Goal: Task Accomplishment & Management: Manage account settings

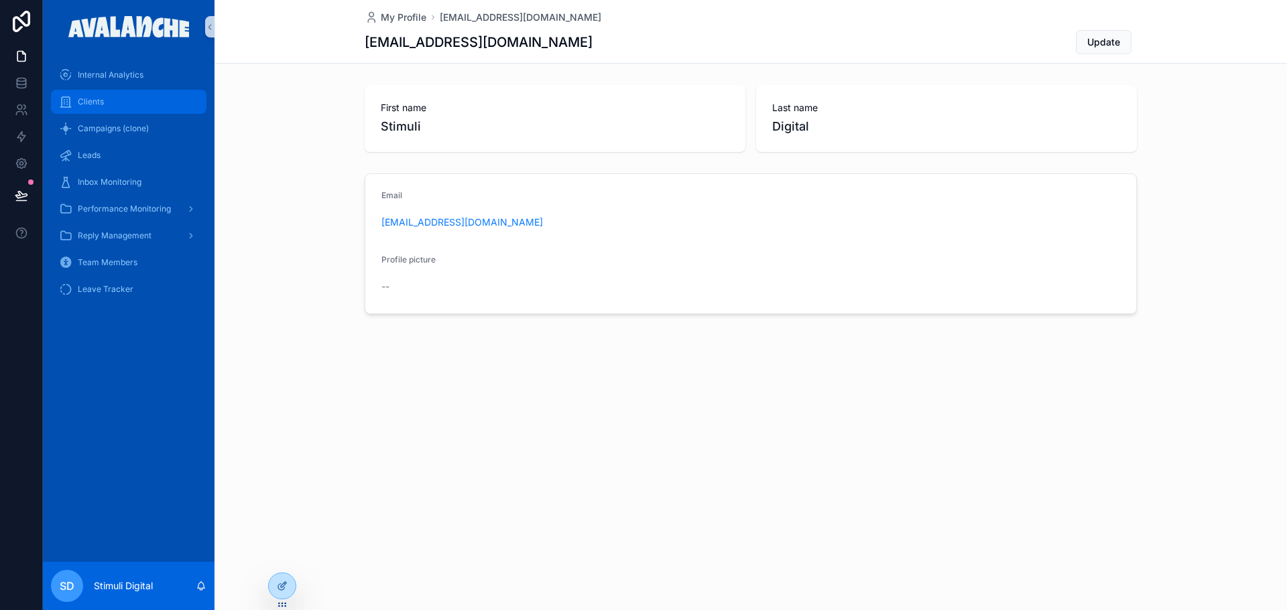
click at [128, 92] on div "Clients" at bounding box center [128, 101] width 139 height 21
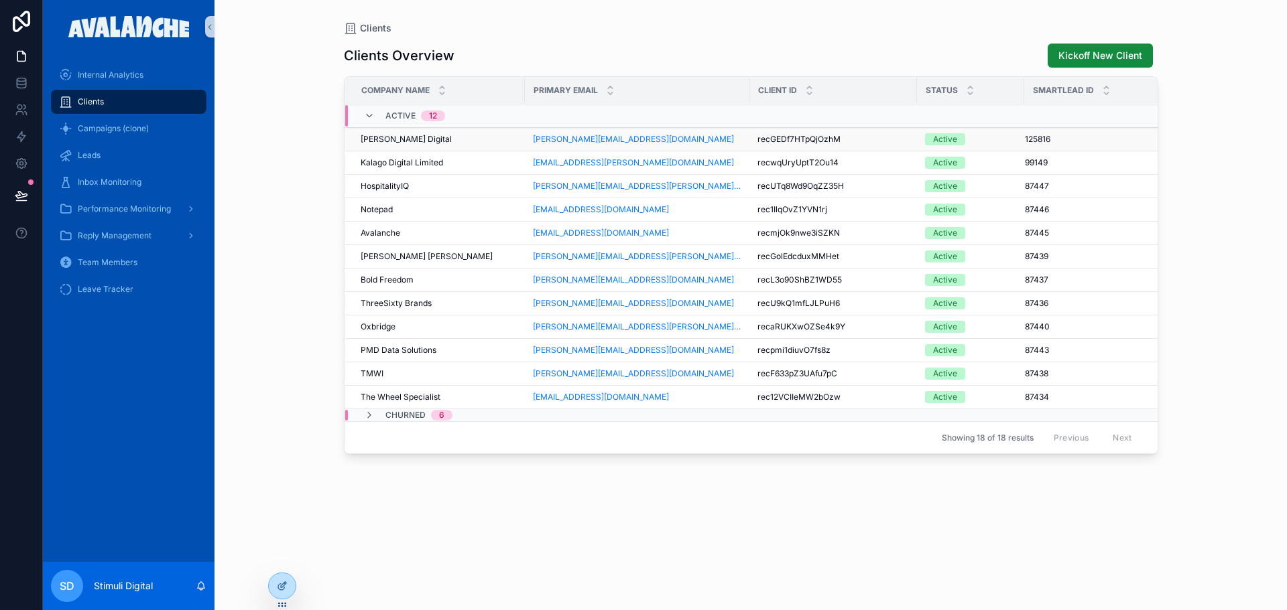
click at [430, 140] on div "[PERSON_NAME] Digital [PERSON_NAME] Digital" at bounding box center [439, 139] width 156 height 11
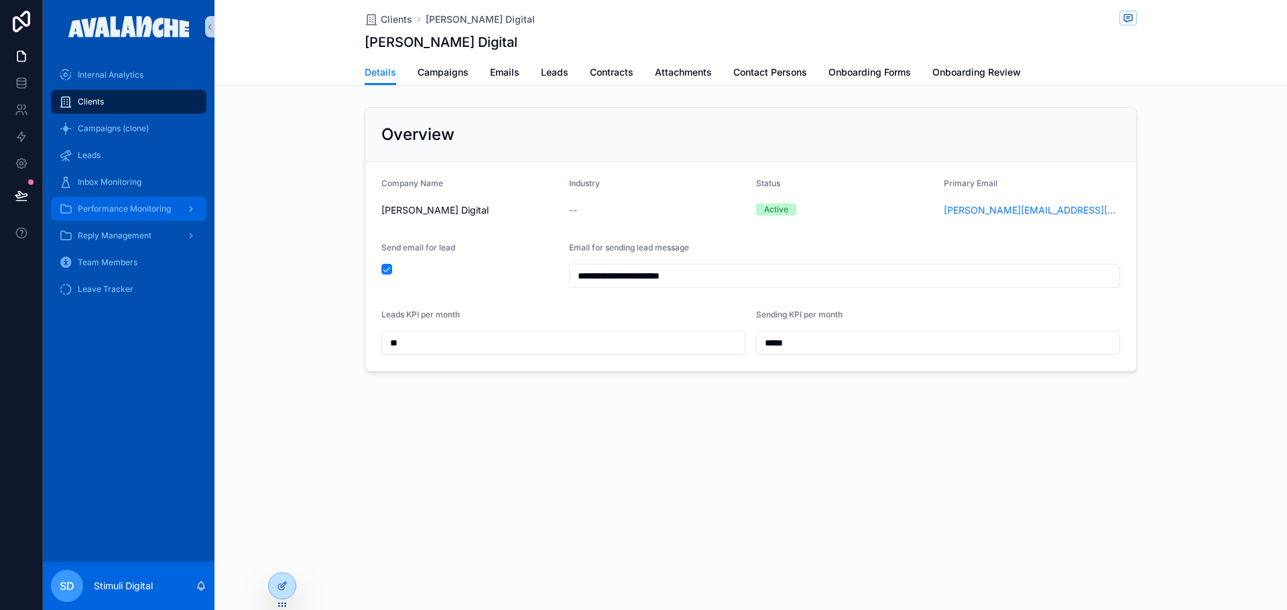
click at [155, 210] on span "Performance Monitoring" at bounding box center [124, 209] width 93 height 11
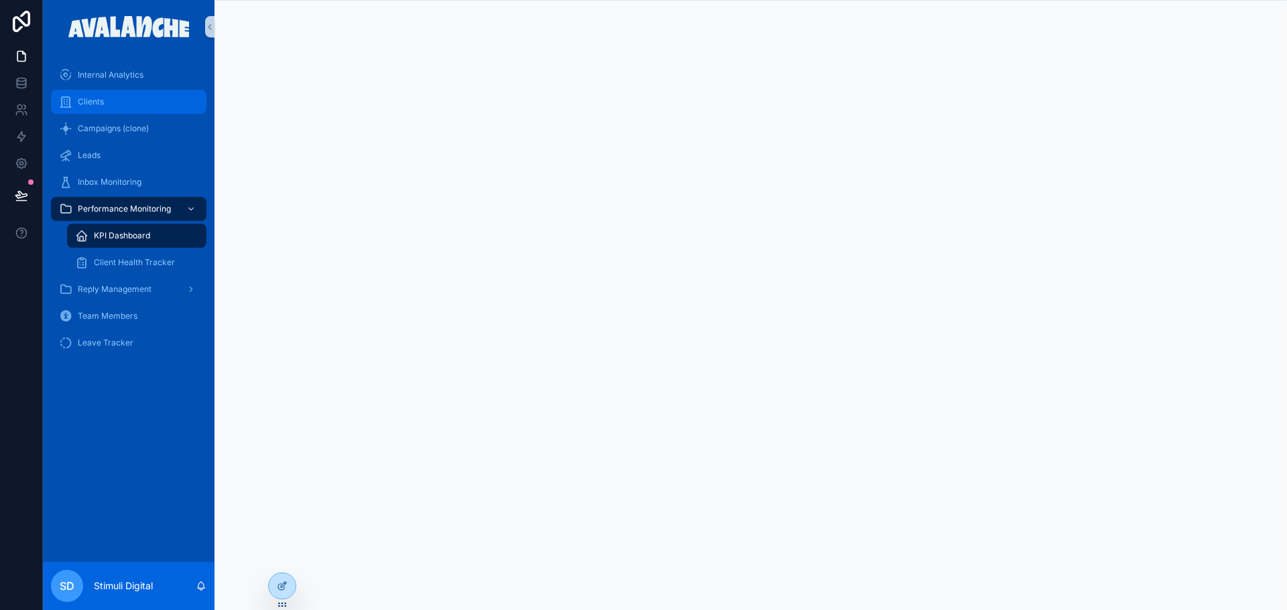
click at [131, 99] on div "Clients" at bounding box center [128, 101] width 139 height 21
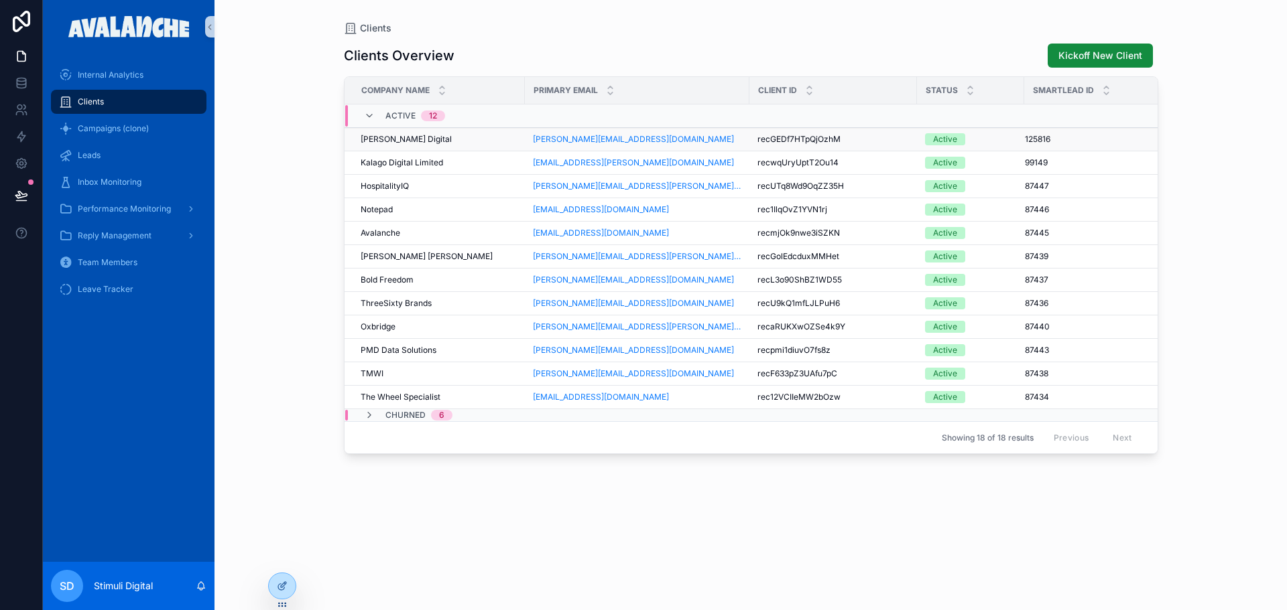
click at [446, 137] on div "[PERSON_NAME] Digital [PERSON_NAME] Digital" at bounding box center [439, 139] width 156 height 11
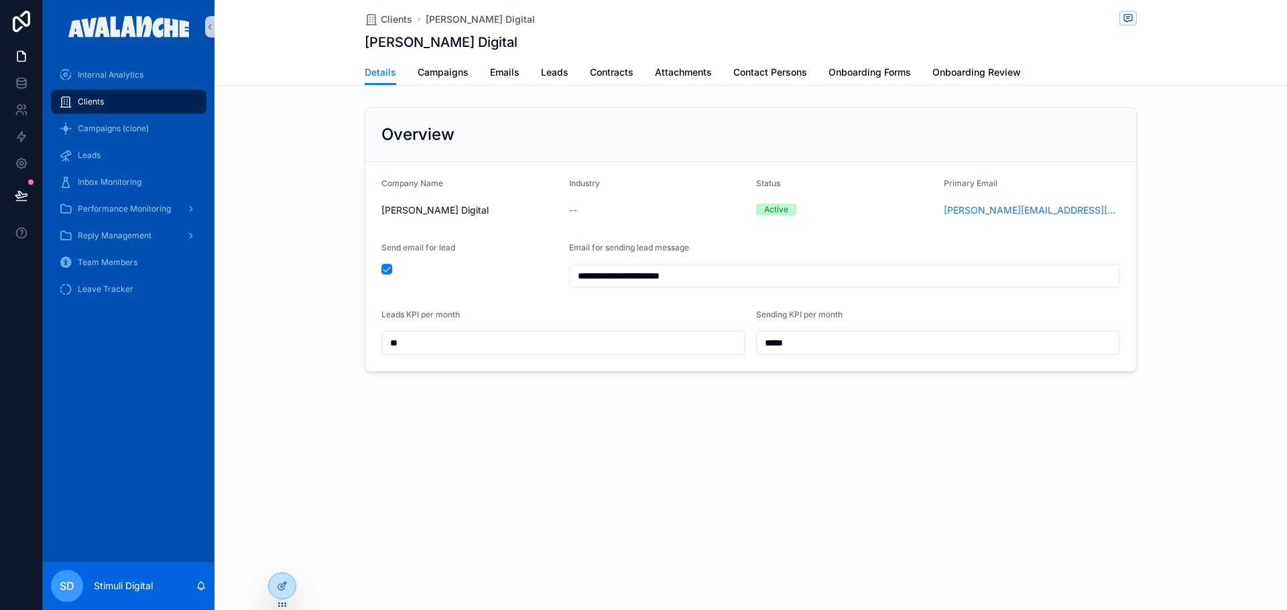
drag, startPoint x: 1193, startPoint y: 460, endPoint x: 1172, endPoint y: 455, distance: 21.3
click at [1193, 460] on div "**********" at bounding box center [750, 242] width 1072 height 484
click at [753, 76] on span "Contact Persons" at bounding box center [770, 72] width 74 height 13
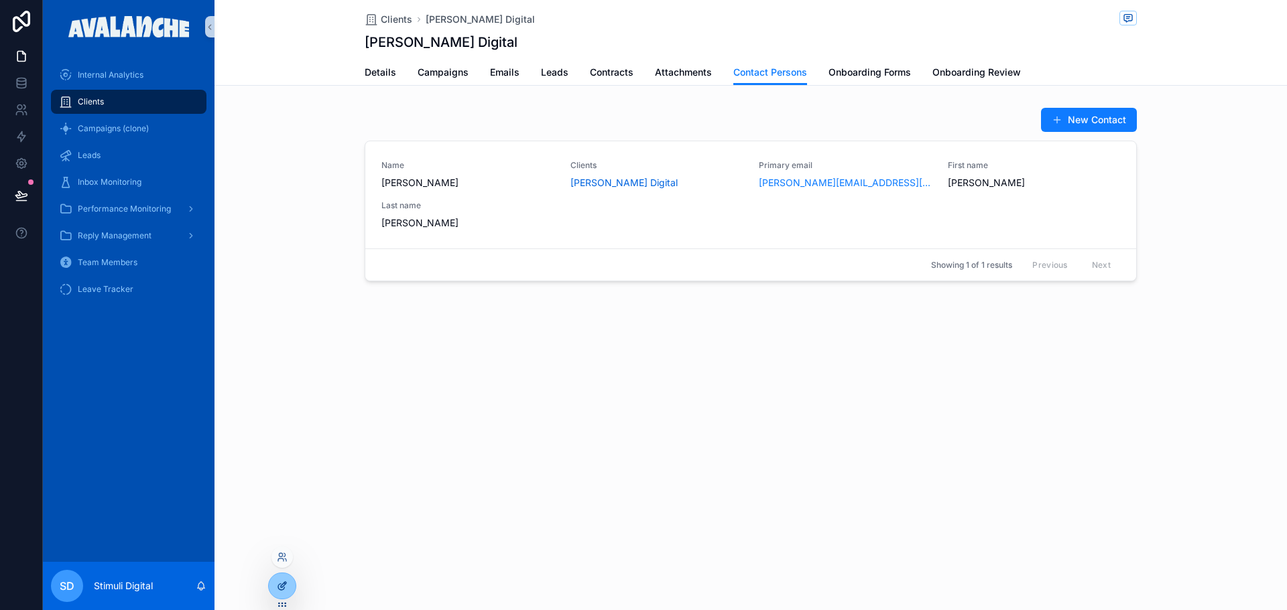
click at [279, 586] on icon at bounding box center [282, 586] width 11 height 11
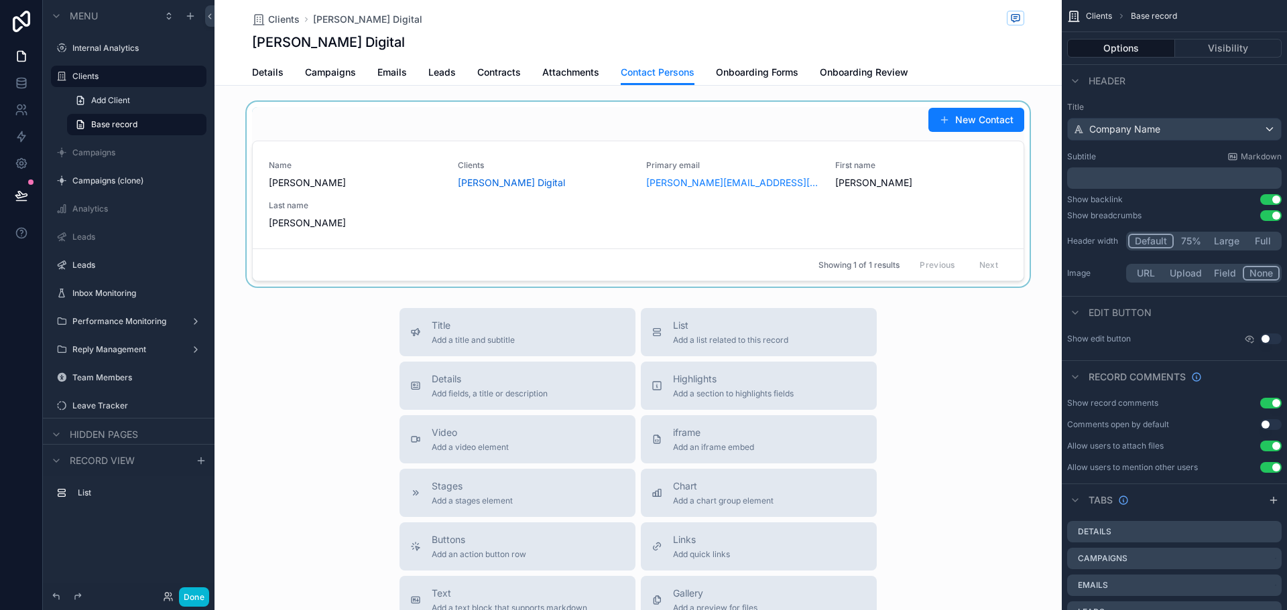
click at [489, 195] on div "scrollable content" at bounding box center [637, 194] width 847 height 185
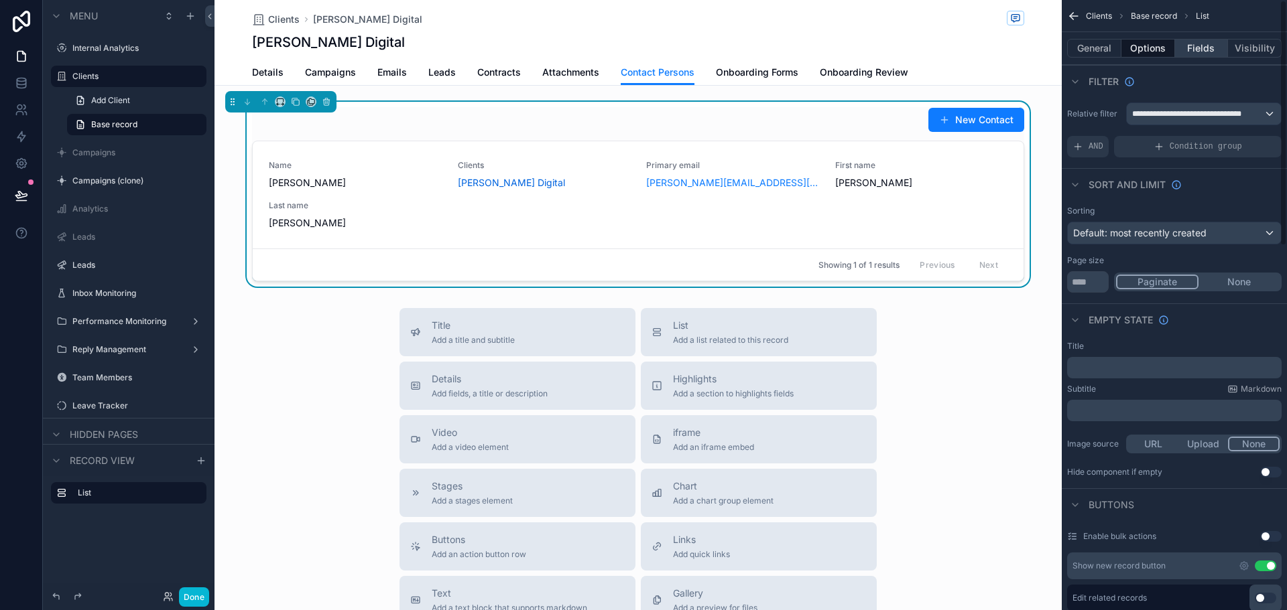
click at [1196, 46] on button "Fields" at bounding box center [1202, 48] width 54 height 19
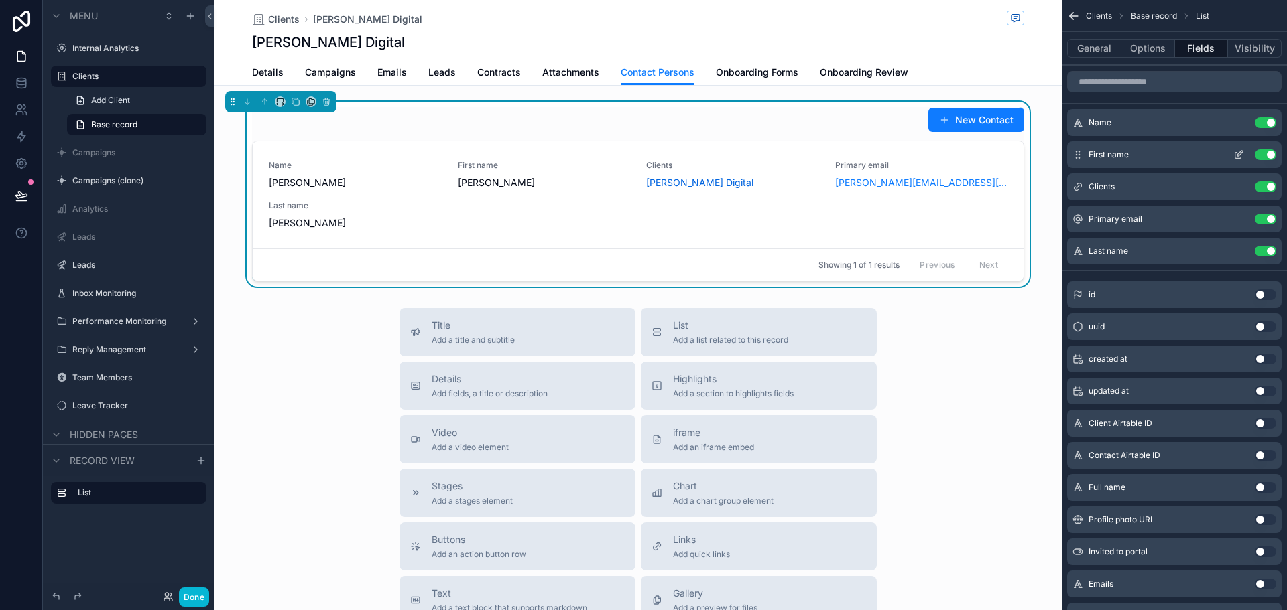
click at [1267, 150] on button "Use setting" at bounding box center [1264, 154] width 21 height 11
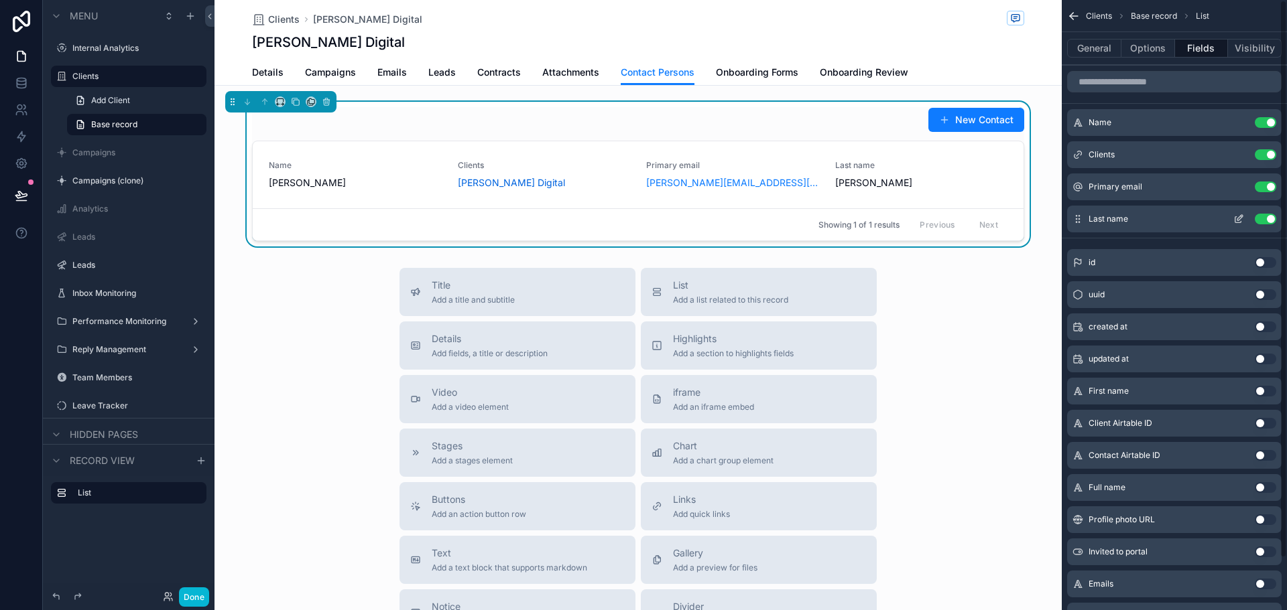
click at [1260, 214] on button "Use setting" at bounding box center [1264, 219] width 21 height 11
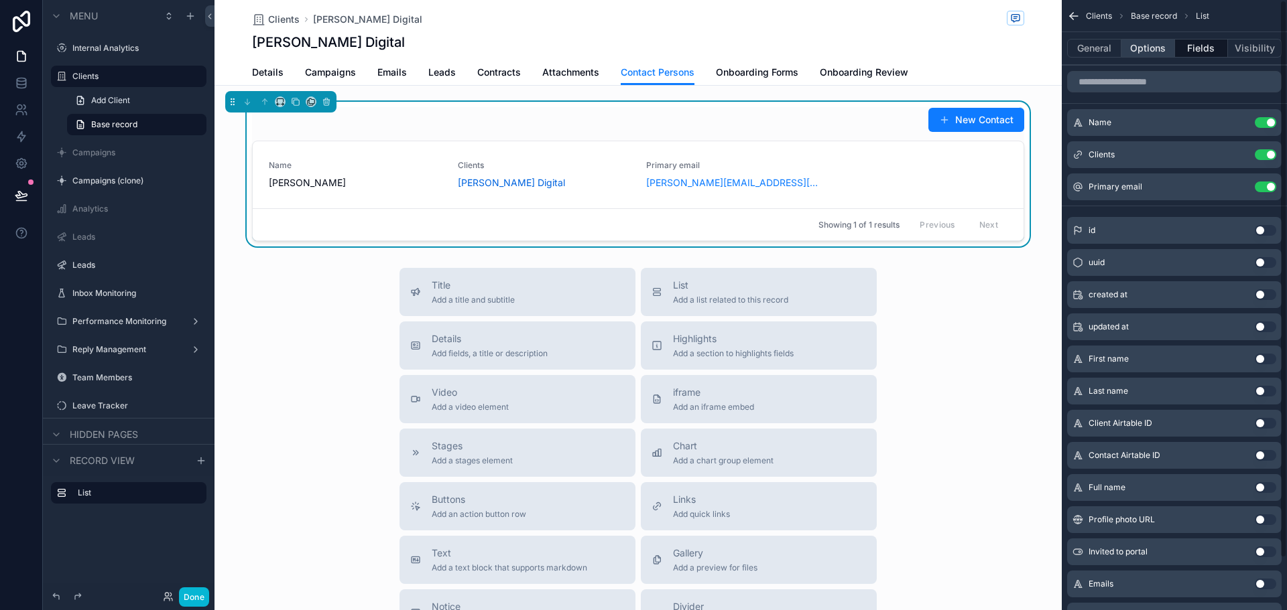
click at [1147, 46] on button "Options" at bounding box center [1148, 48] width 54 height 19
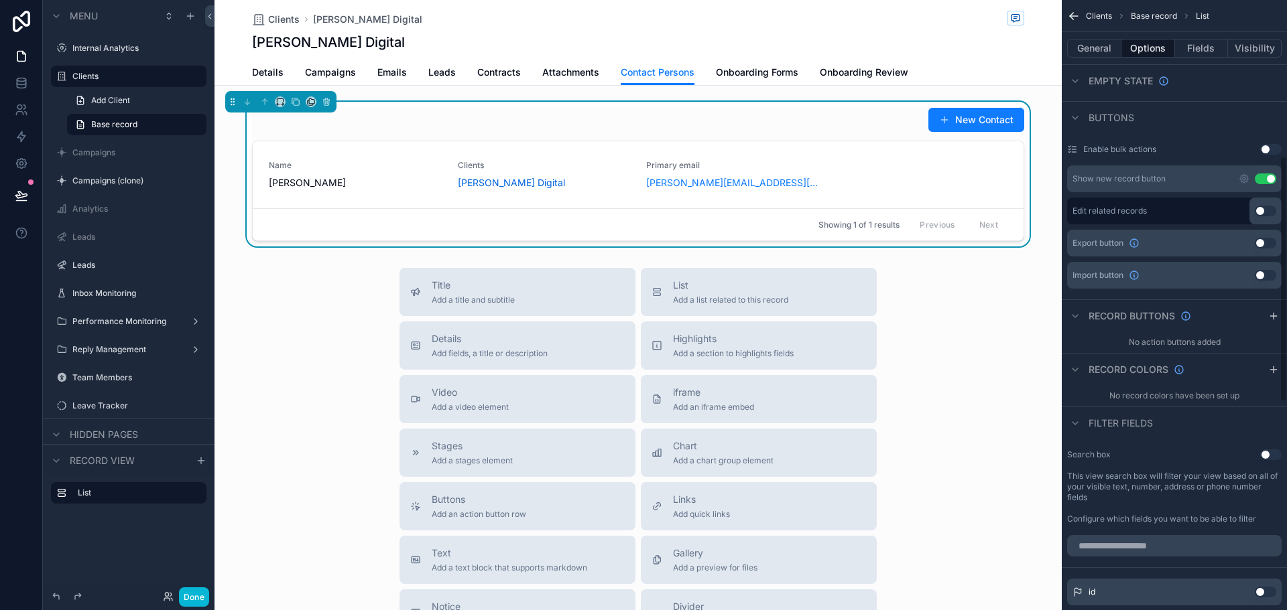
scroll to position [402, 0]
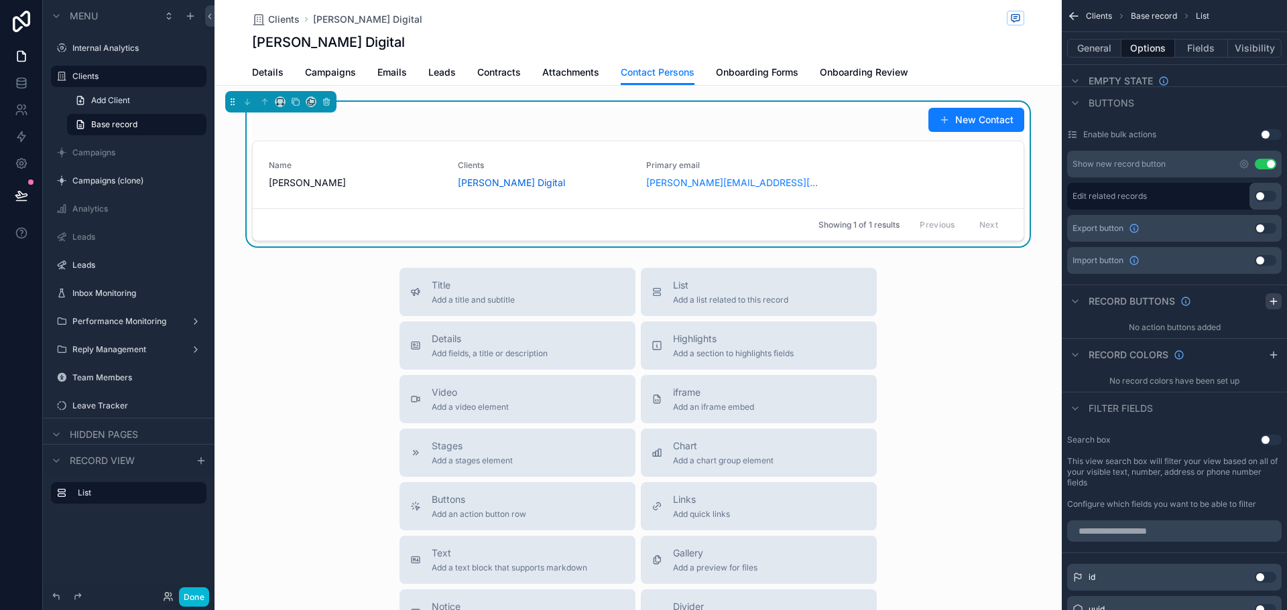
click at [1275, 308] on div "scrollable content" at bounding box center [1273, 302] width 16 height 16
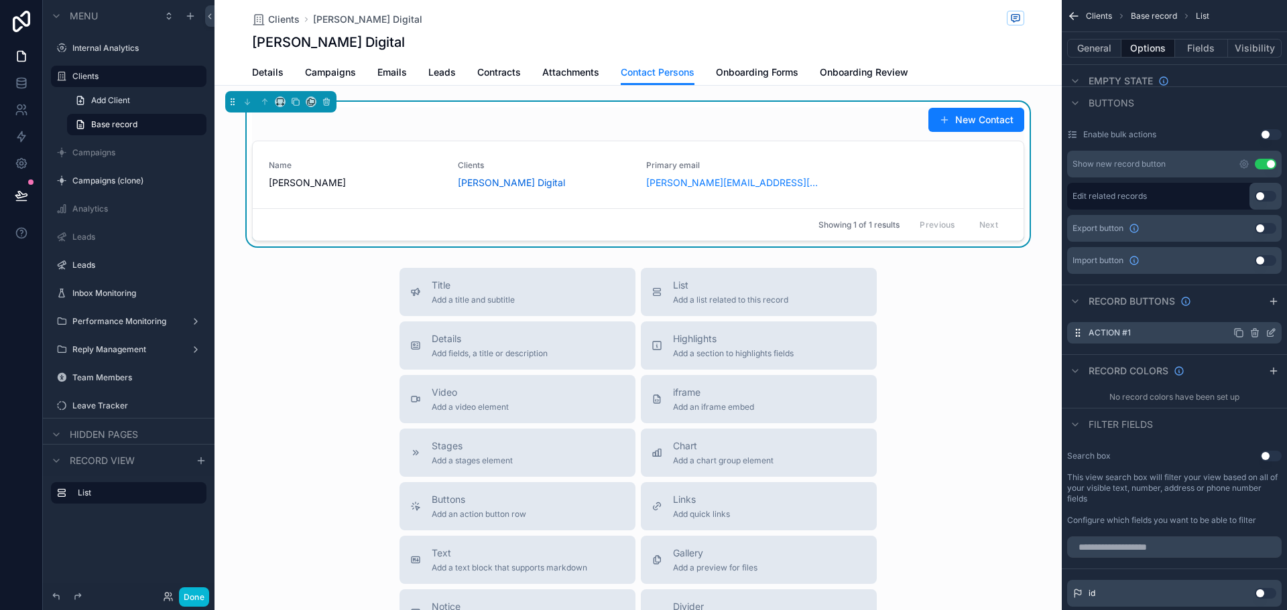
click at [1267, 330] on icon "scrollable content" at bounding box center [1270, 333] width 11 height 11
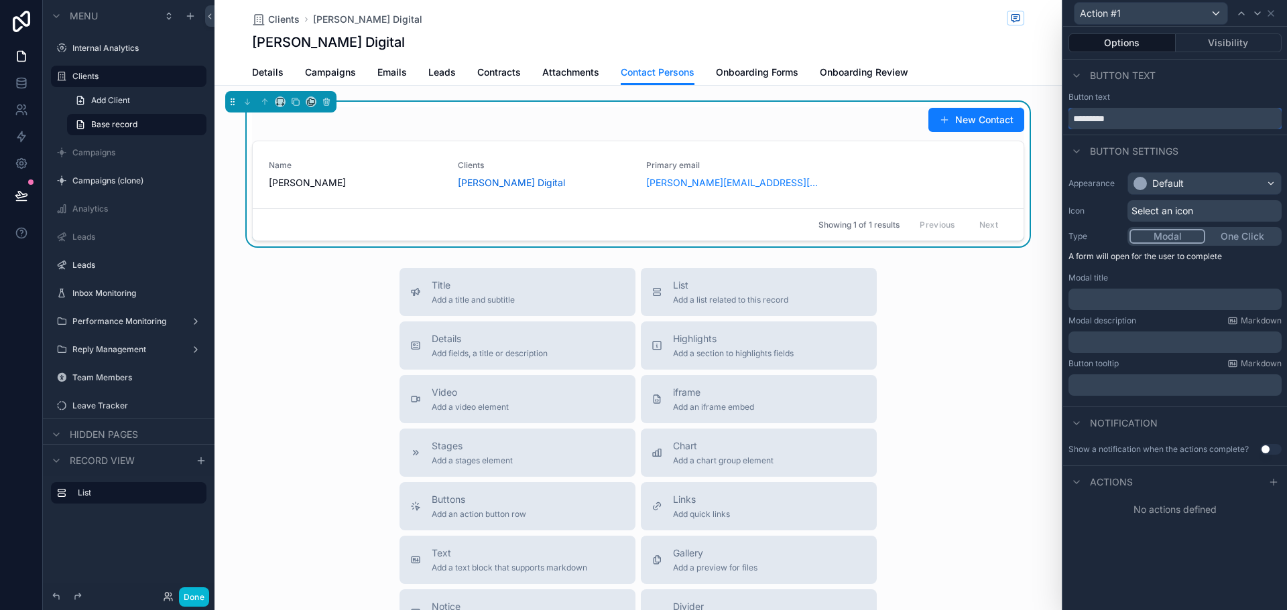
click at [1157, 113] on input "*********" at bounding box center [1174, 118] width 213 height 21
type input "**********"
click at [1212, 425] on div "Notification" at bounding box center [1175, 423] width 224 height 32
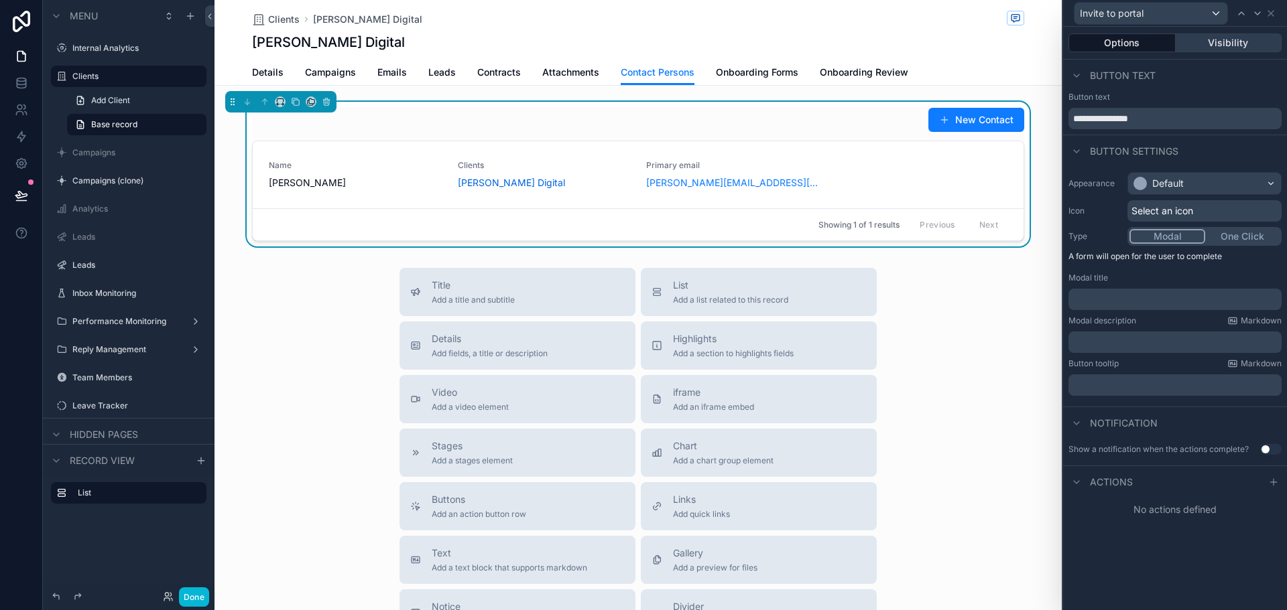
click at [1236, 46] on button "Visibility" at bounding box center [1228, 43] width 107 height 19
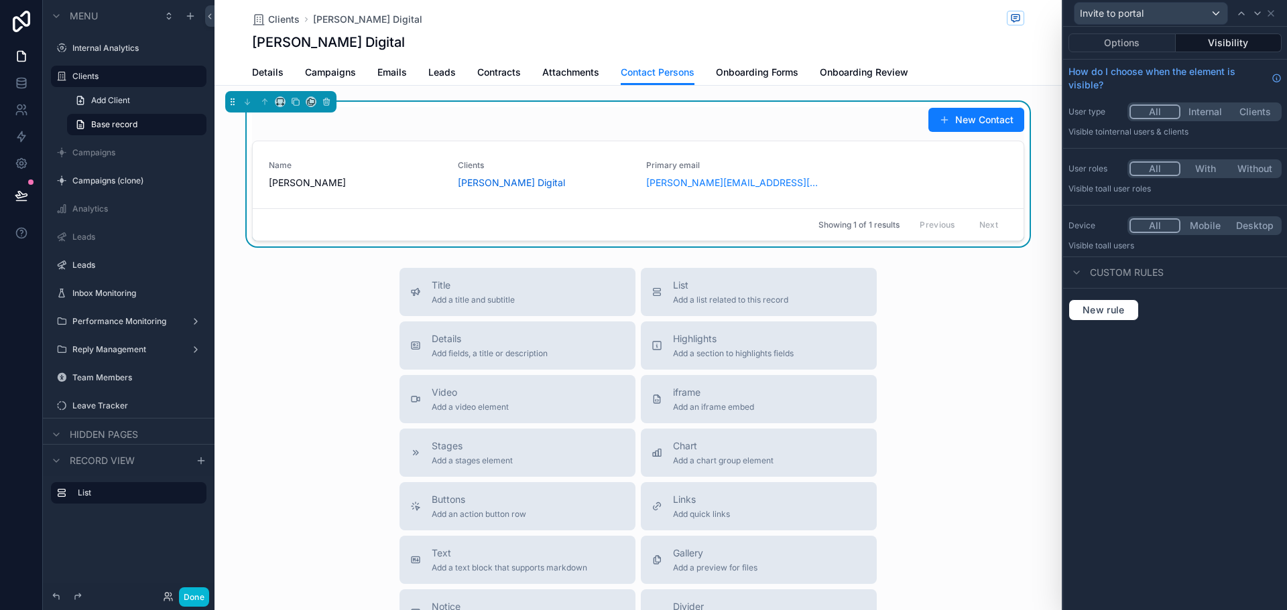
click at [1113, 296] on div "New rule" at bounding box center [1175, 310] width 224 height 43
click at [1106, 314] on span "New rule" at bounding box center [1103, 310] width 53 height 12
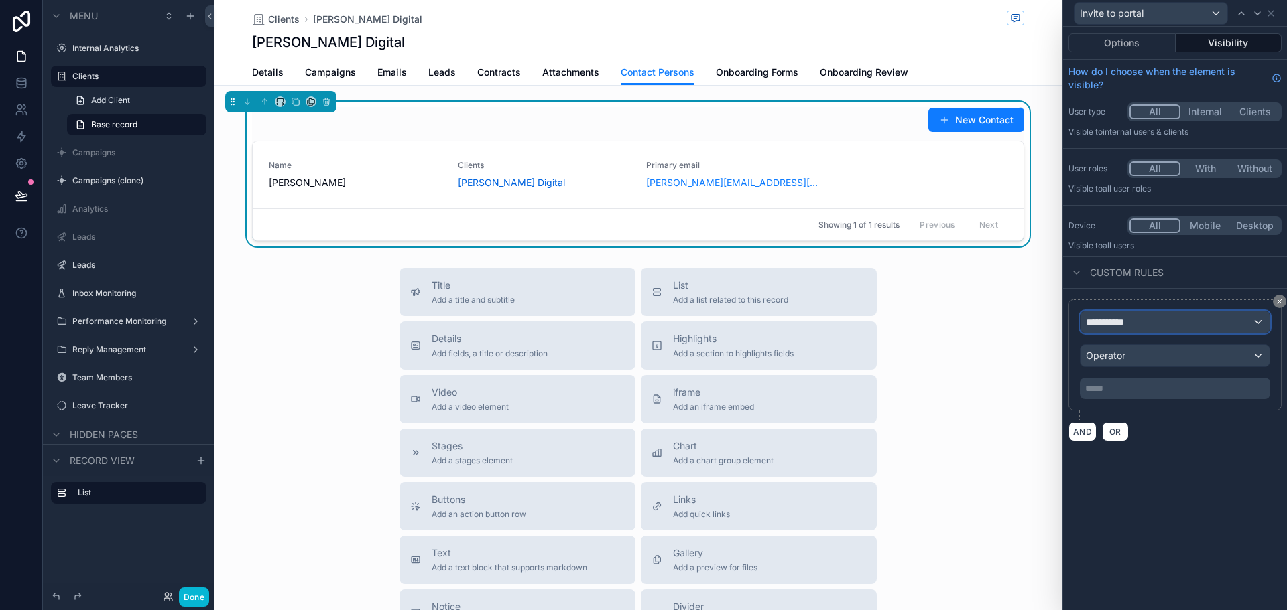
click at [1125, 332] on div "**********" at bounding box center [1174, 322] width 189 height 21
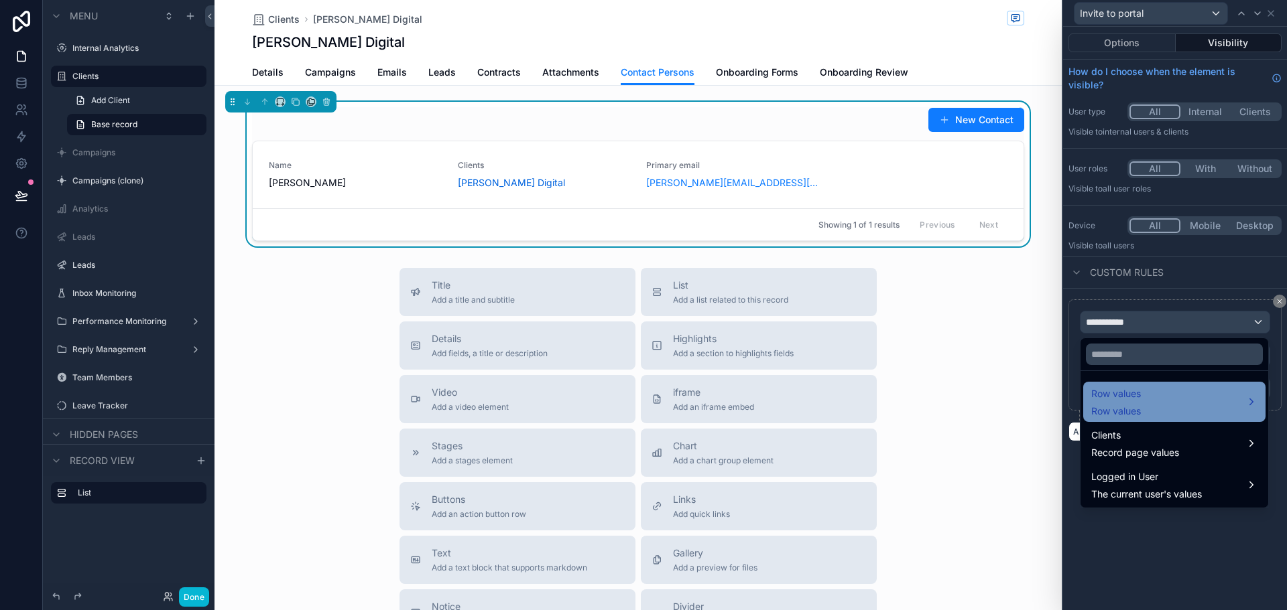
click at [1137, 395] on span "Row values" at bounding box center [1116, 394] width 50 height 16
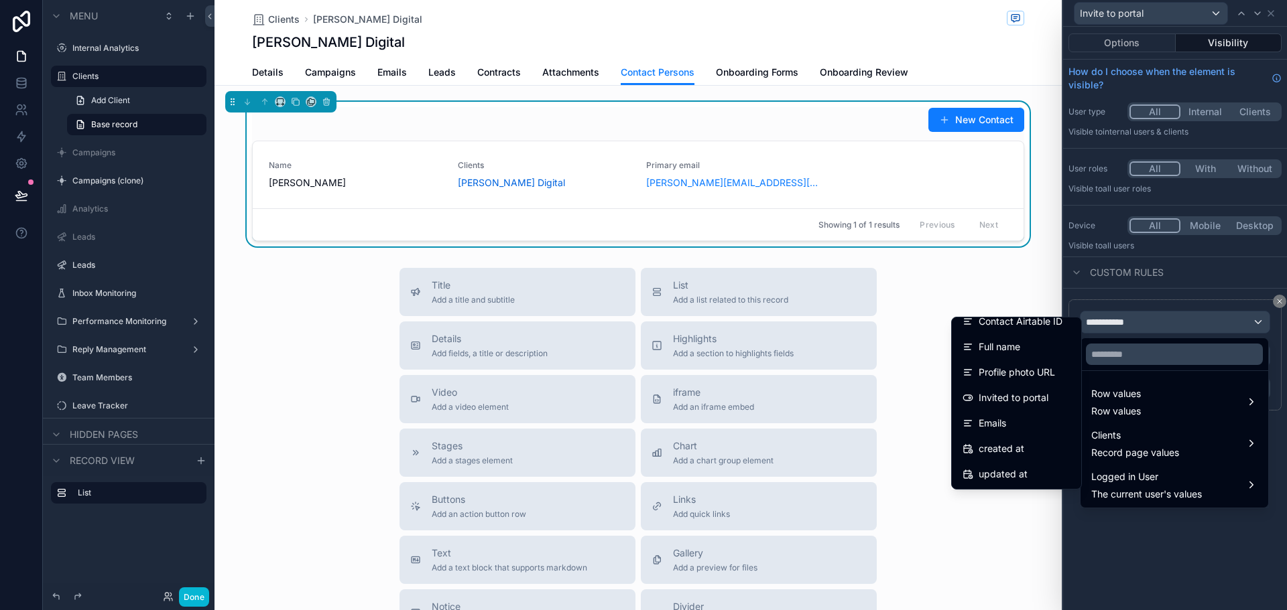
scroll to position [201, 0]
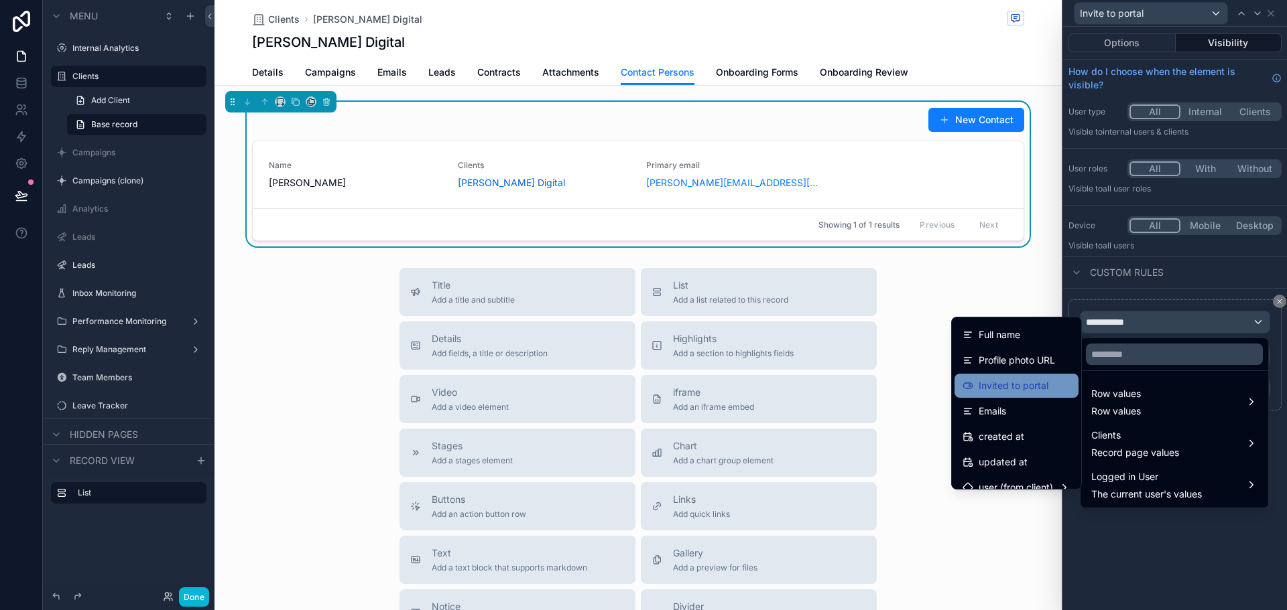
click at [1027, 396] on div "Invited to portal" at bounding box center [1016, 386] width 124 height 24
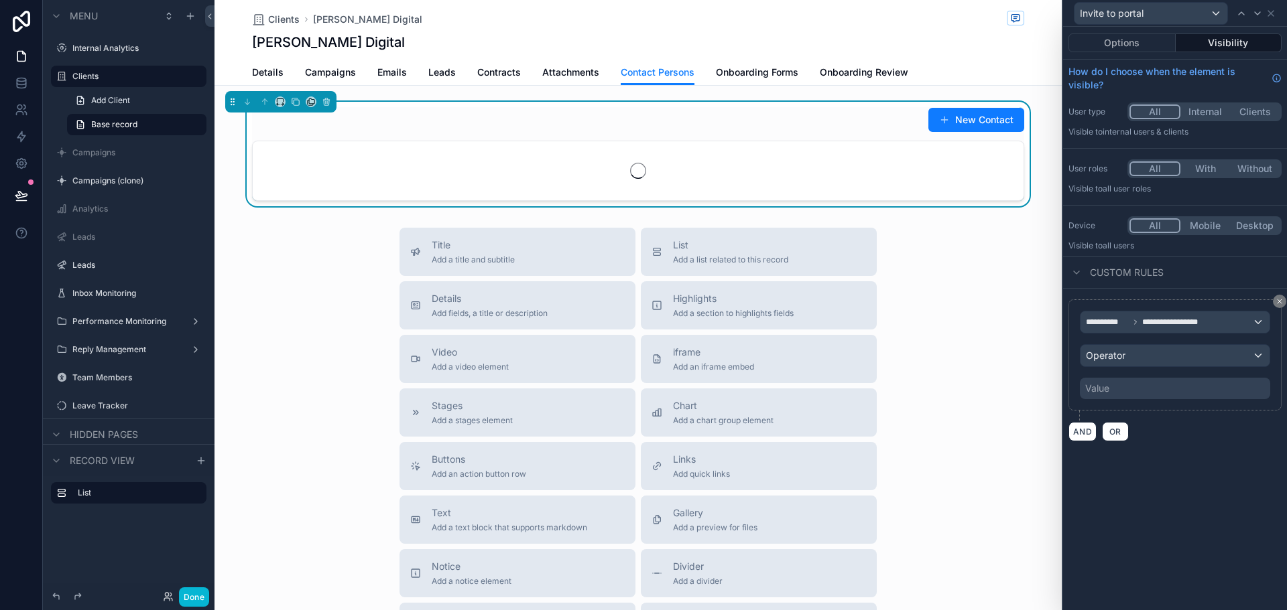
click at [1153, 390] on div "Value" at bounding box center [1175, 388] width 190 height 21
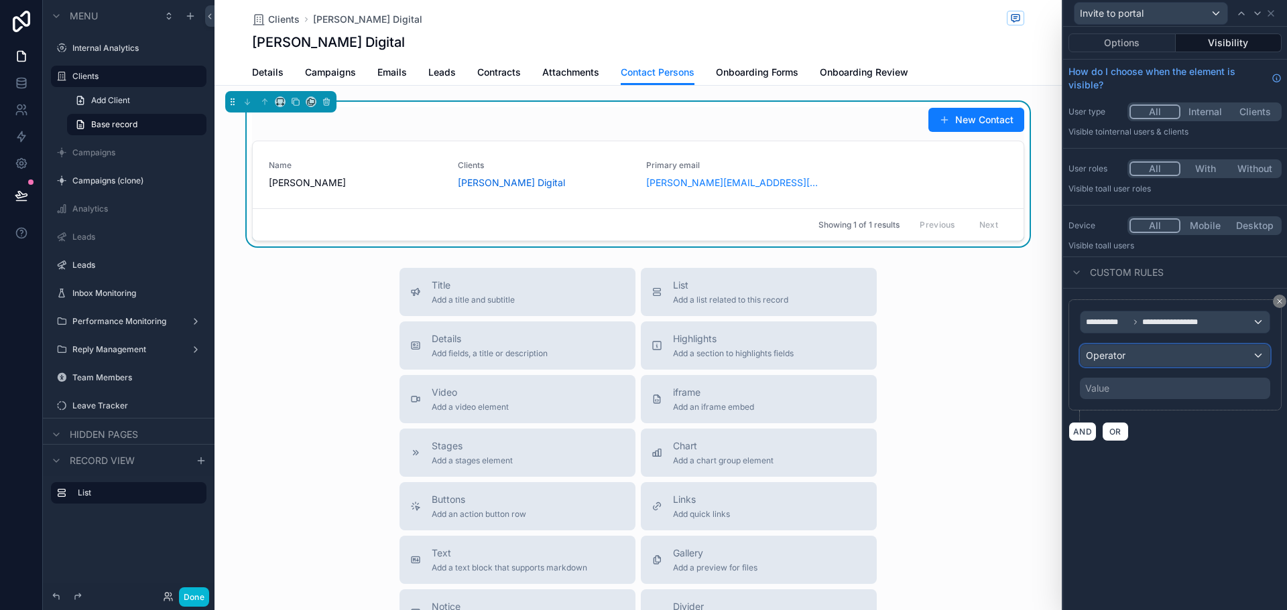
click at [1141, 356] on div "Operator" at bounding box center [1174, 355] width 189 height 21
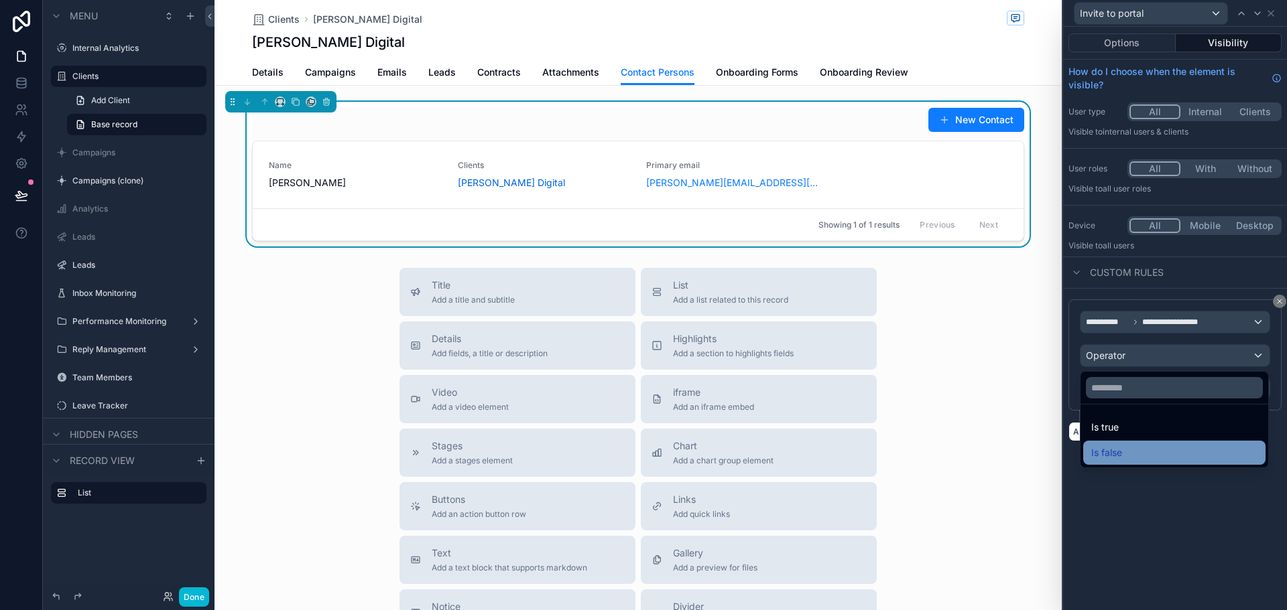
click at [1126, 448] on div "Is false" at bounding box center [1174, 453] width 166 height 16
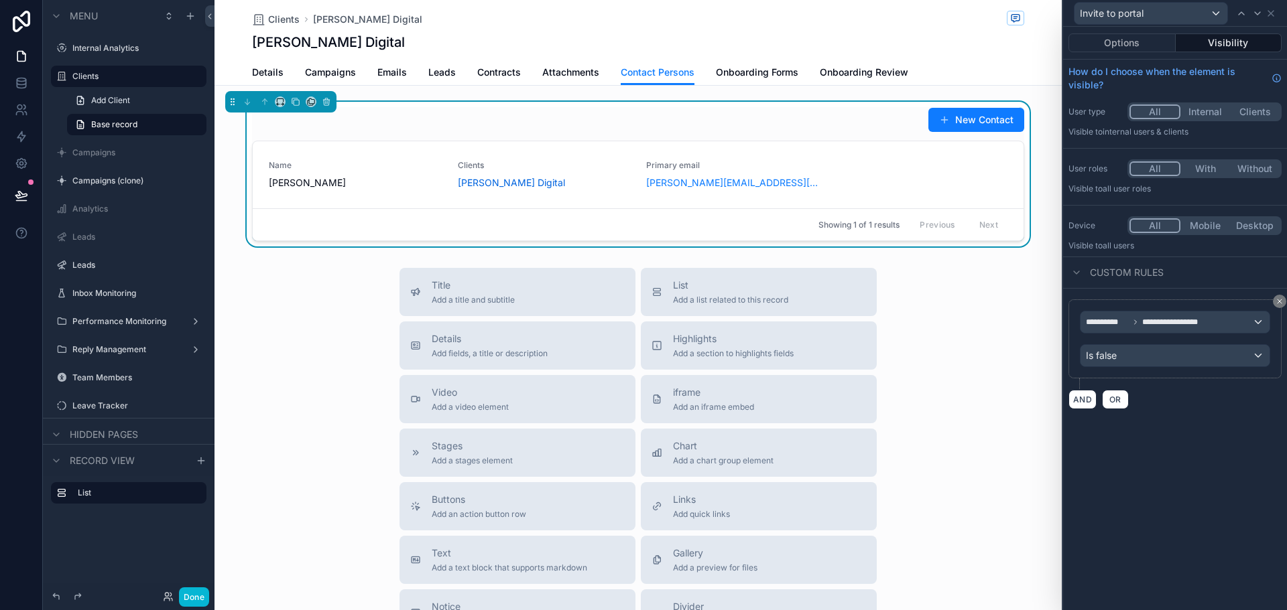
click at [1155, 450] on div "**********" at bounding box center [1175, 319] width 224 height 584
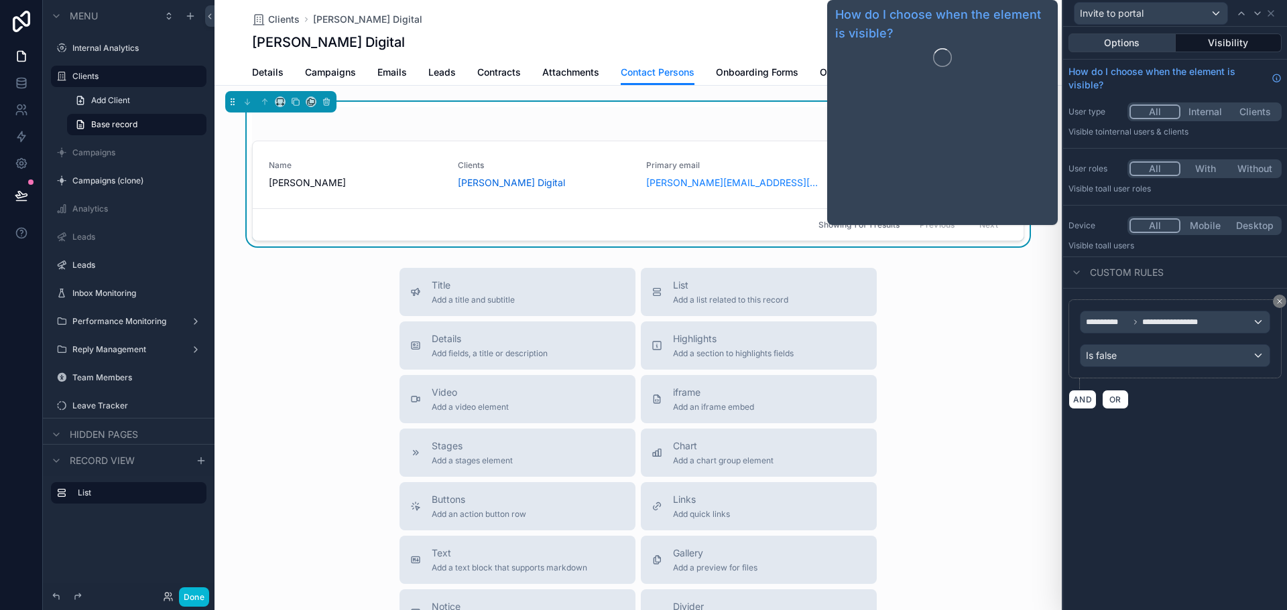
click at [1121, 48] on button "Options" at bounding box center [1121, 43] width 107 height 19
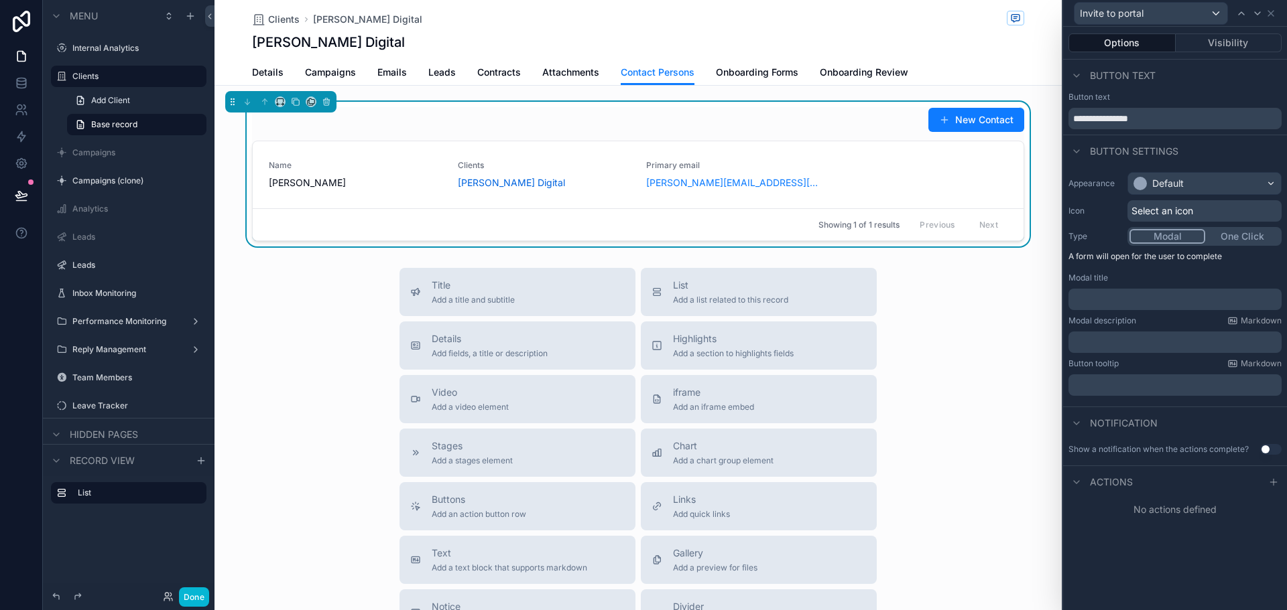
click at [1114, 294] on p "﻿" at bounding box center [1176, 299] width 205 height 13
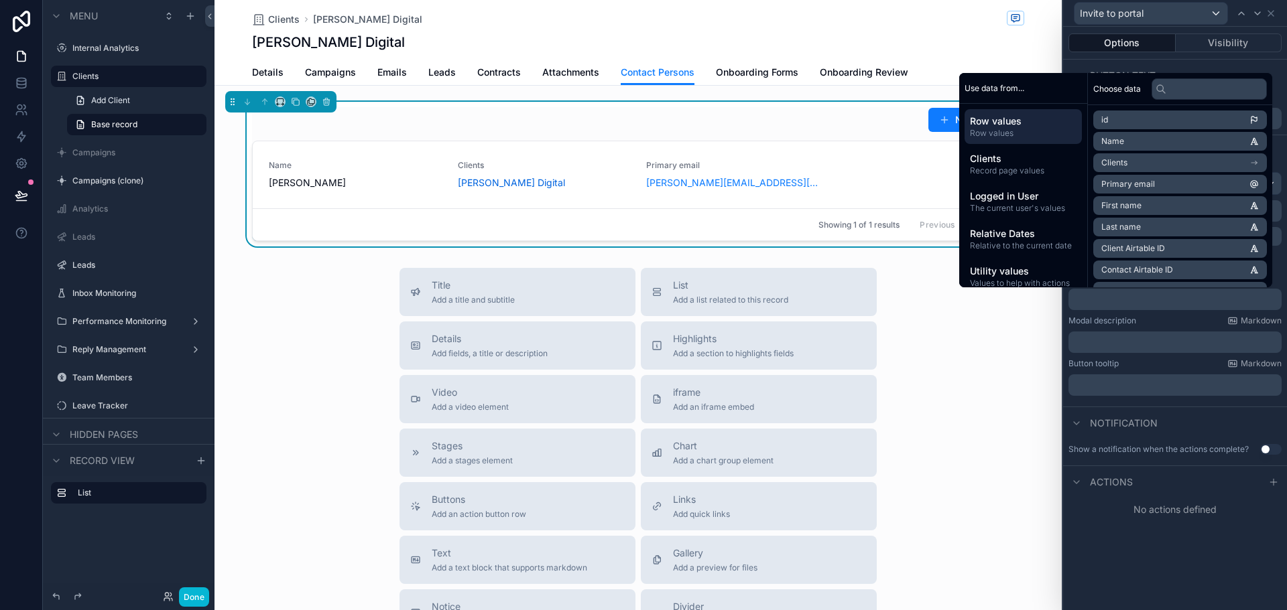
click at [1180, 531] on div "**********" at bounding box center [1175, 319] width 224 height 584
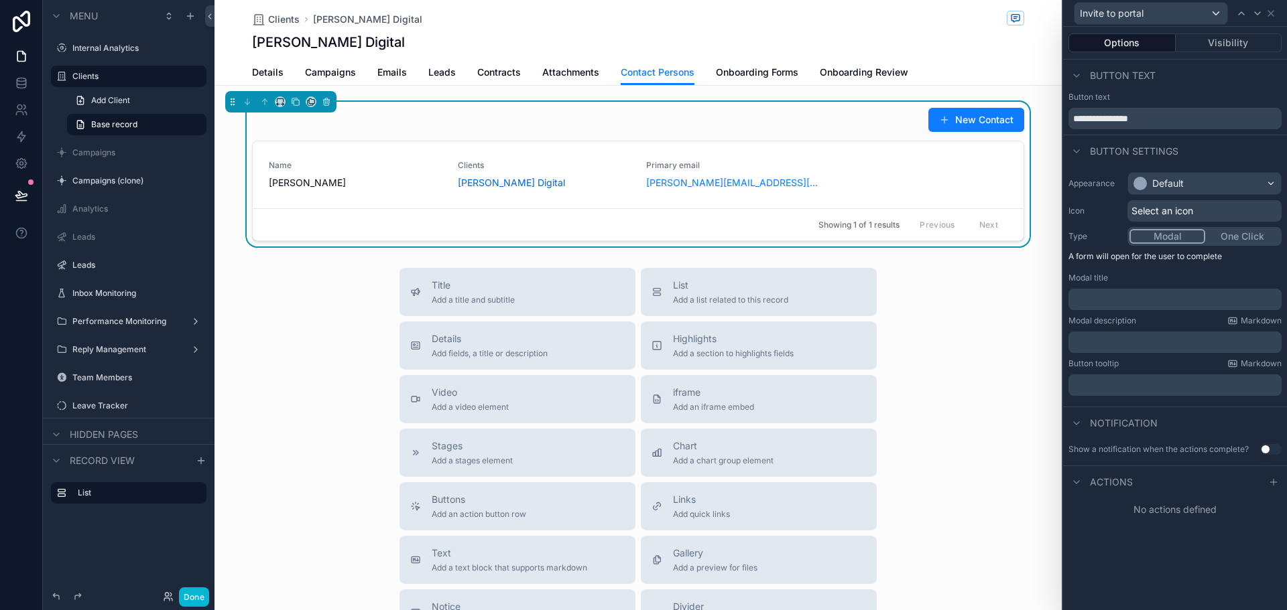
click at [1182, 210] on span "Select an icon" at bounding box center [1162, 210] width 62 height 13
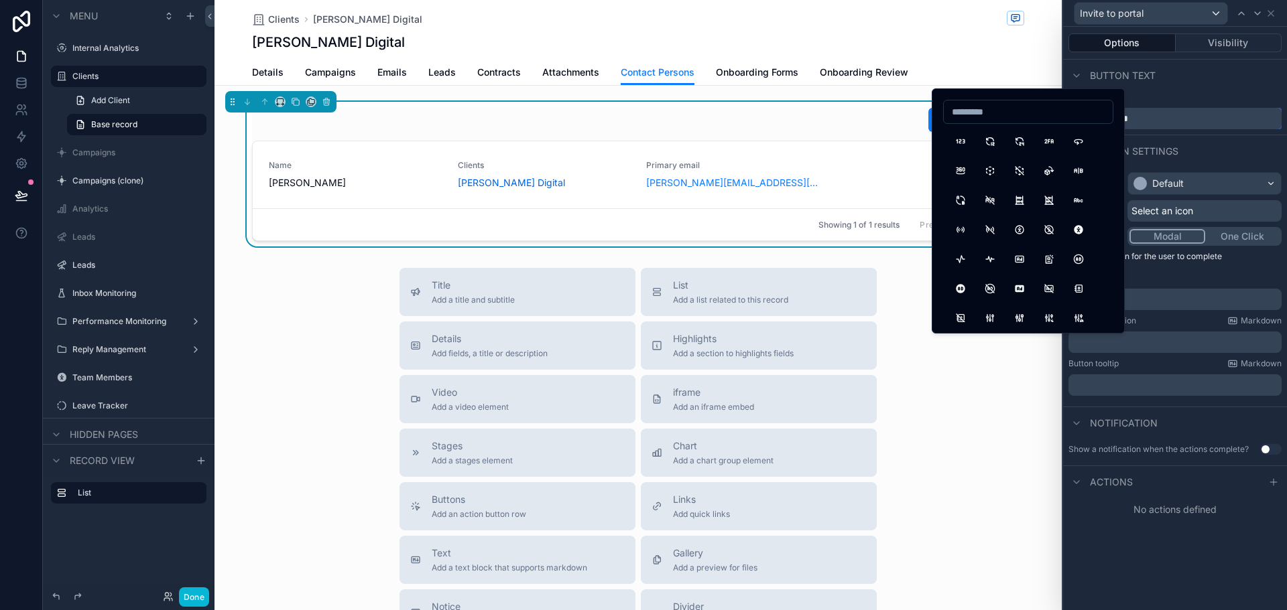
click at [1175, 127] on input "**********" at bounding box center [1174, 118] width 213 height 21
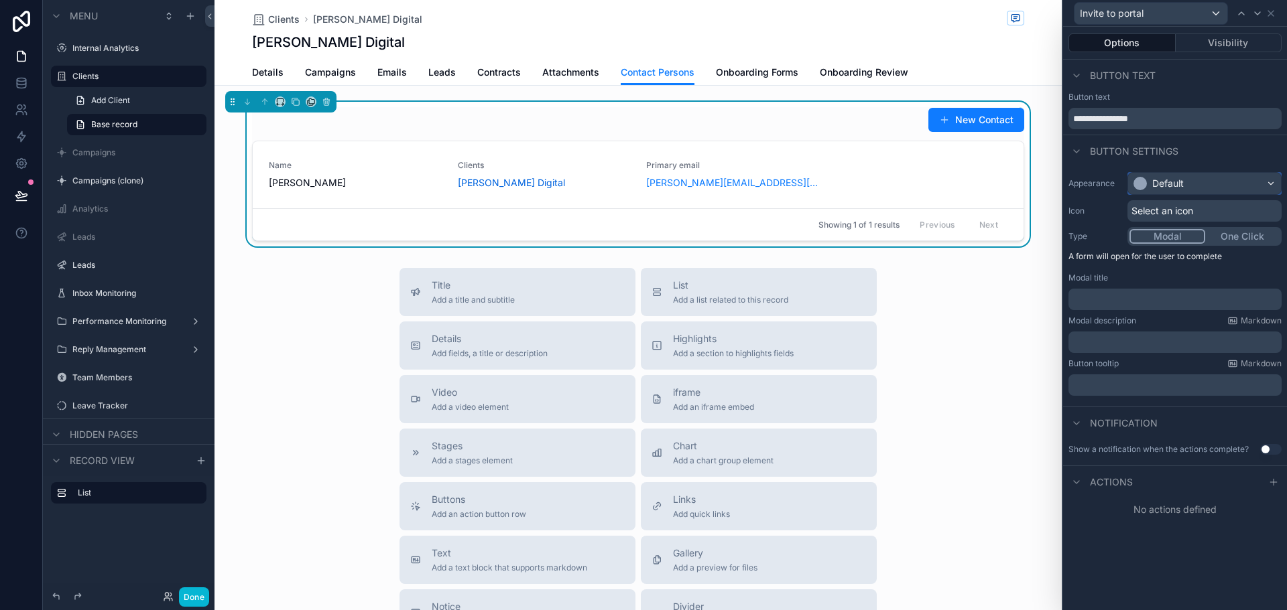
click at [1184, 182] on div "Default" at bounding box center [1204, 183] width 153 height 21
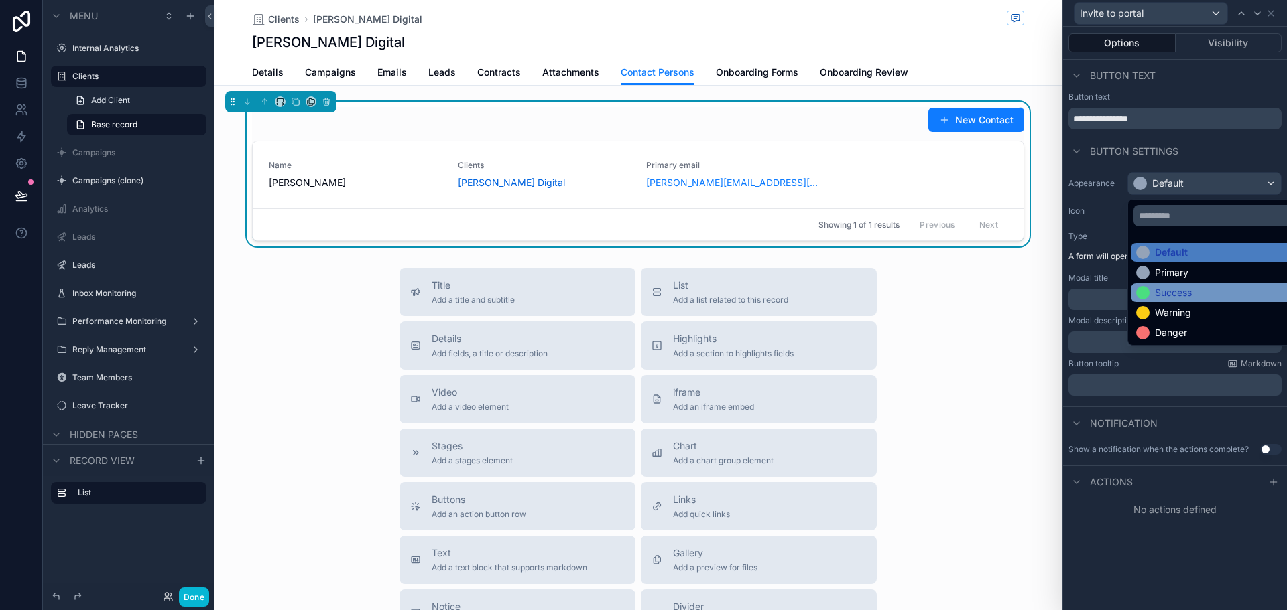
click at [1180, 291] on div "Success" at bounding box center [1173, 292] width 37 height 13
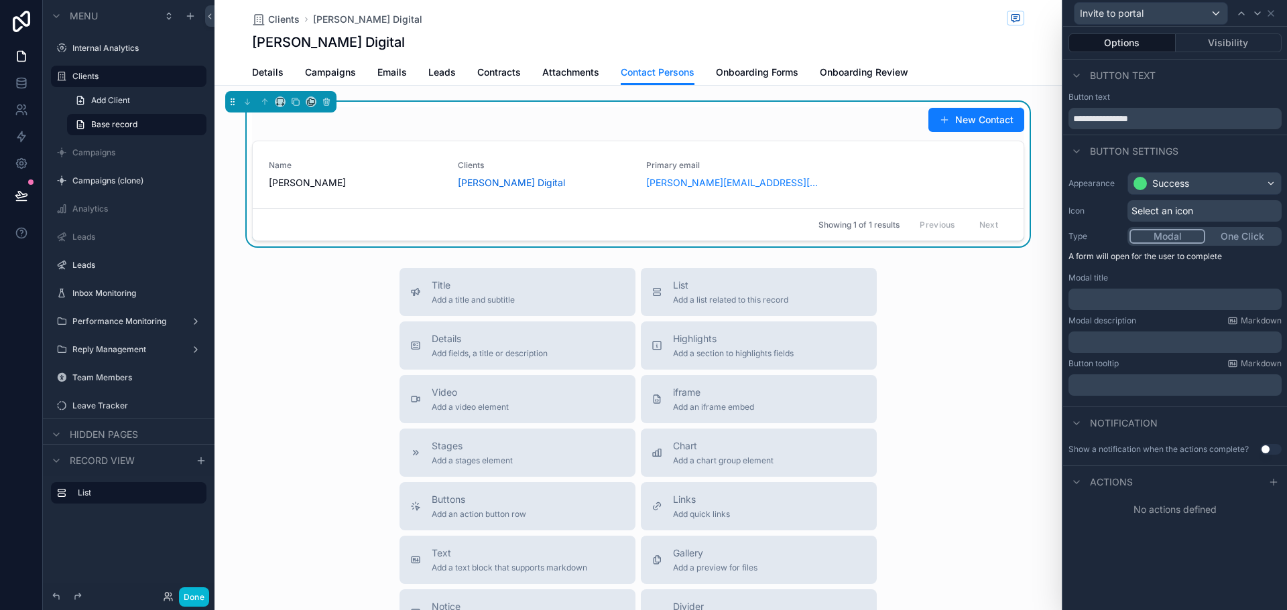
click at [1132, 515] on div "No actions defined" at bounding box center [1175, 510] width 224 height 24
click at [1179, 216] on span "Select an icon" at bounding box center [1162, 210] width 62 height 13
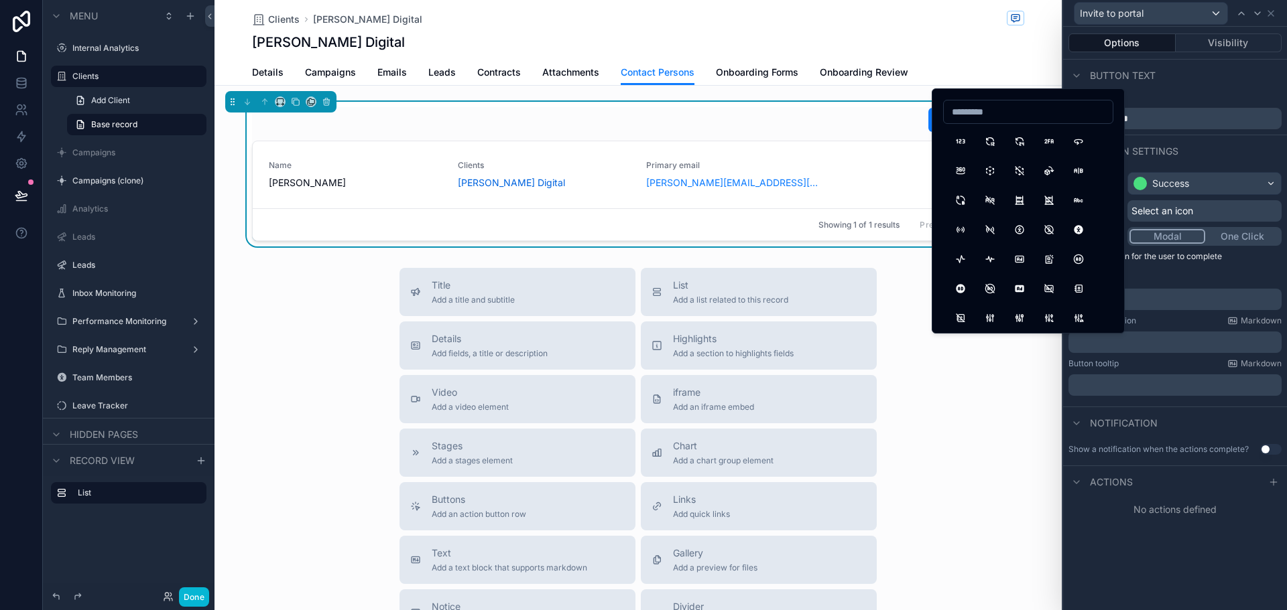
click at [1163, 552] on div "**********" at bounding box center [1175, 319] width 224 height 584
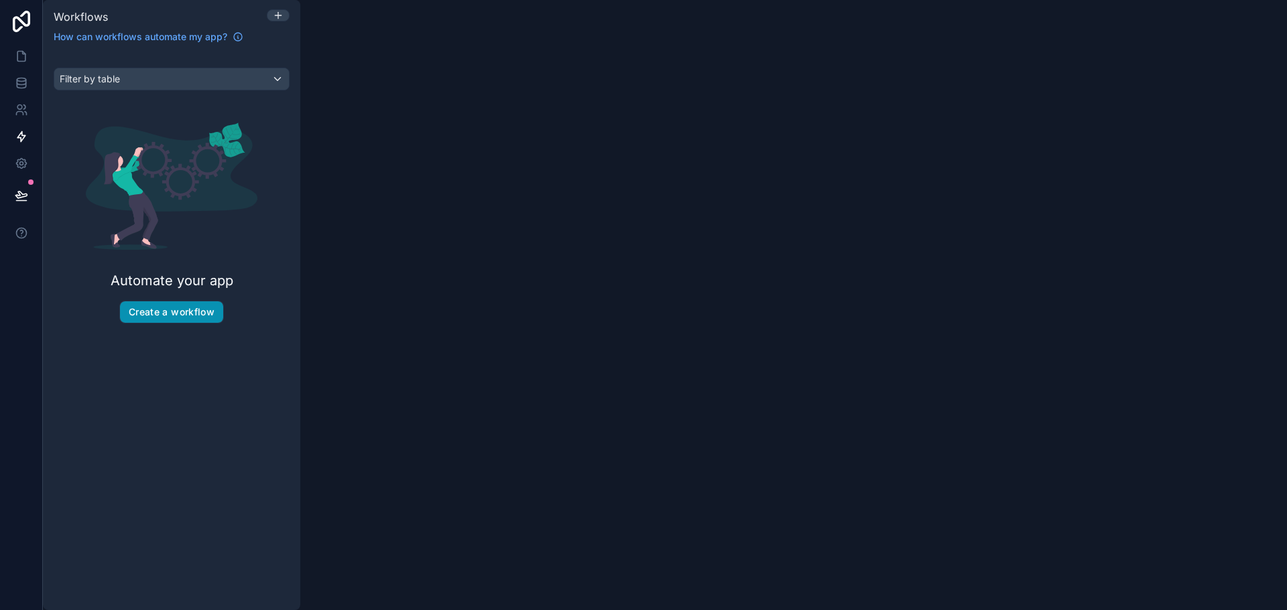
click at [155, 312] on button "Create a workflow" at bounding box center [171, 312] width 103 height 21
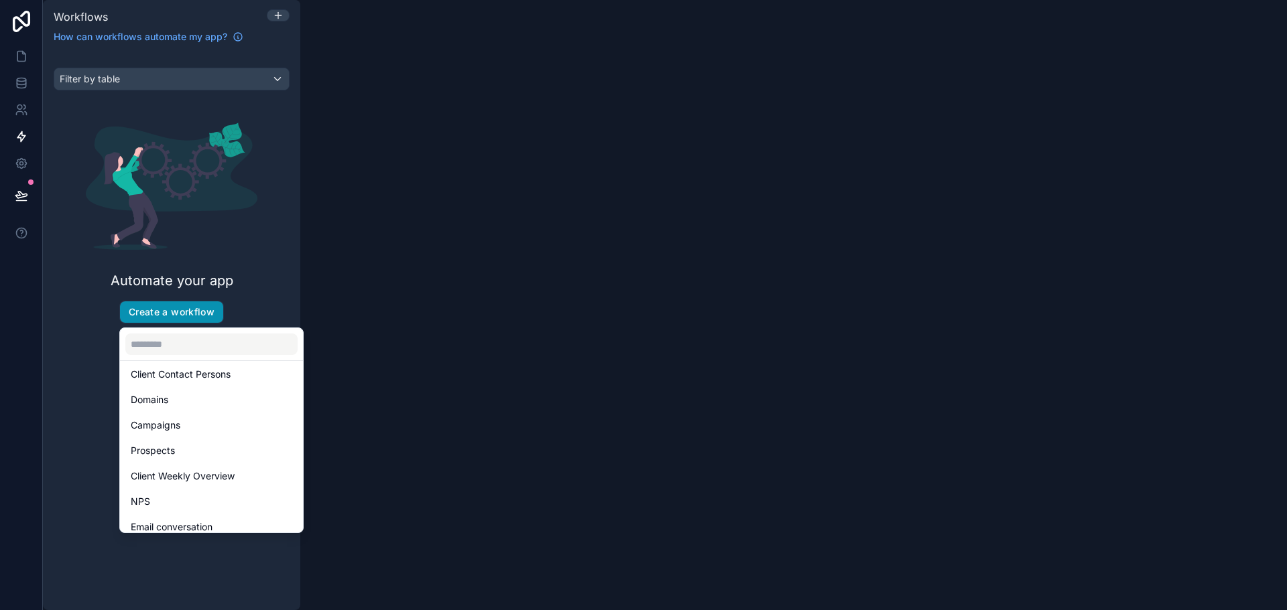
scroll to position [335, 0]
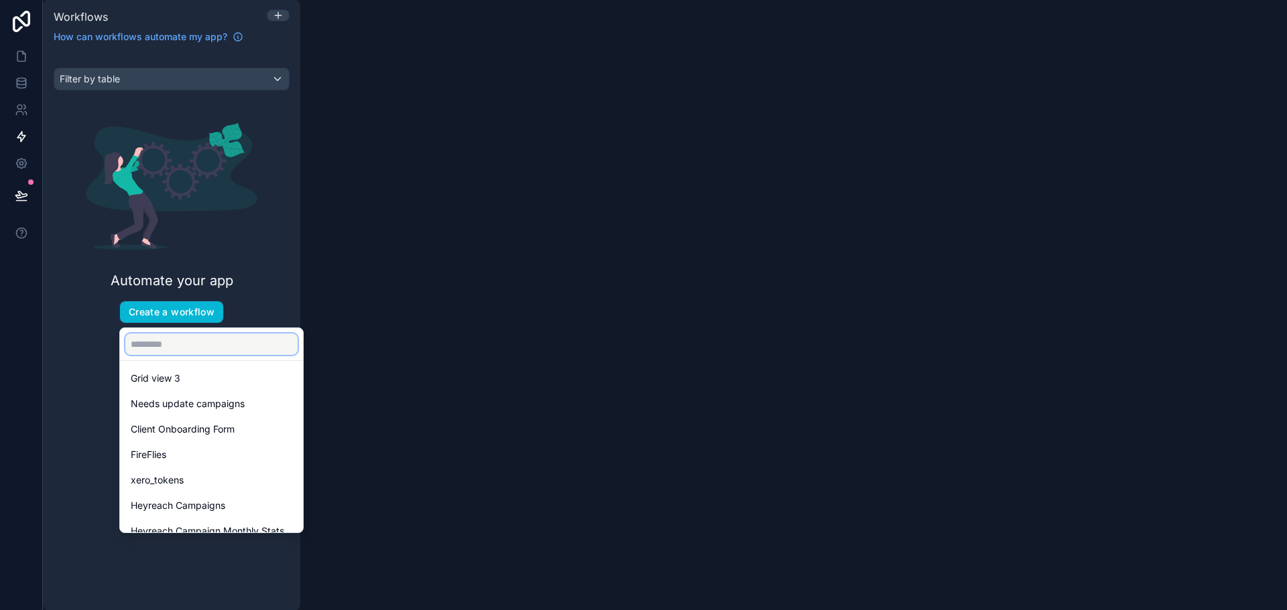
click at [212, 338] on input "text" at bounding box center [211, 344] width 172 height 21
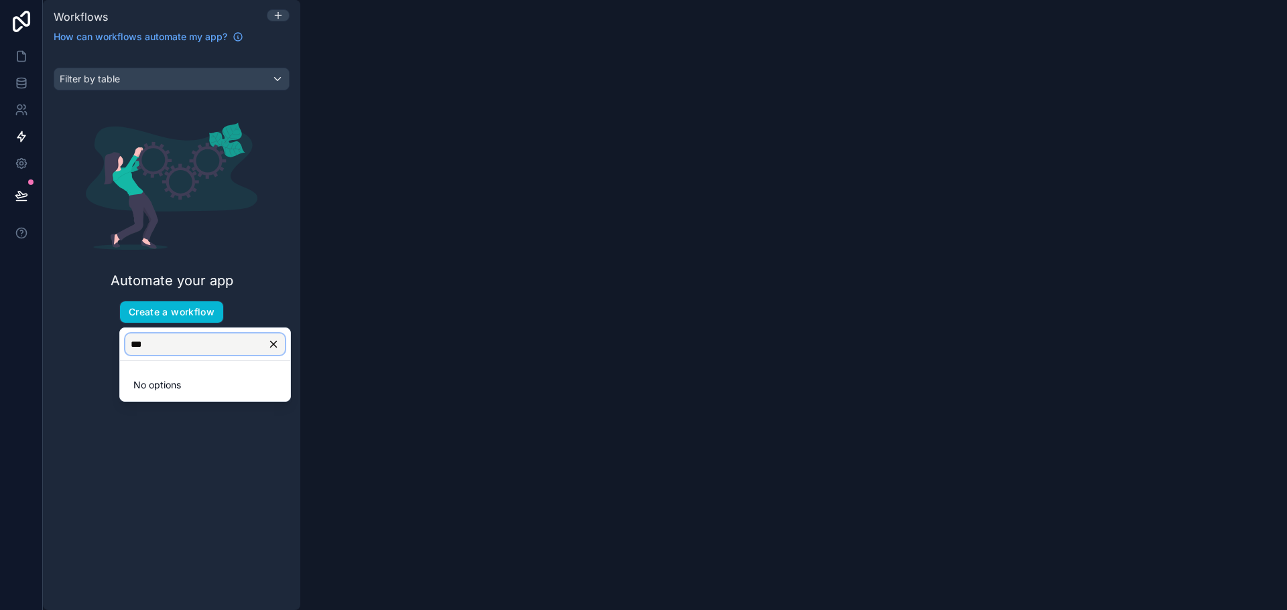
scroll to position [0, 0]
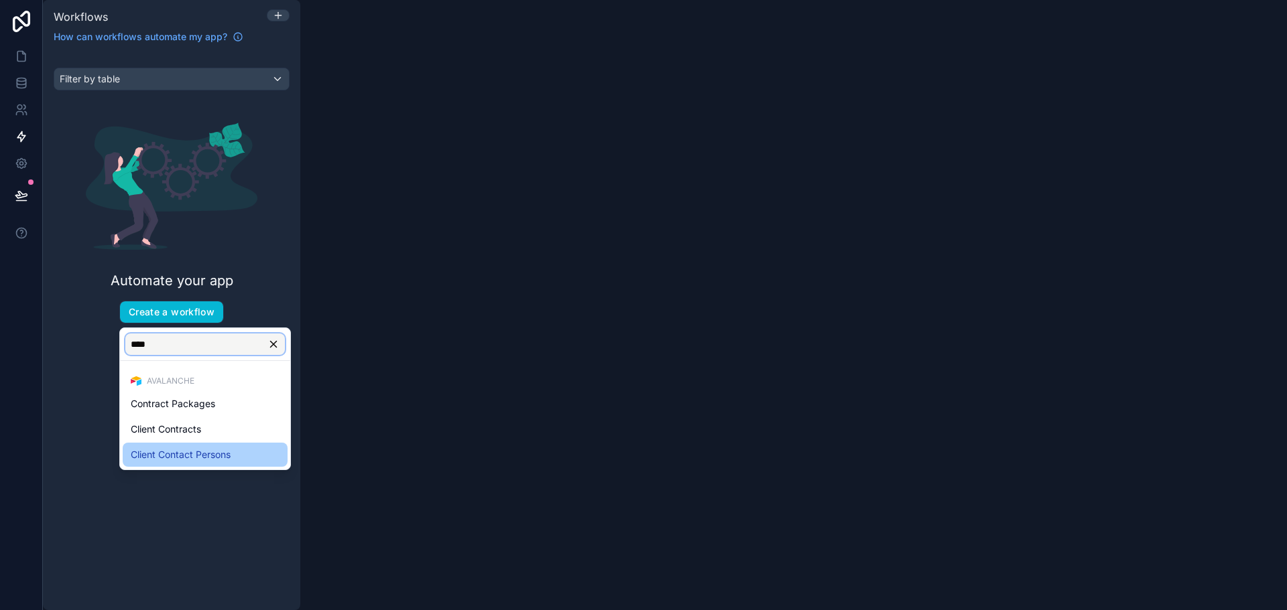
type input "****"
click at [208, 447] on span "Client Contact Persons" at bounding box center [181, 455] width 100 height 16
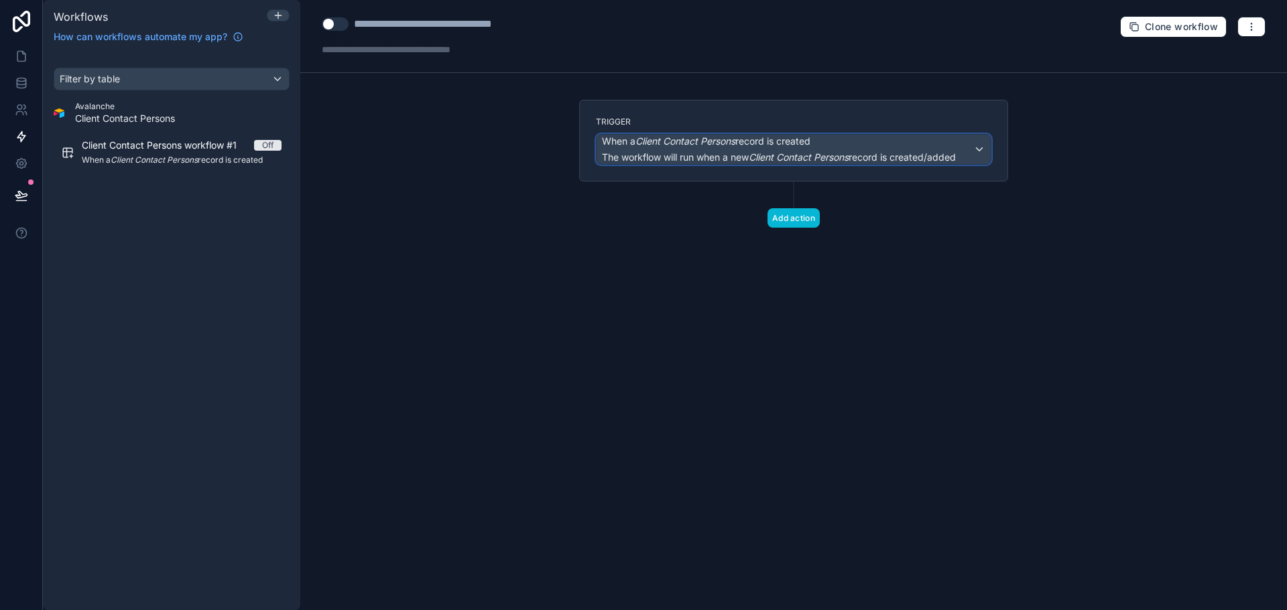
click at [734, 158] on span "The workflow will run when a new Client Contact Persons record is created/added" at bounding box center [779, 156] width 354 height 11
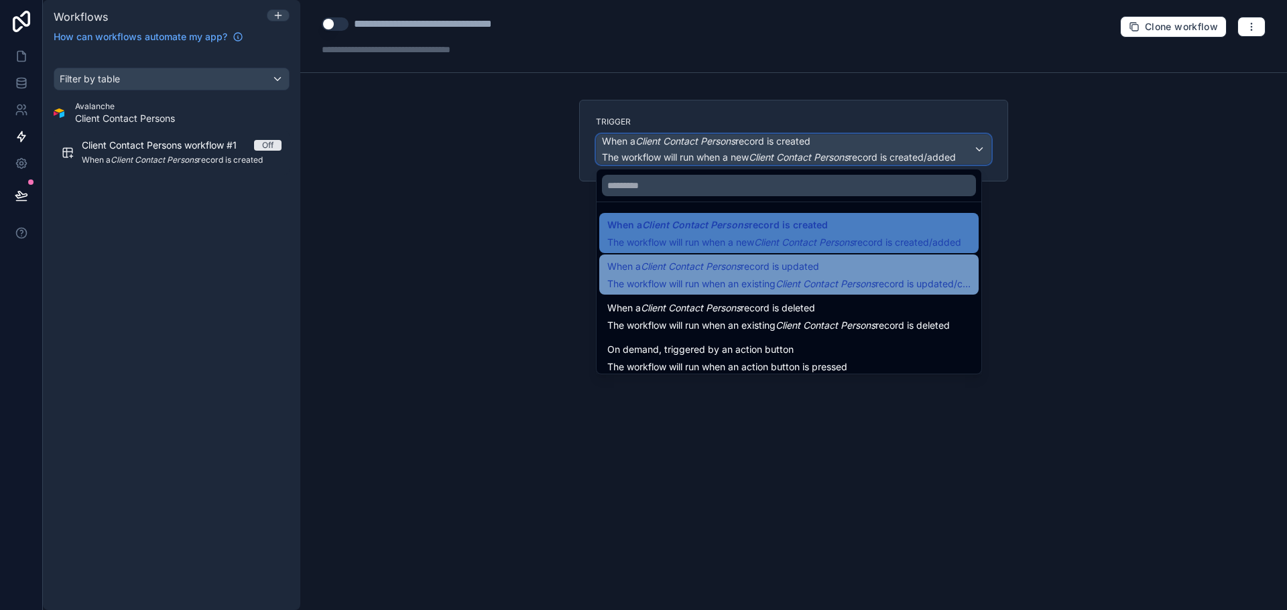
scroll to position [48, 0]
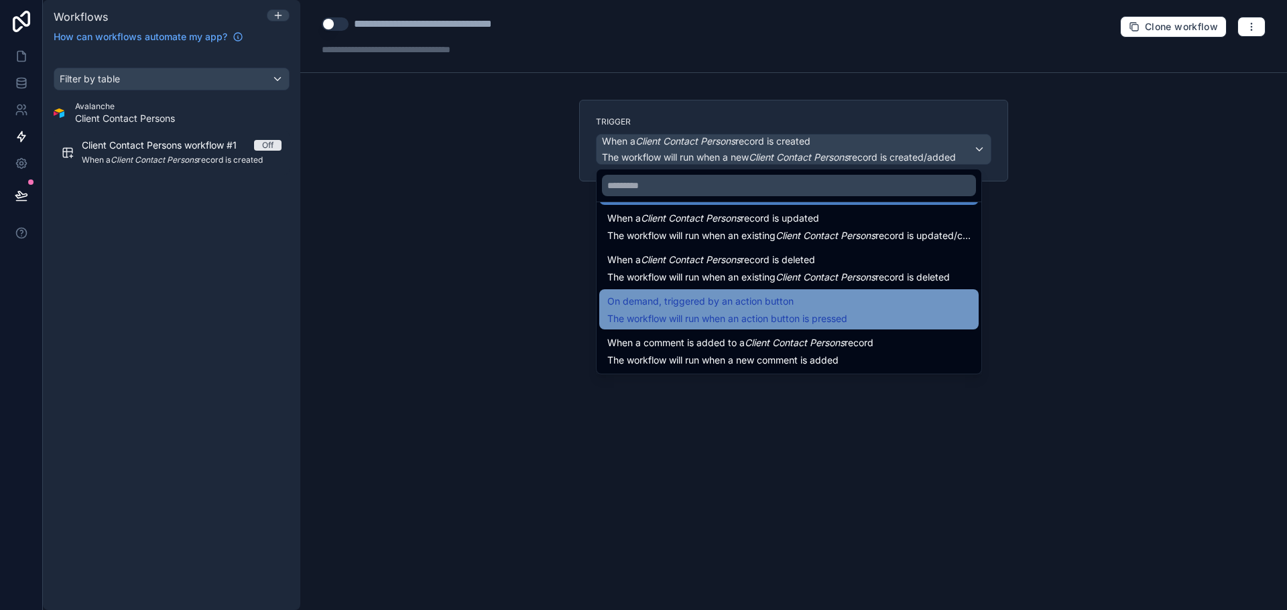
click at [761, 312] on div "On demand, triggered by an action button The workflow will run when an action b…" at bounding box center [727, 310] width 240 height 32
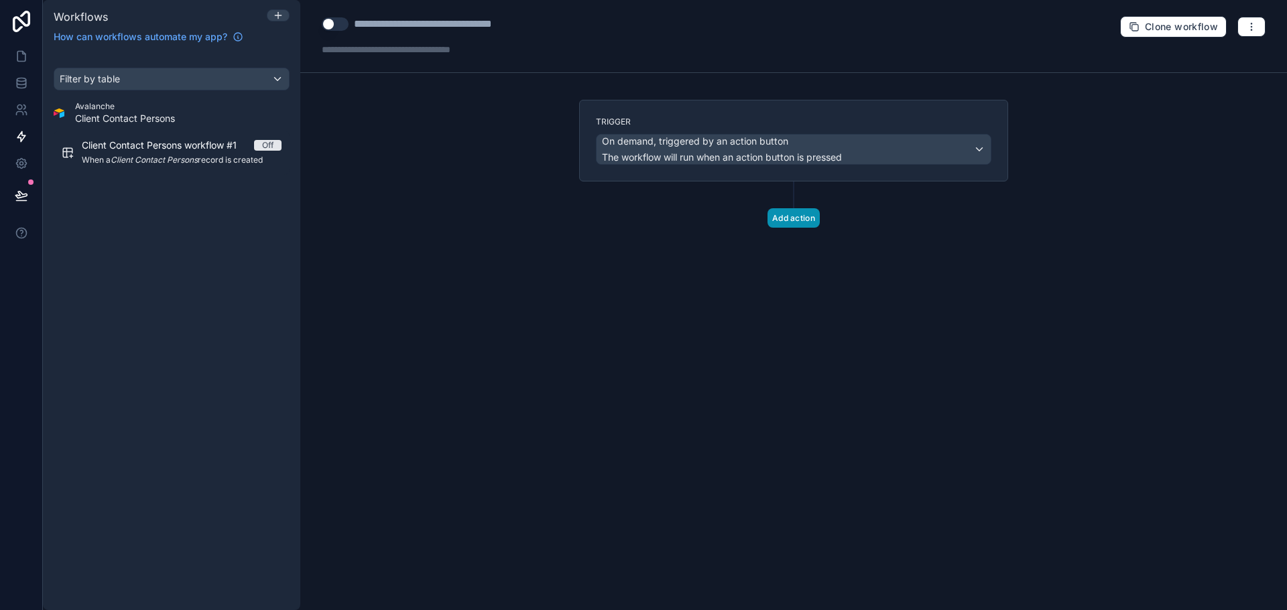
click at [784, 222] on button "Add action" at bounding box center [793, 217] width 52 height 19
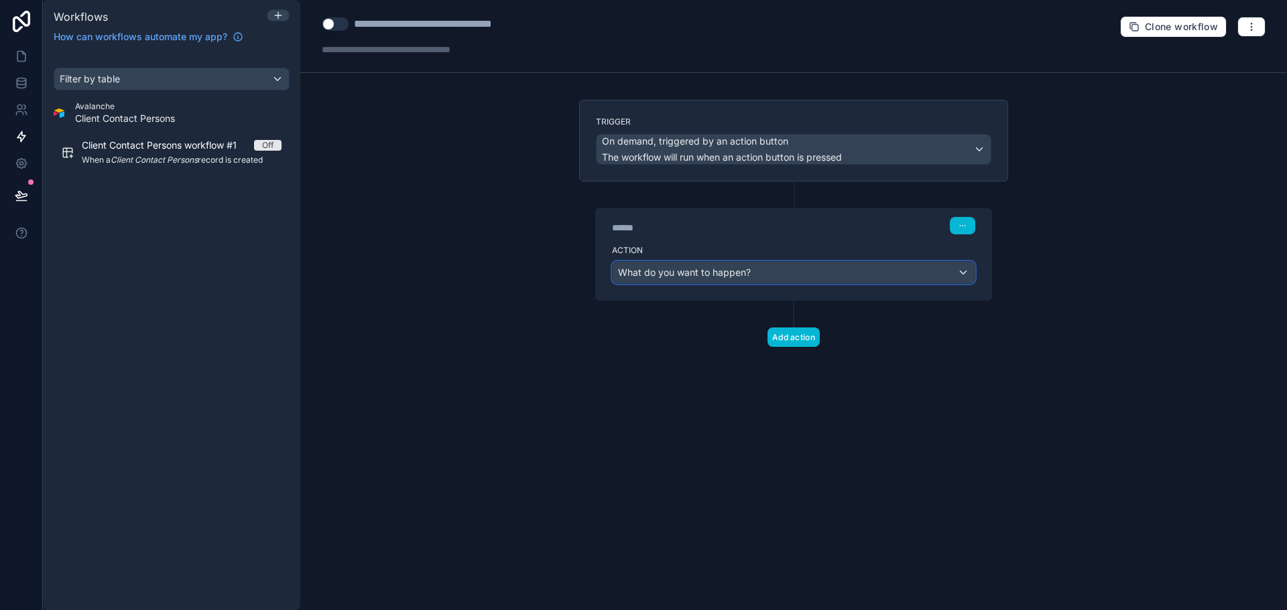
click at [759, 269] on div "What do you want to happen?" at bounding box center [793, 272] width 362 height 21
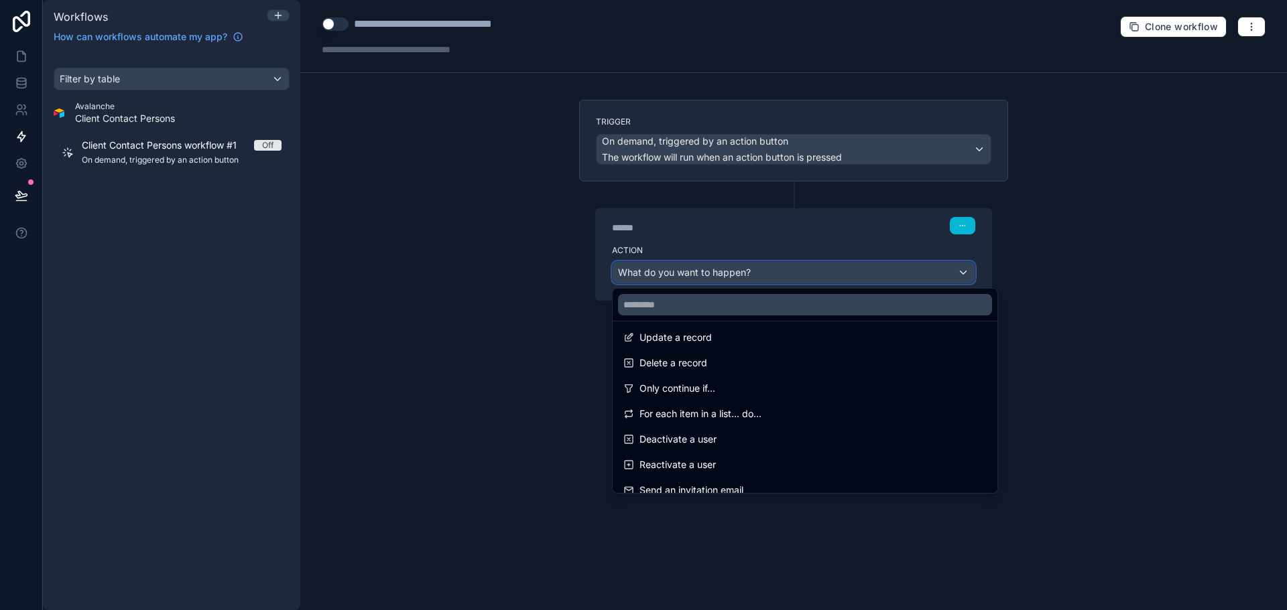
scroll to position [201, 0]
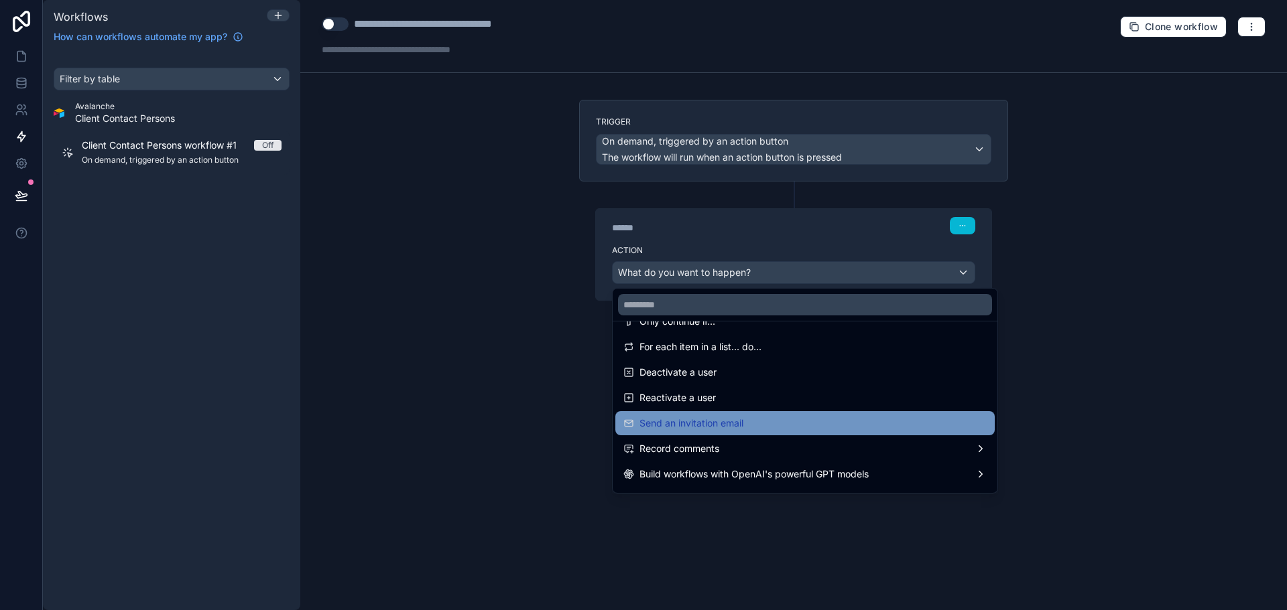
click at [737, 421] on span "Send an invitation email" at bounding box center [691, 423] width 104 height 16
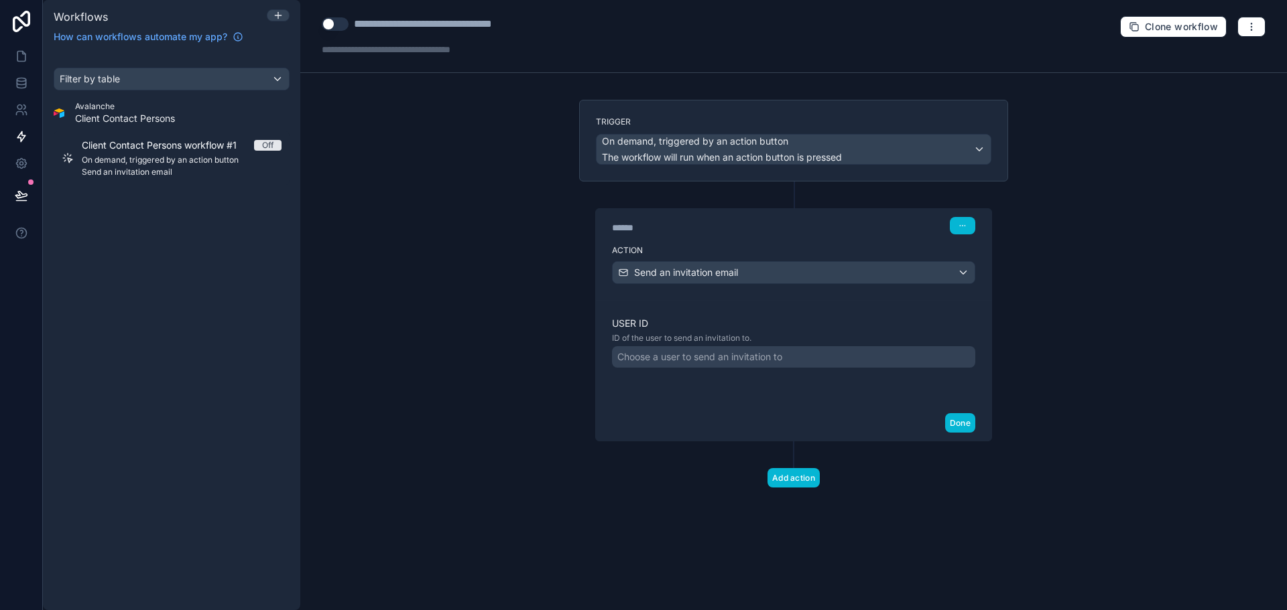
click at [727, 359] on div "Choose a user to send an invitation to" at bounding box center [699, 356] width 165 height 13
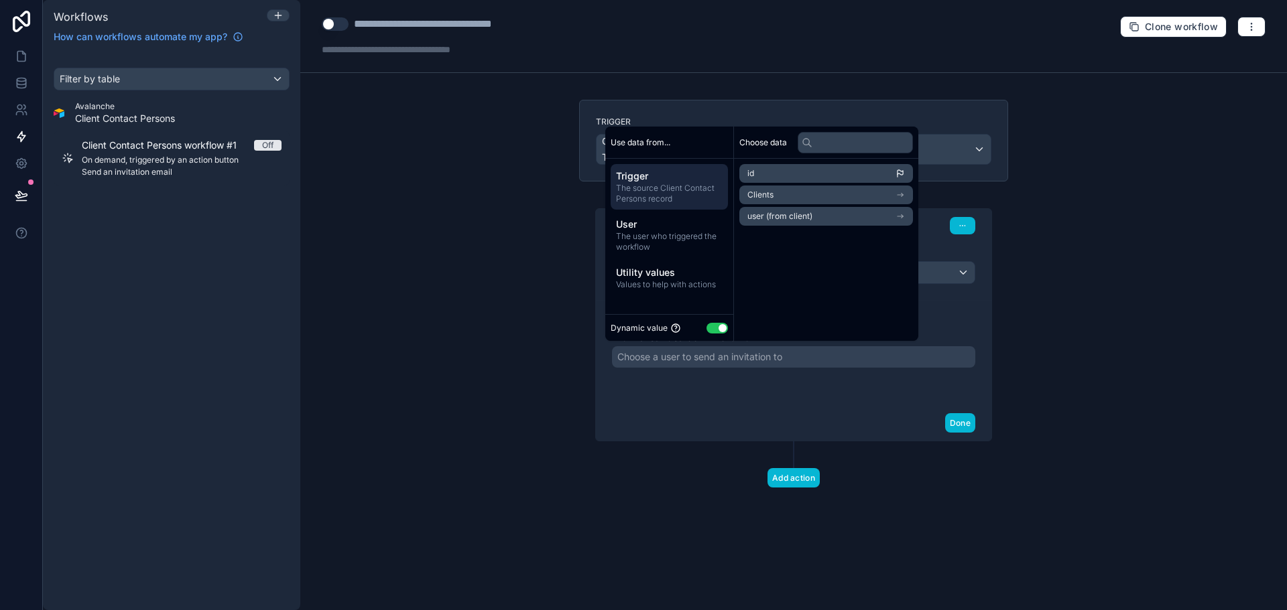
click at [727, 359] on div "Choose a user to send an invitation to" at bounding box center [699, 356] width 165 height 13
click at [715, 387] on div "User ID ID of the user to send an invitation to. Choose a user to send an invit…" at bounding box center [793, 353] width 363 height 72
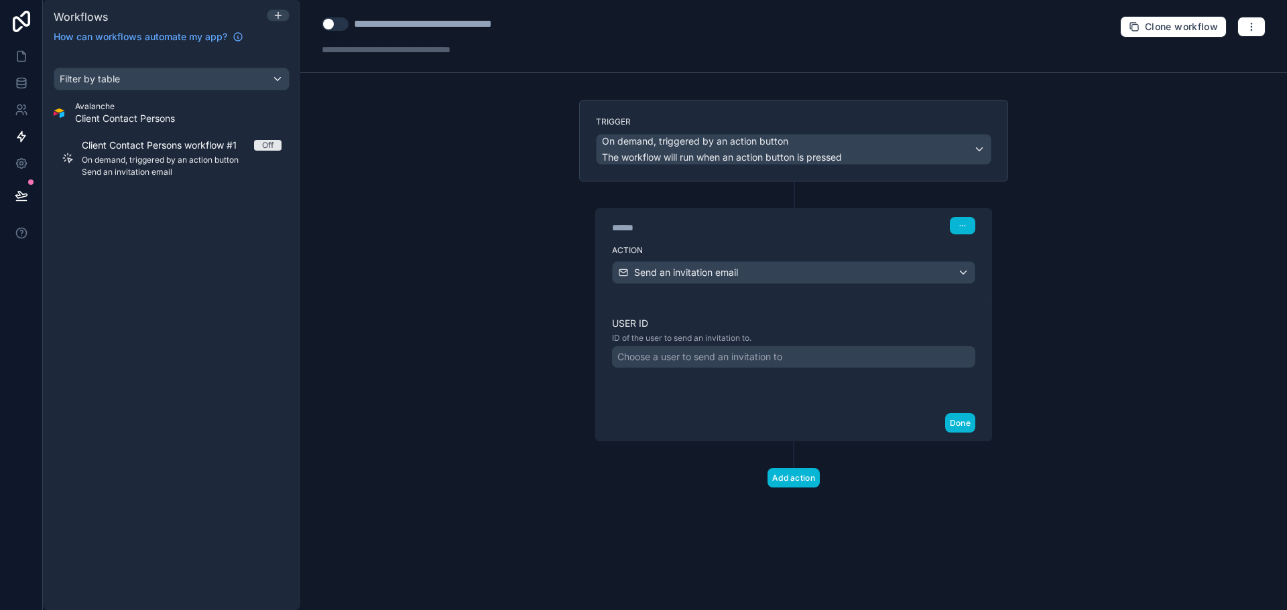
click at [740, 358] on div "Choose a user to send an invitation to" at bounding box center [699, 356] width 165 height 13
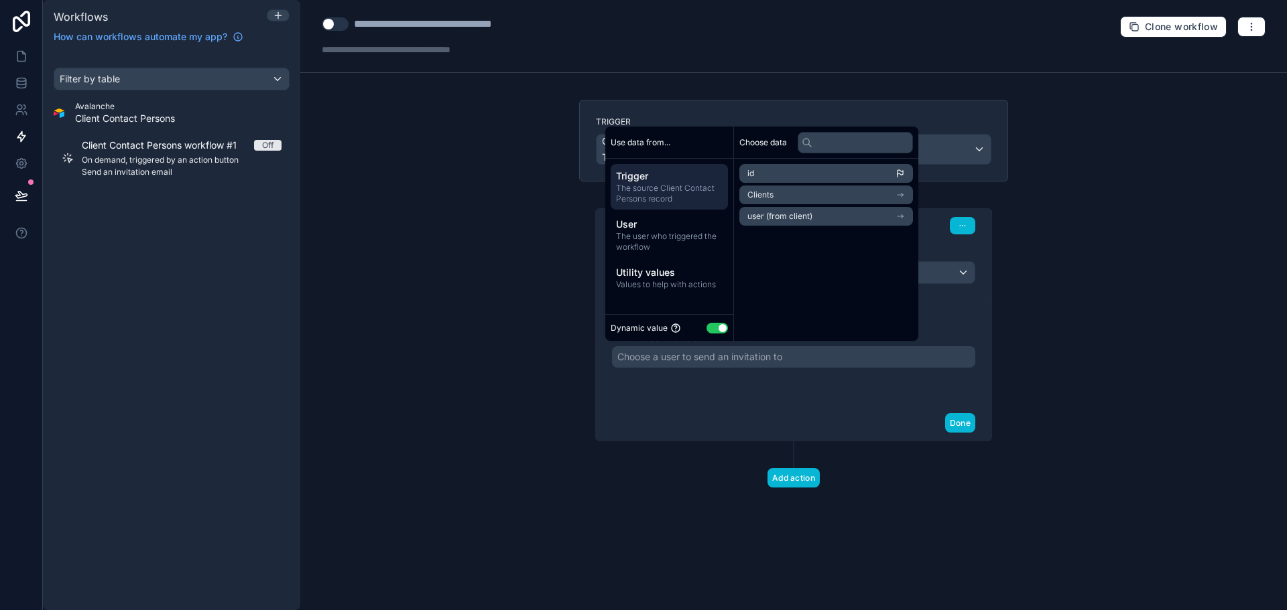
click at [771, 169] on li "id" at bounding box center [826, 173] width 174 height 19
click at [779, 177] on li "id" at bounding box center [826, 173] width 174 height 19
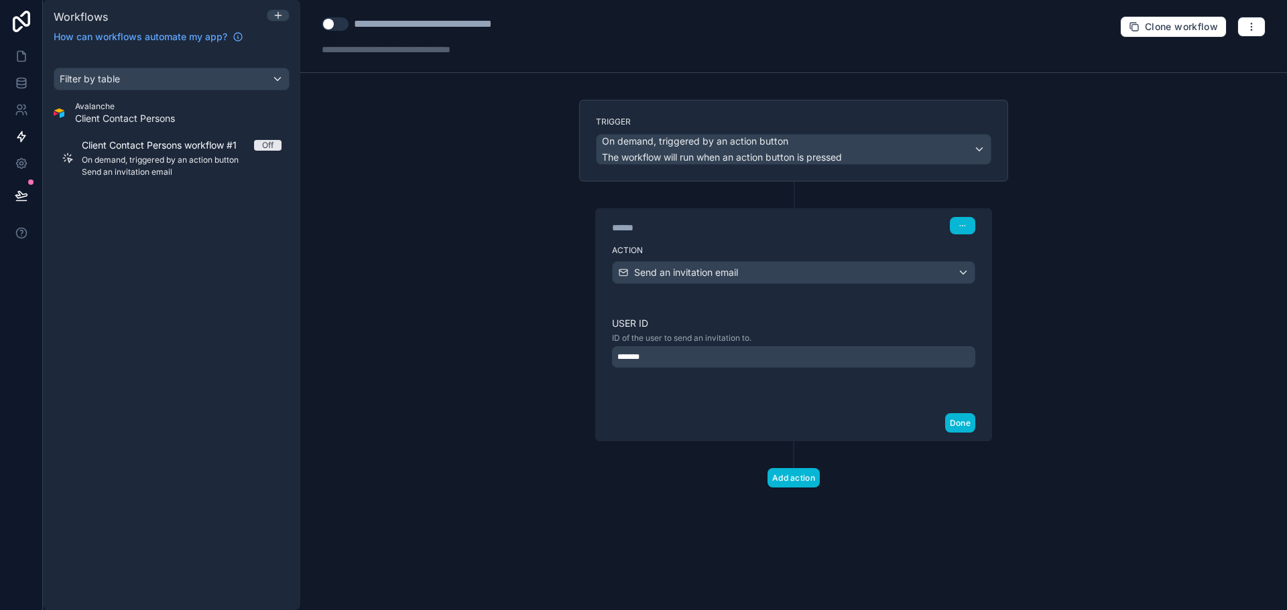
click at [1102, 266] on div "**********" at bounding box center [793, 305] width 986 height 610
click at [673, 365] on div "*******" at bounding box center [793, 356] width 363 height 21
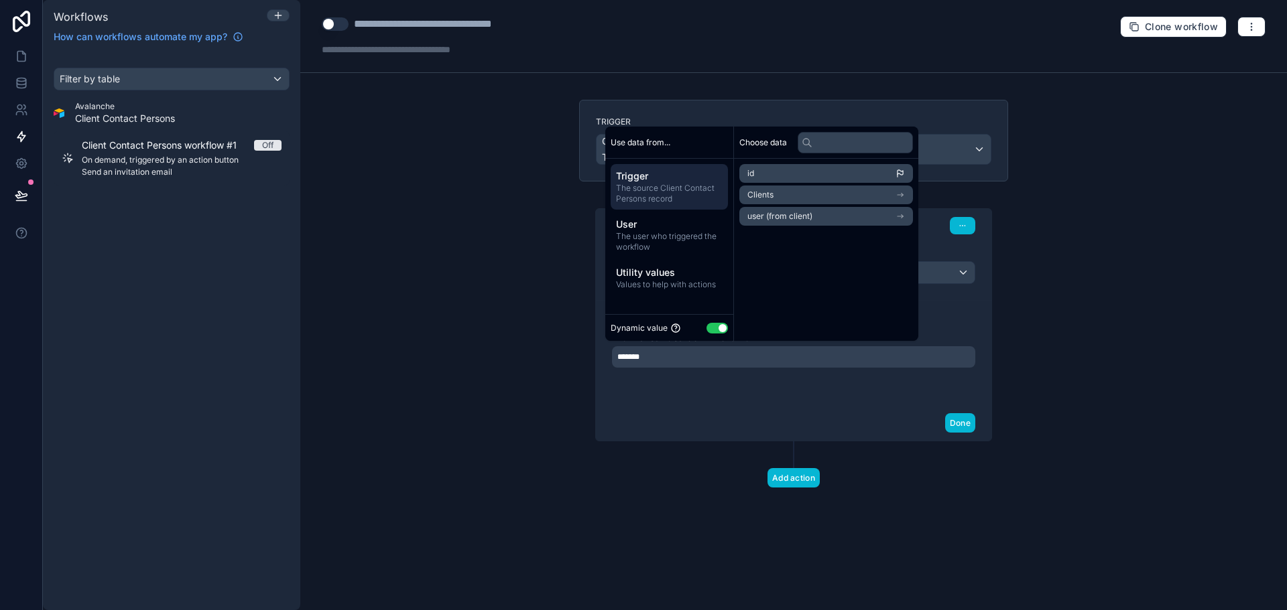
click at [777, 226] on div "id Clients user (from client)" at bounding box center [826, 195] width 184 height 72
click at [787, 220] on span "user (from client)" at bounding box center [779, 216] width 65 height 11
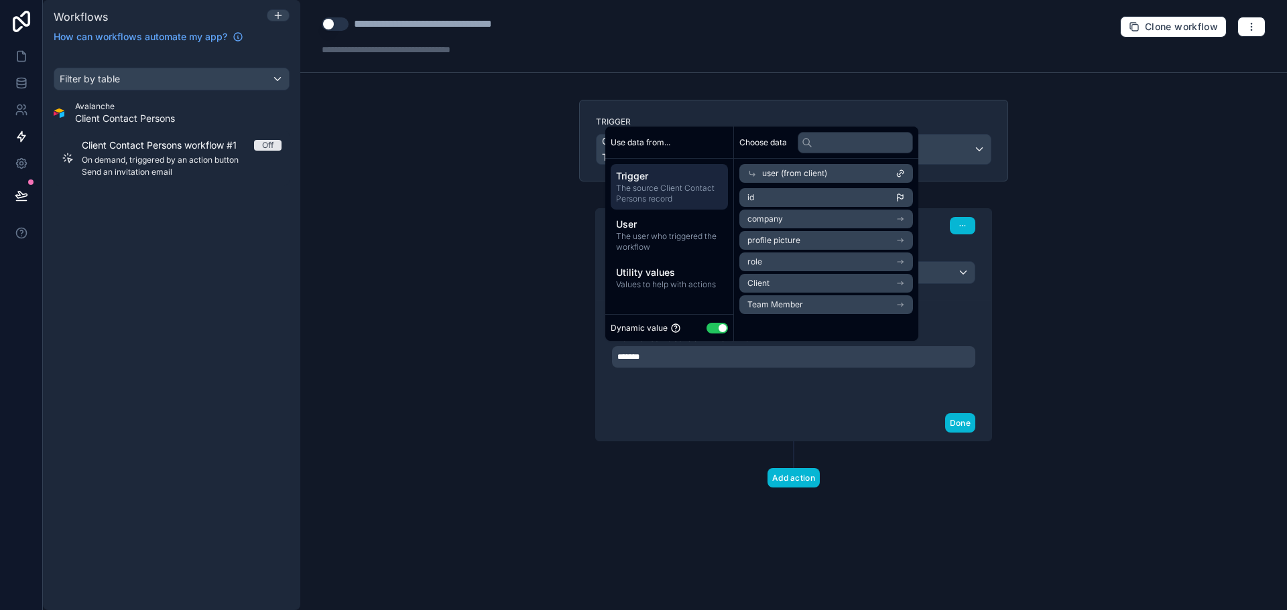
click at [784, 195] on li "id" at bounding box center [826, 197] width 174 height 19
click at [479, 222] on div "**********" at bounding box center [793, 305] width 986 height 610
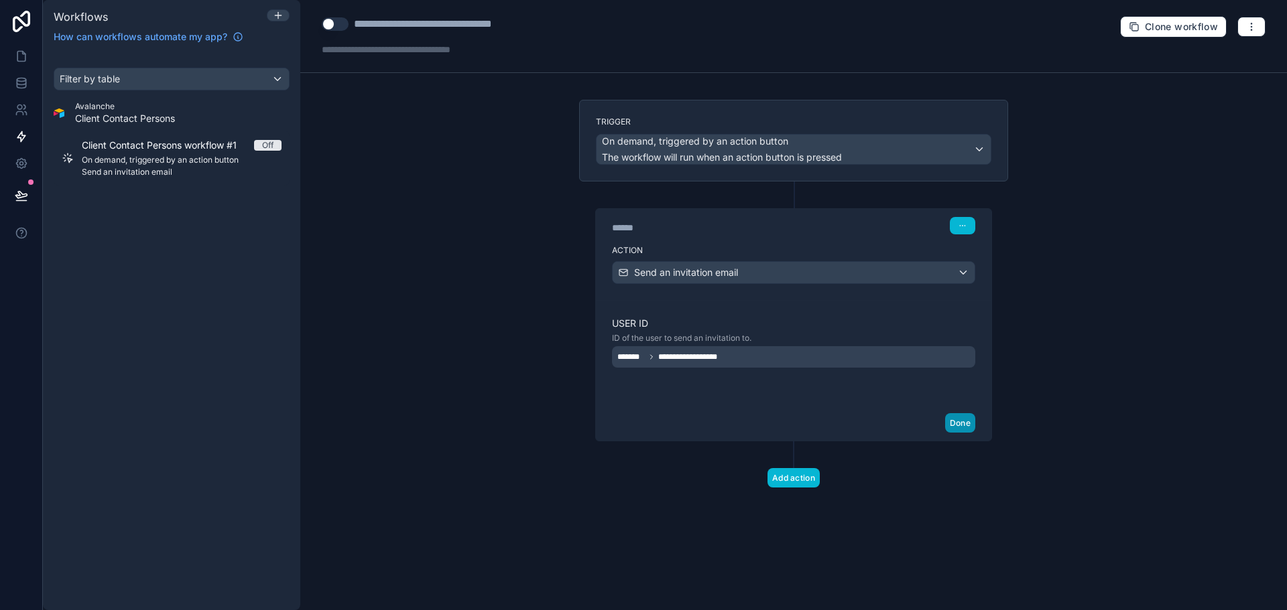
click at [964, 422] on button "Done" at bounding box center [960, 422] width 30 height 19
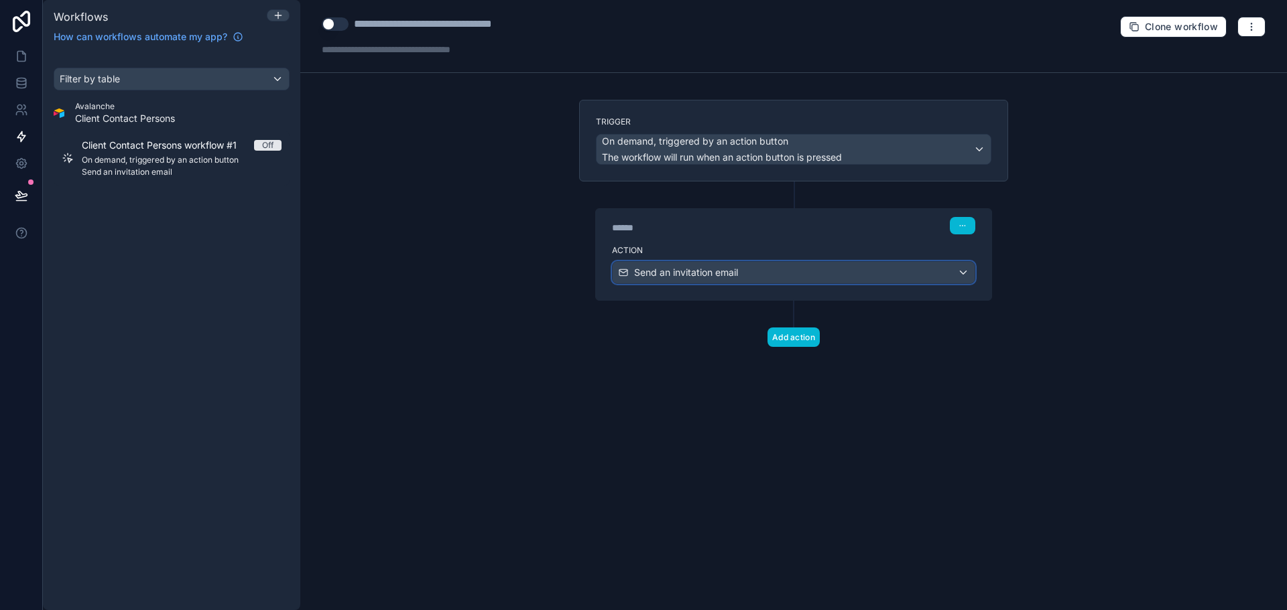
click at [881, 263] on div "Send an invitation email" at bounding box center [793, 272] width 362 height 21
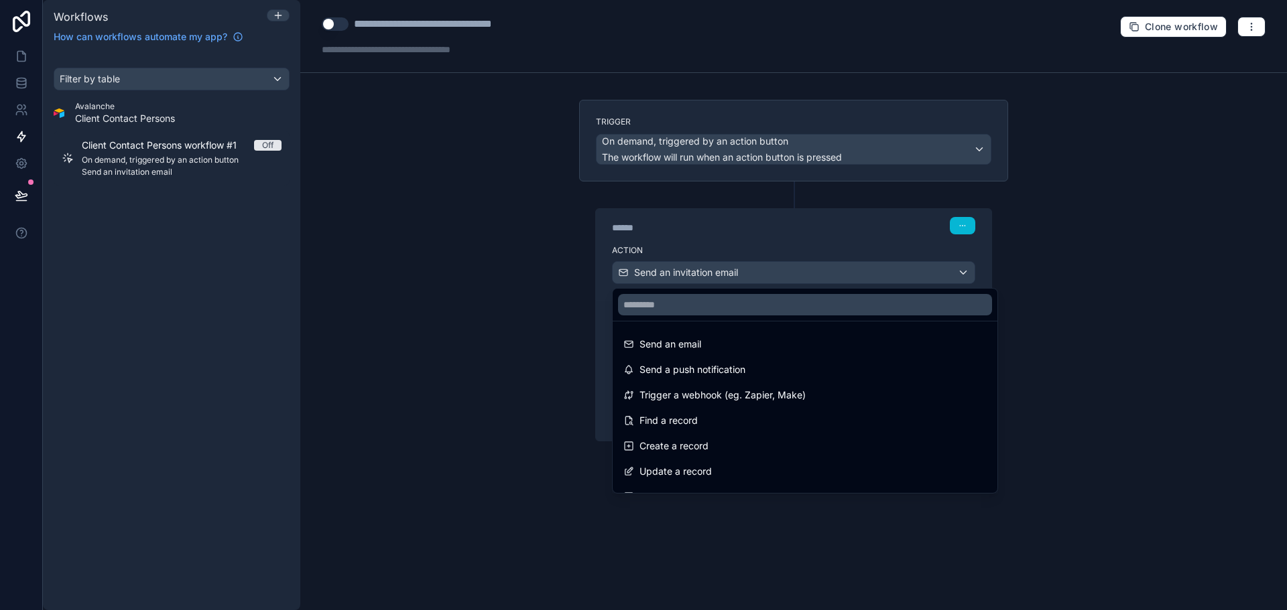
click at [881, 263] on div at bounding box center [643, 305] width 1287 height 610
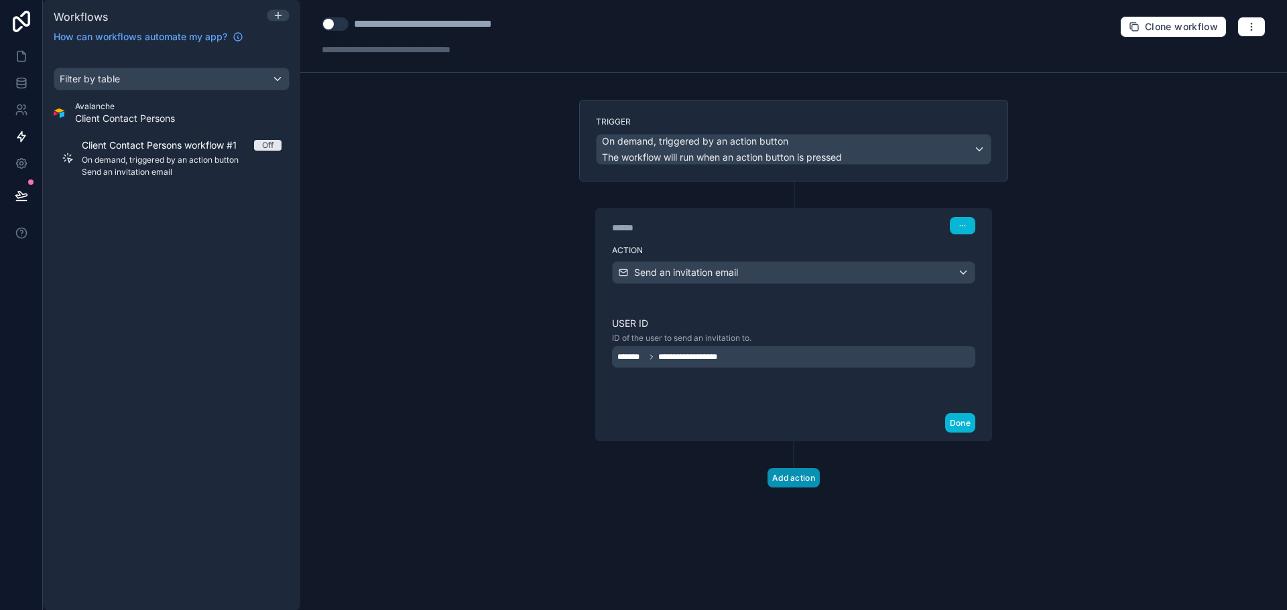
click at [795, 472] on button "Add action" at bounding box center [793, 477] width 52 height 19
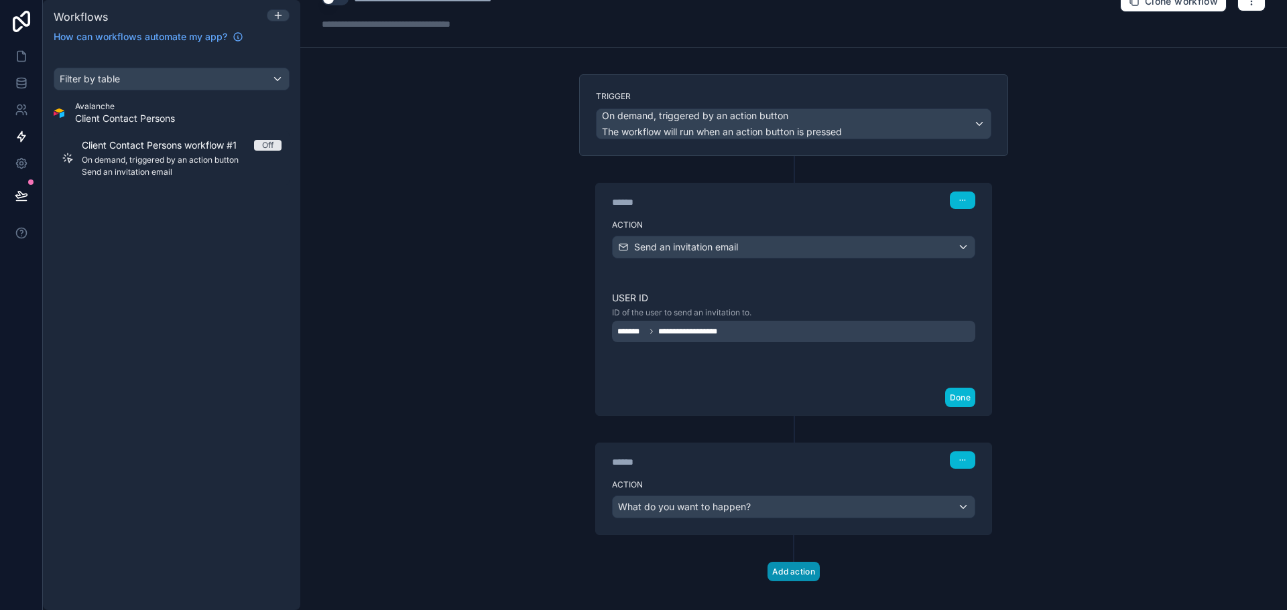
scroll to position [40, 0]
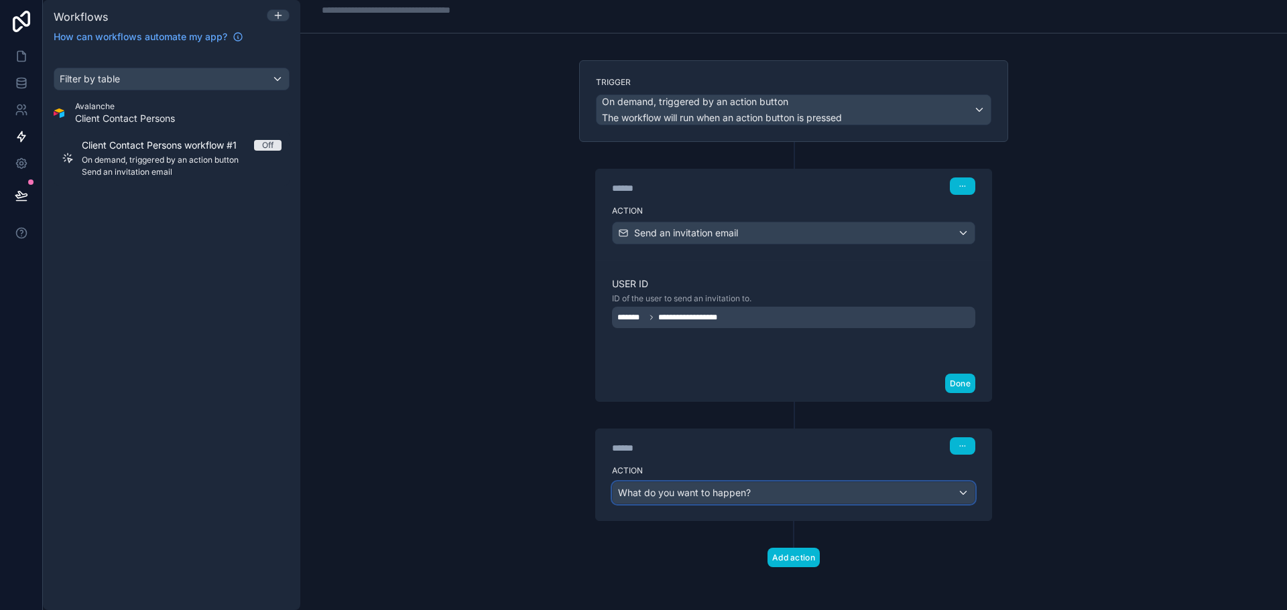
click at [699, 499] on span "What do you want to happen?" at bounding box center [684, 493] width 133 height 13
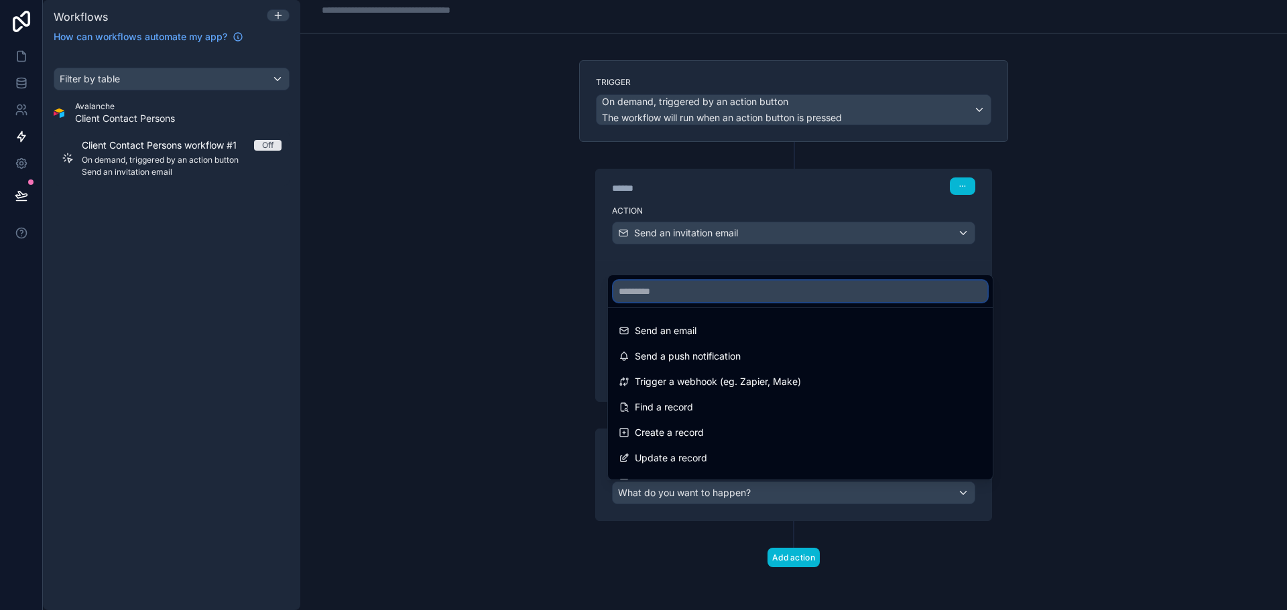
click at [688, 287] on input "text" at bounding box center [800, 291] width 374 height 21
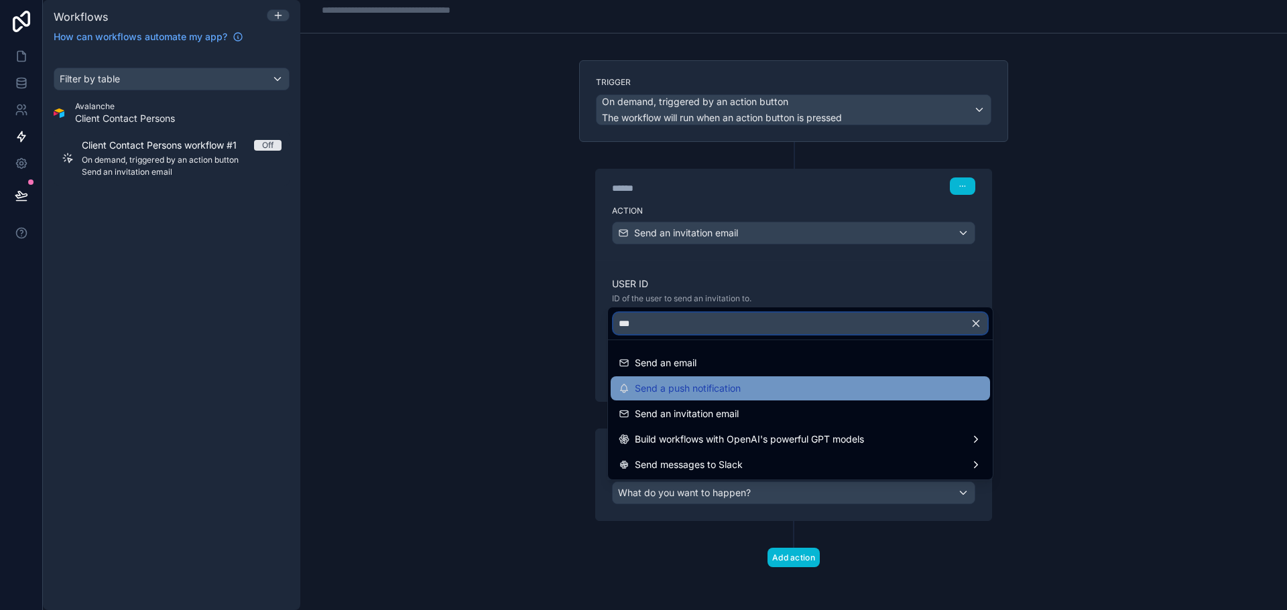
type input "***"
click at [682, 382] on span "Send a push notification" at bounding box center [688, 389] width 106 height 16
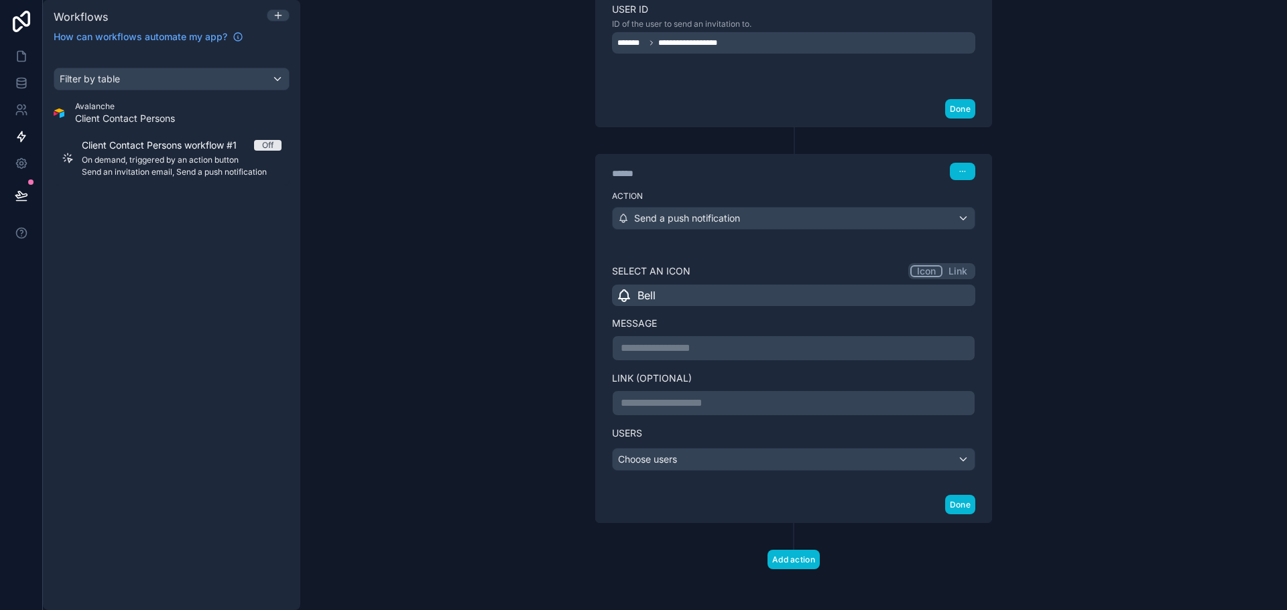
scroll to position [316, 0]
click at [667, 354] on p "**********" at bounding box center [794, 346] width 346 height 16
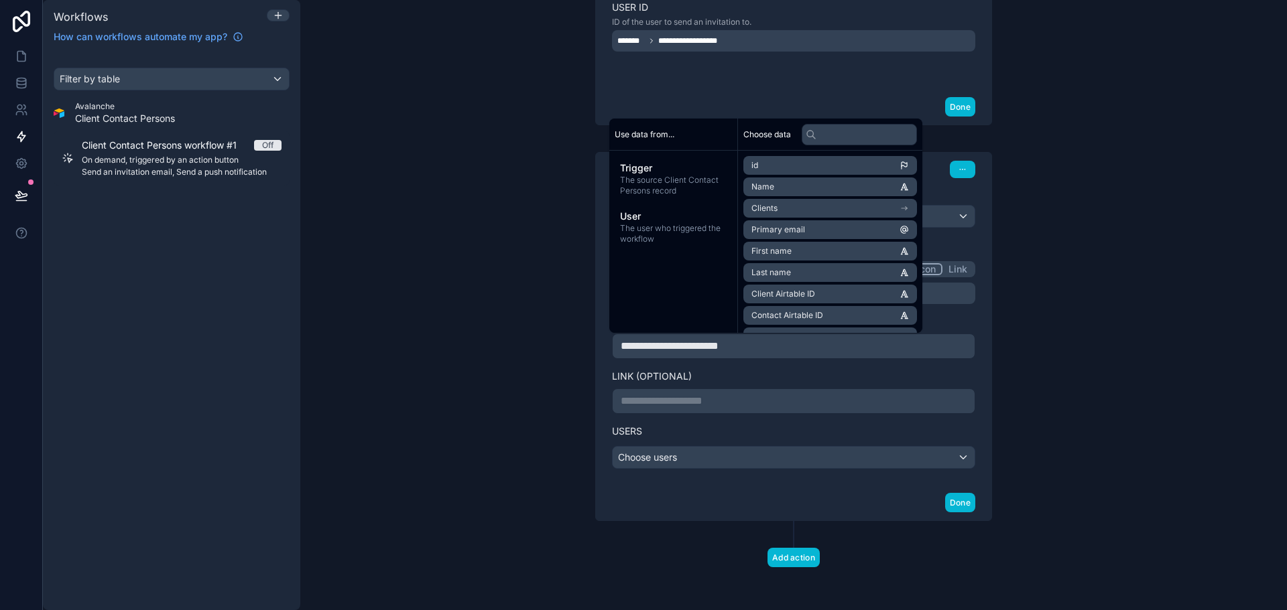
click at [507, 328] on div "**********" at bounding box center [793, 305] width 986 height 610
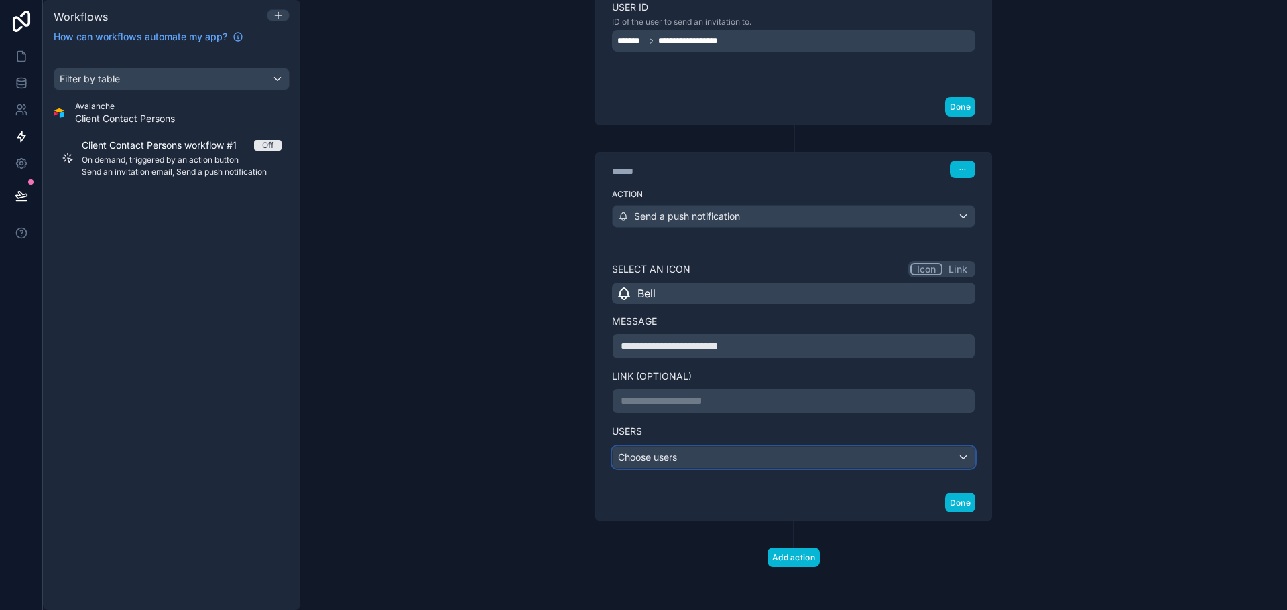
click at [670, 465] on div "Choose users" at bounding box center [793, 457] width 362 height 21
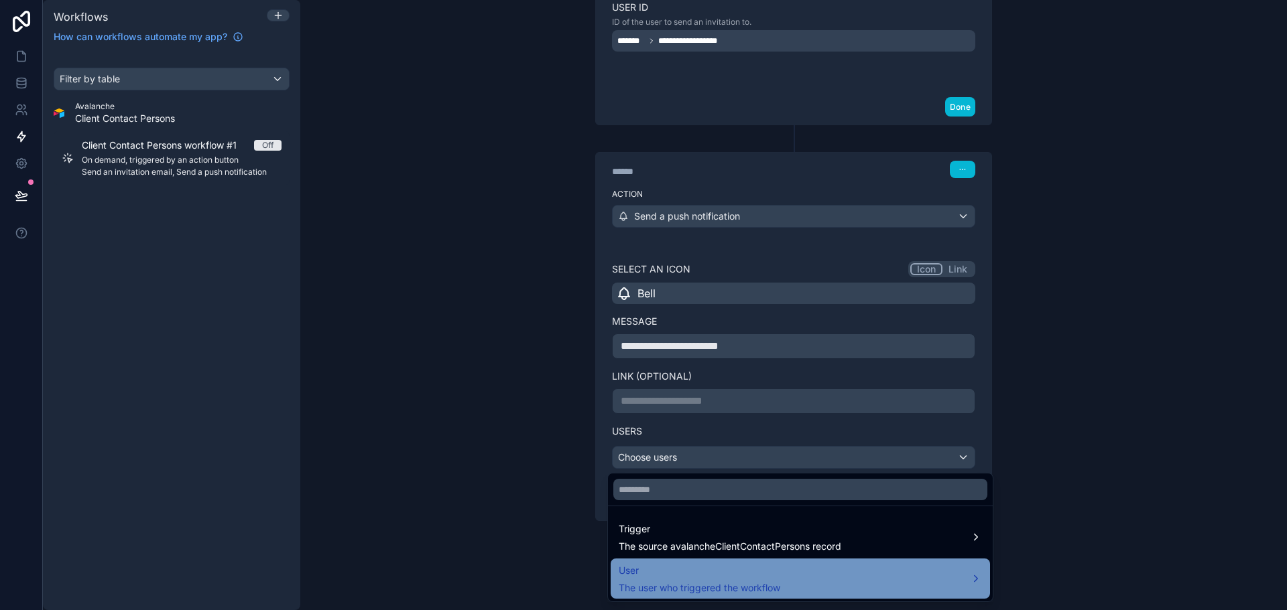
click at [669, 582] on span "The user who triggered the workflow" at bounding box center [699, 588] width 161 height 13
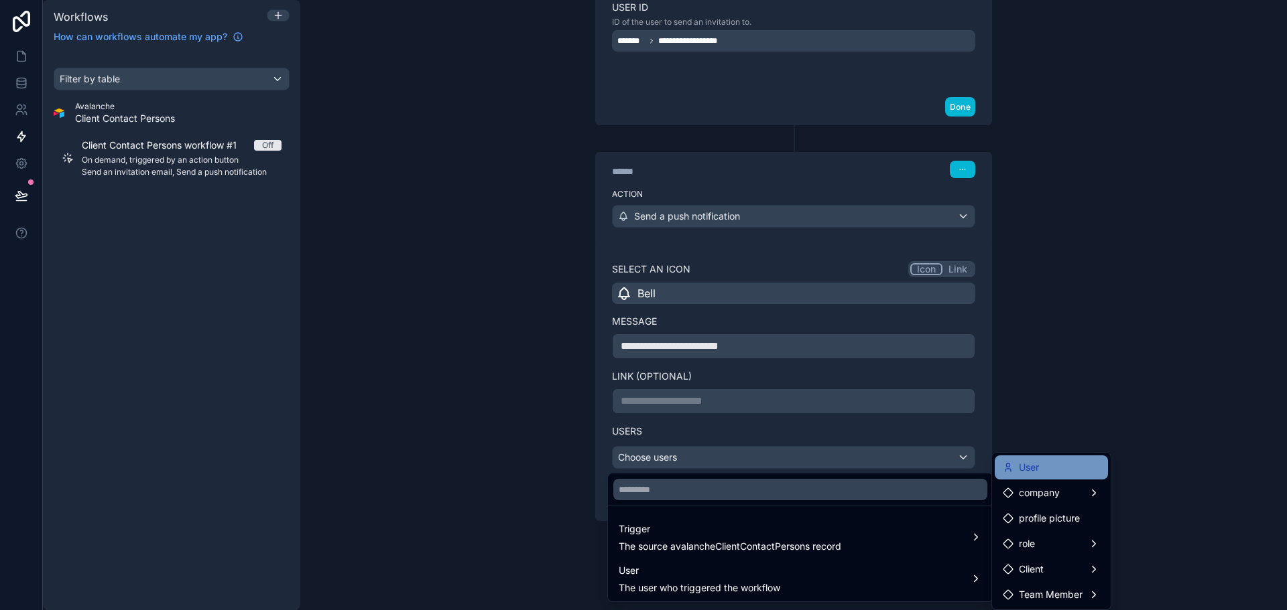
click at [1053, 464] on div "User" at bounding box center [1050, 468] width 97 height 16
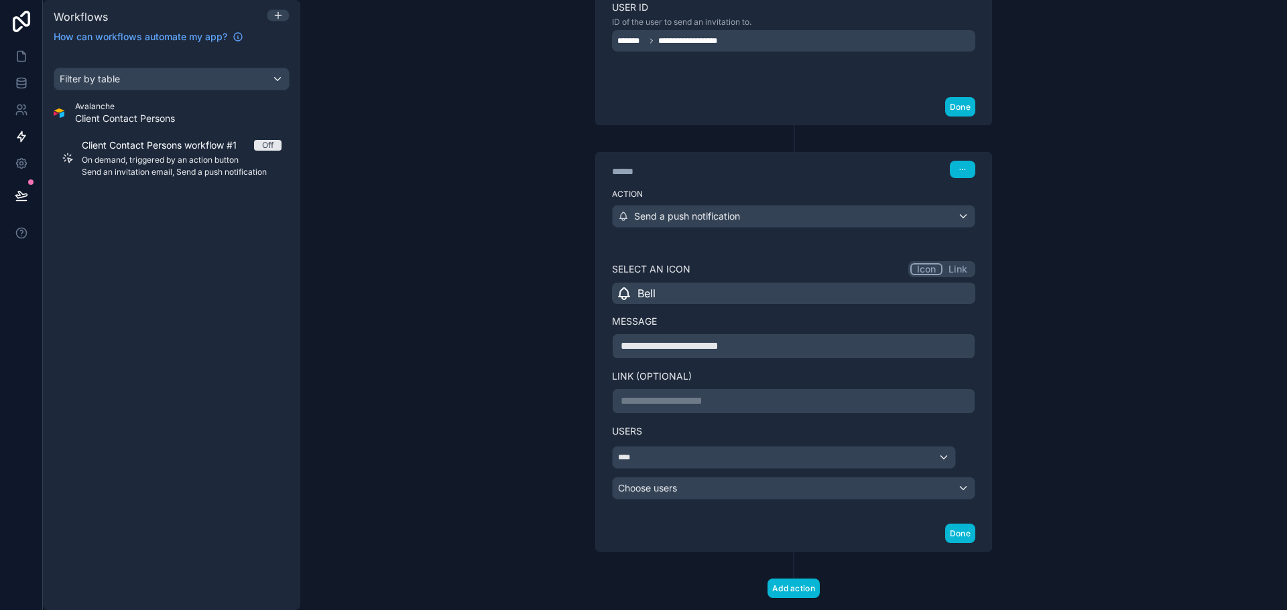
click at [455, 350] on div "**********" at bounding box center [793, 305] width 986 height 610
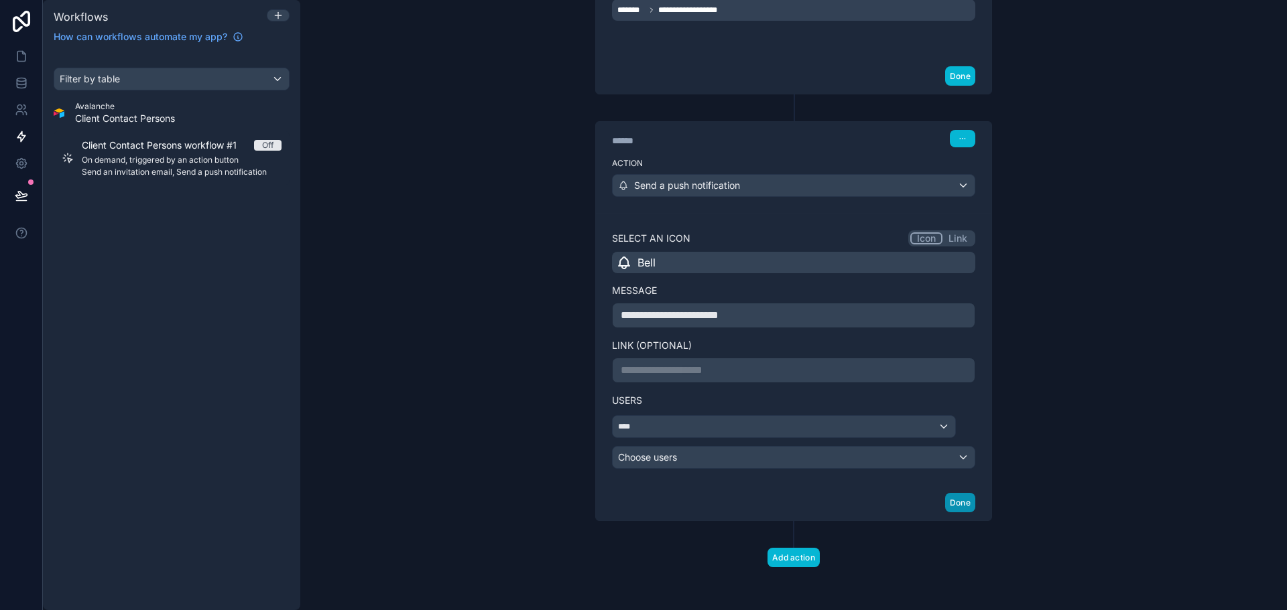
click at [952, 503] on button "Done" at bounding box center [960, 502] width 30 height 19
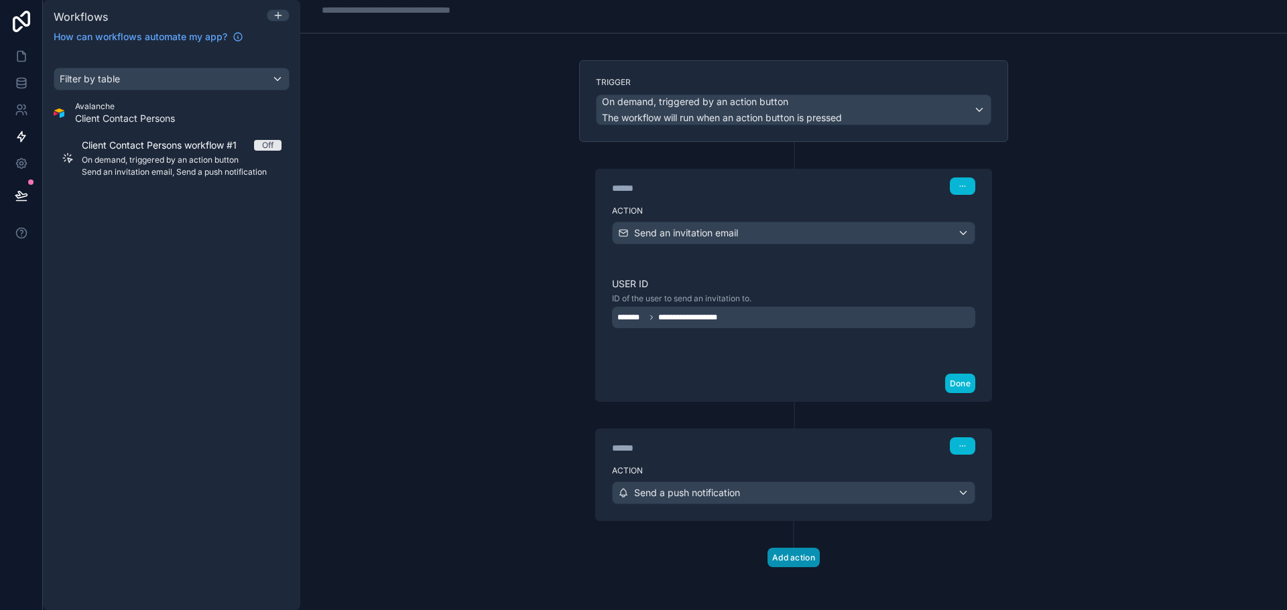
click at [791, 554] on button "Add action" at bounding box center [793, 557] width 52 height 19
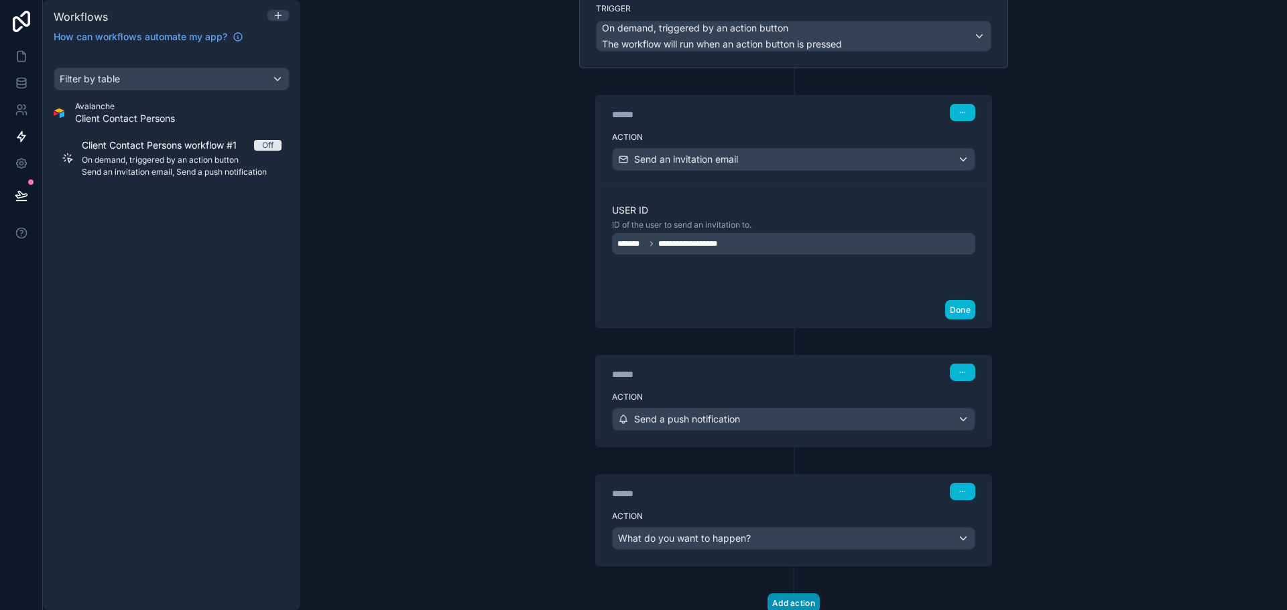
scroll to position [159, 0]
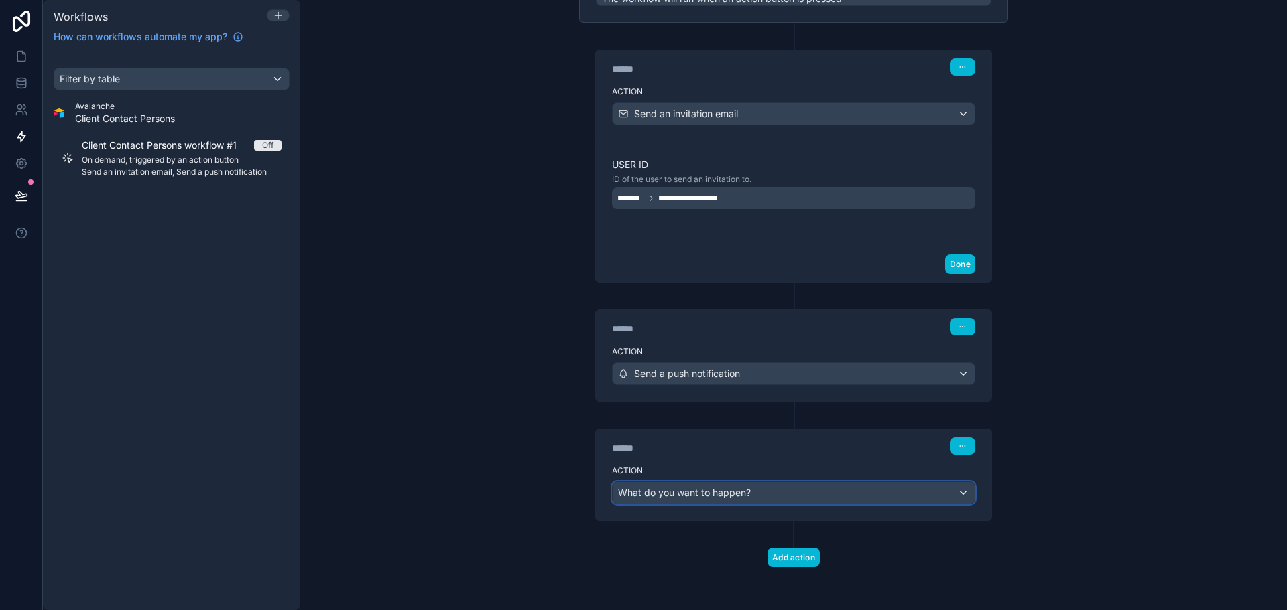
click at [716, 493] on span "What do you want to happen?" at bounding box center [684, 492] width 133 height 11
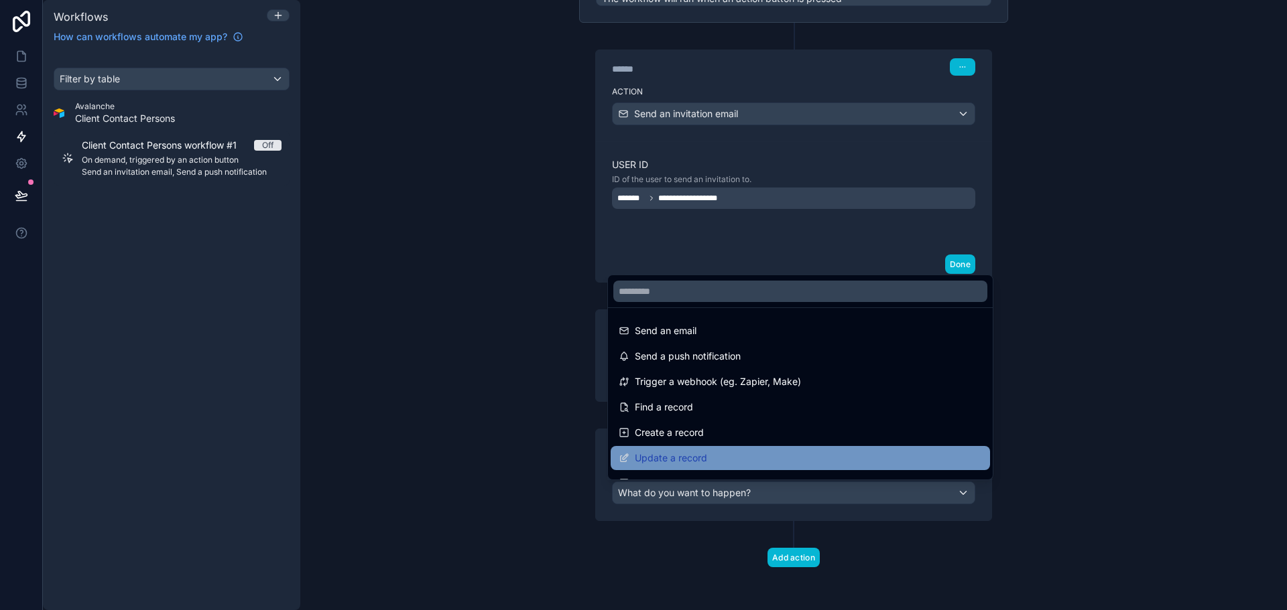
click at [689, 449] on div "Update a record" at bounding box center [799, 458] width 379 height 24
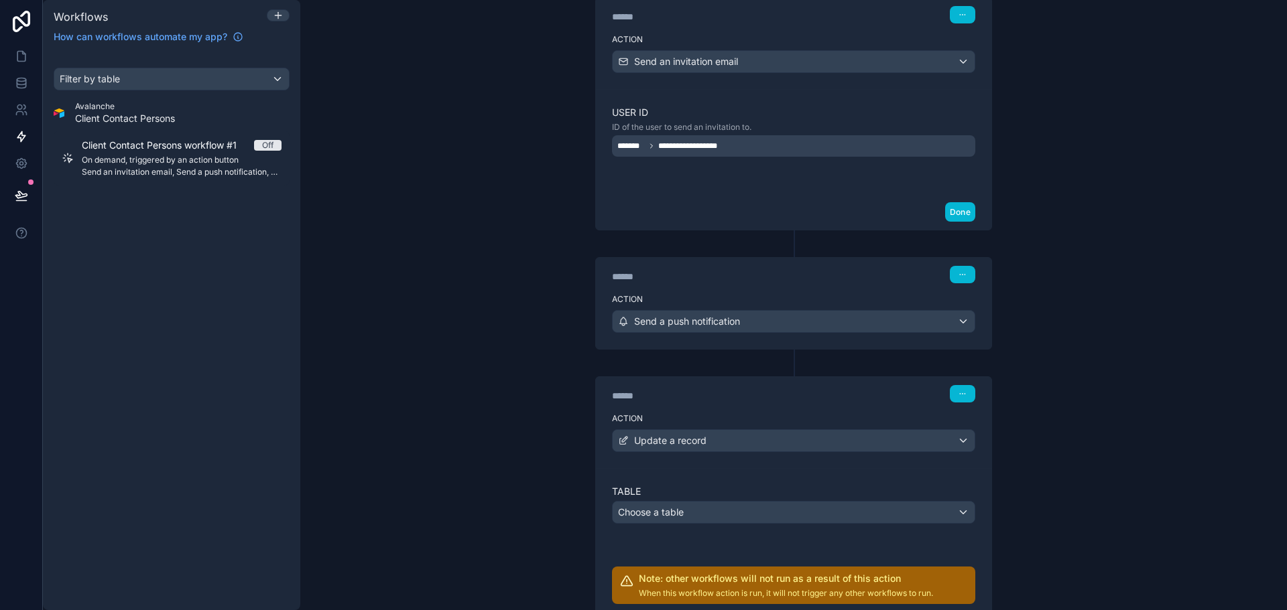
scroll to position [346, 0]
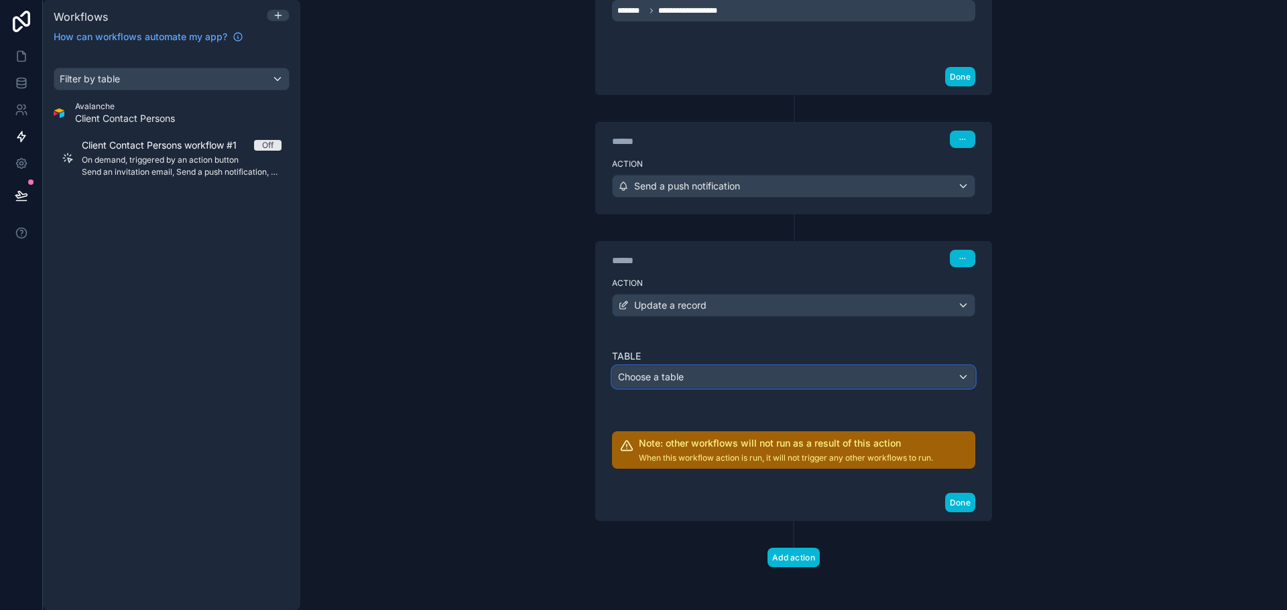
click at [673, 379] on span "Choose a table" at bounding box center [651, 376] width 66 height 11
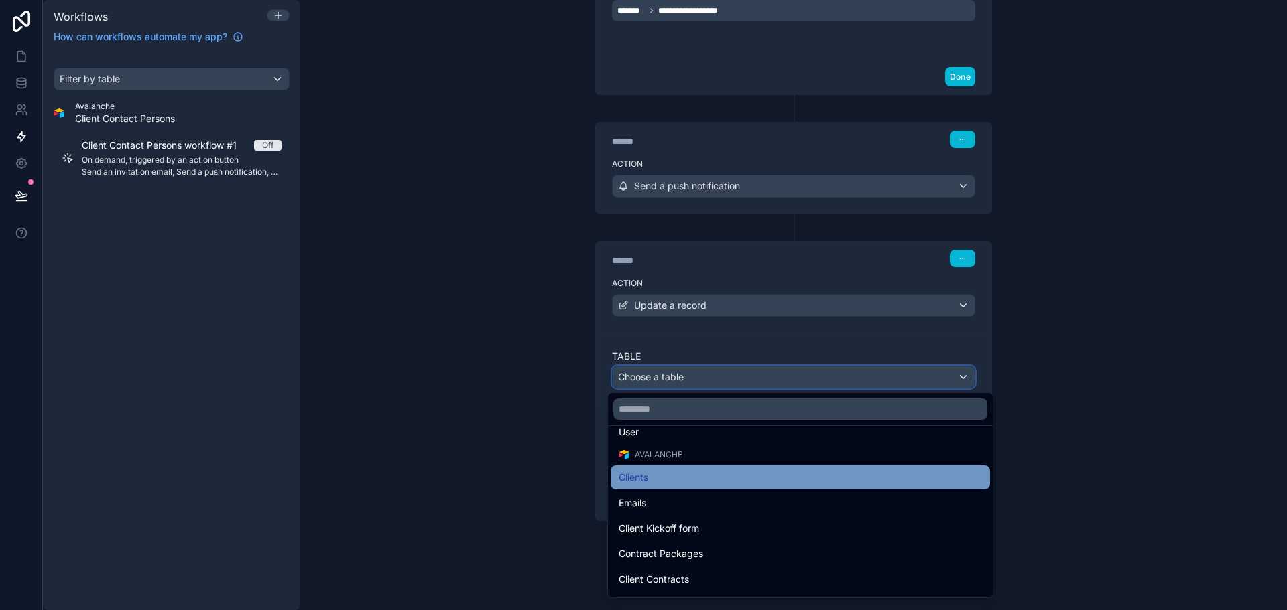
scroll to position [67, 0]
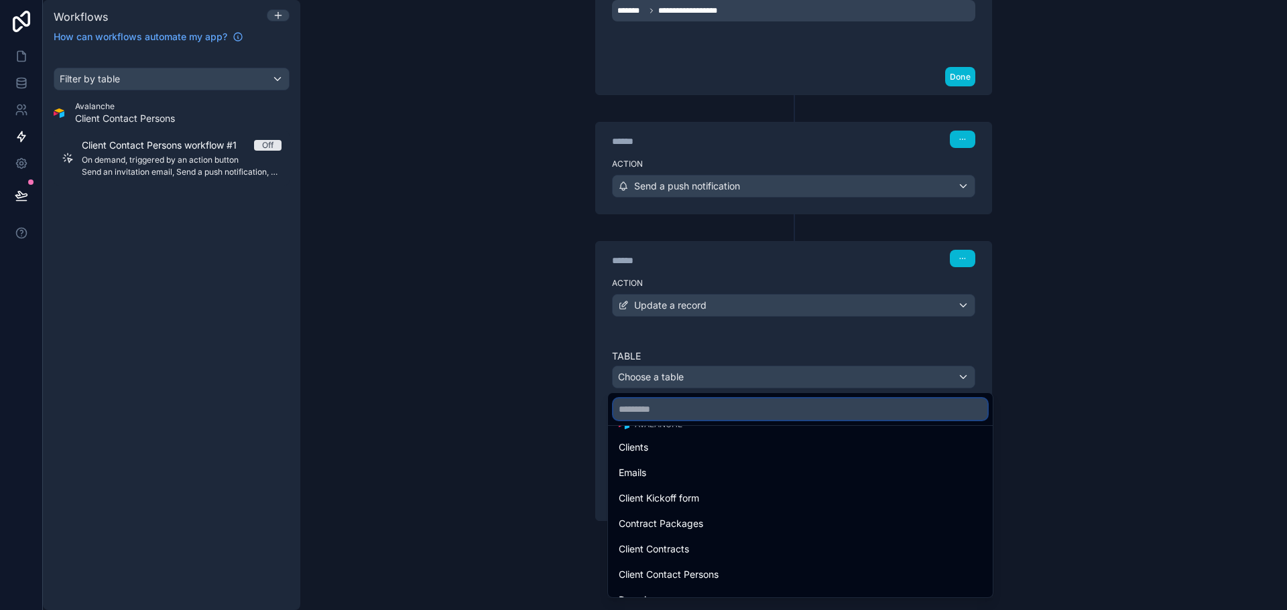
click at [718, 419] on input "text" at bounding box center [800, 409] width 374 height 21
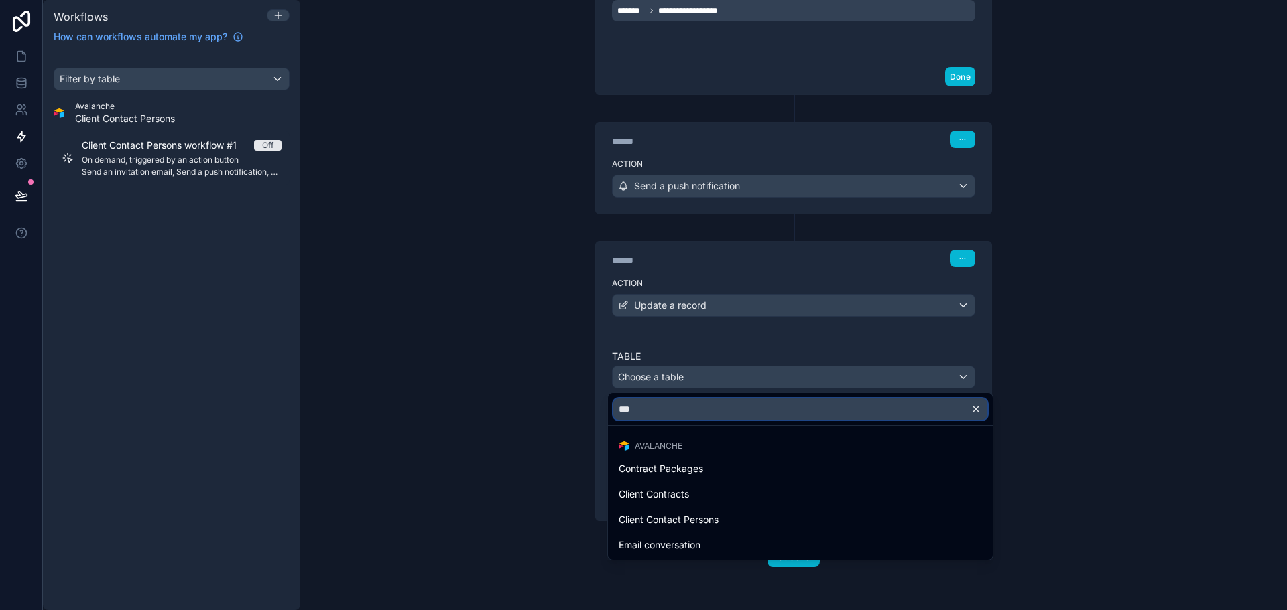
scroll to position [0, 0]
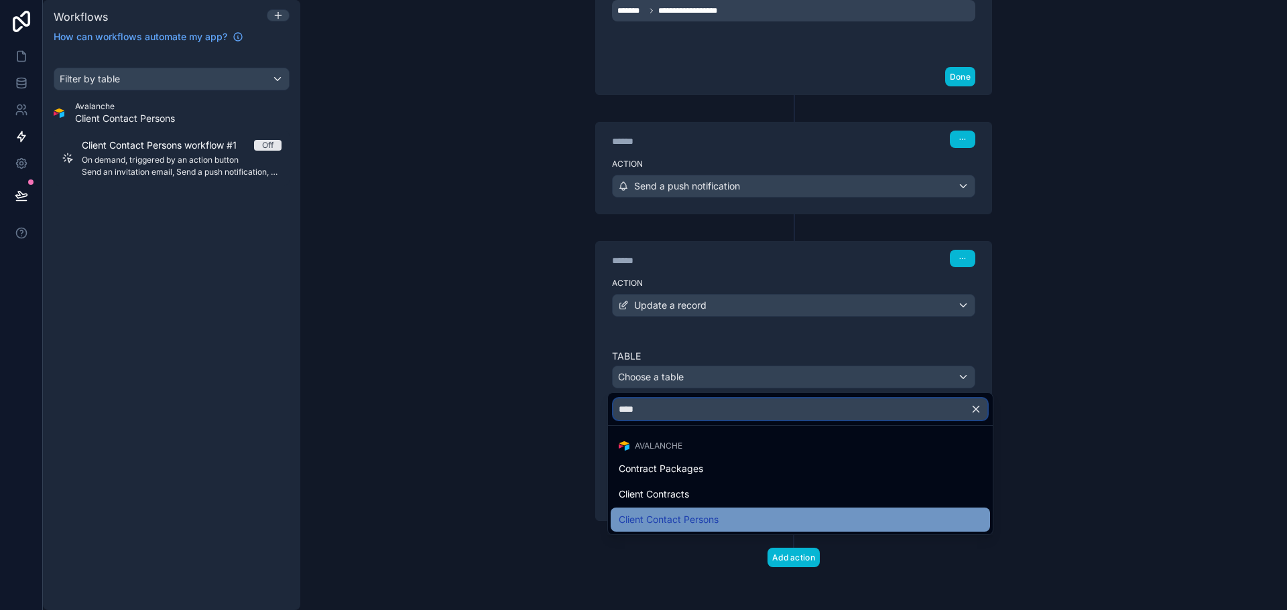
type input "****"
click at [682, 511] on div "Client Contact Persons" at bounding box center [799, 520] width 379 height 24
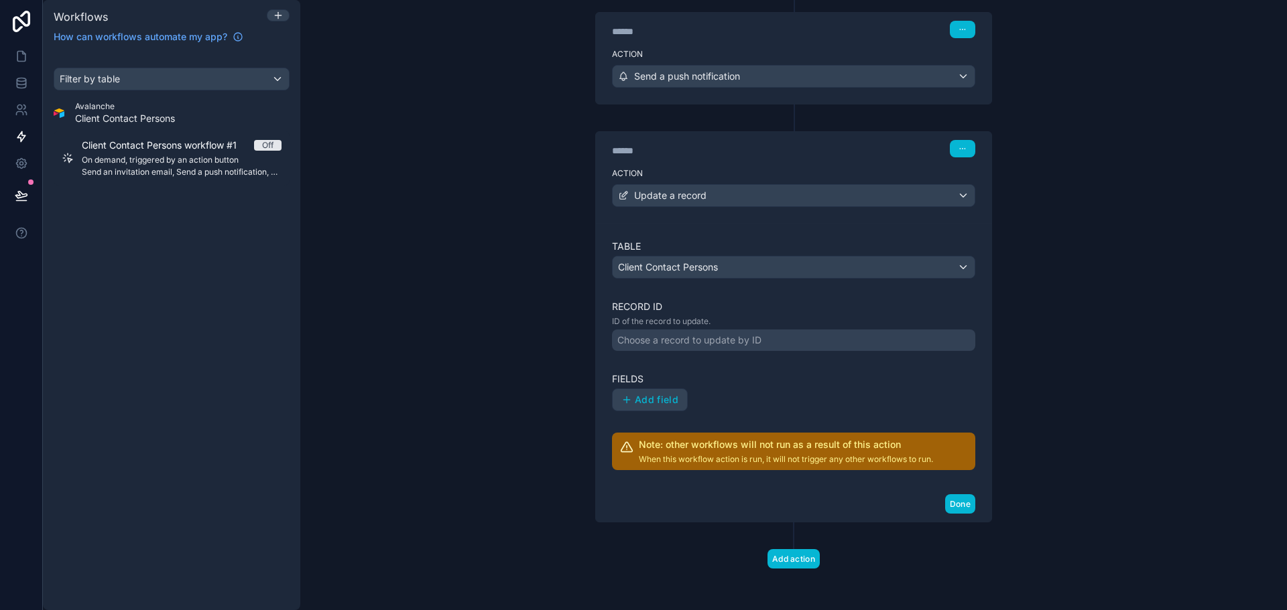
scroll to position [458, 0]
click at [684, 339] on div "Choose a record to update by ID" at bounding box center [689, 338] width 144 height 13
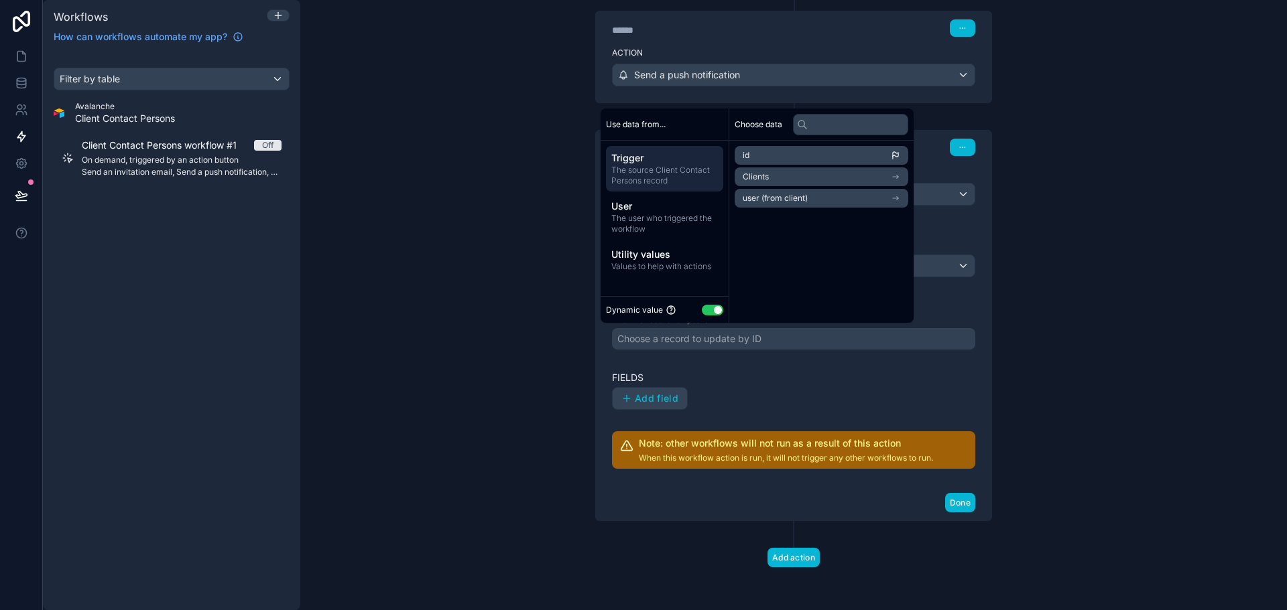
click at [838, 206] on li "user (from client)" at bounding box center [821, 198] width 174 height 19
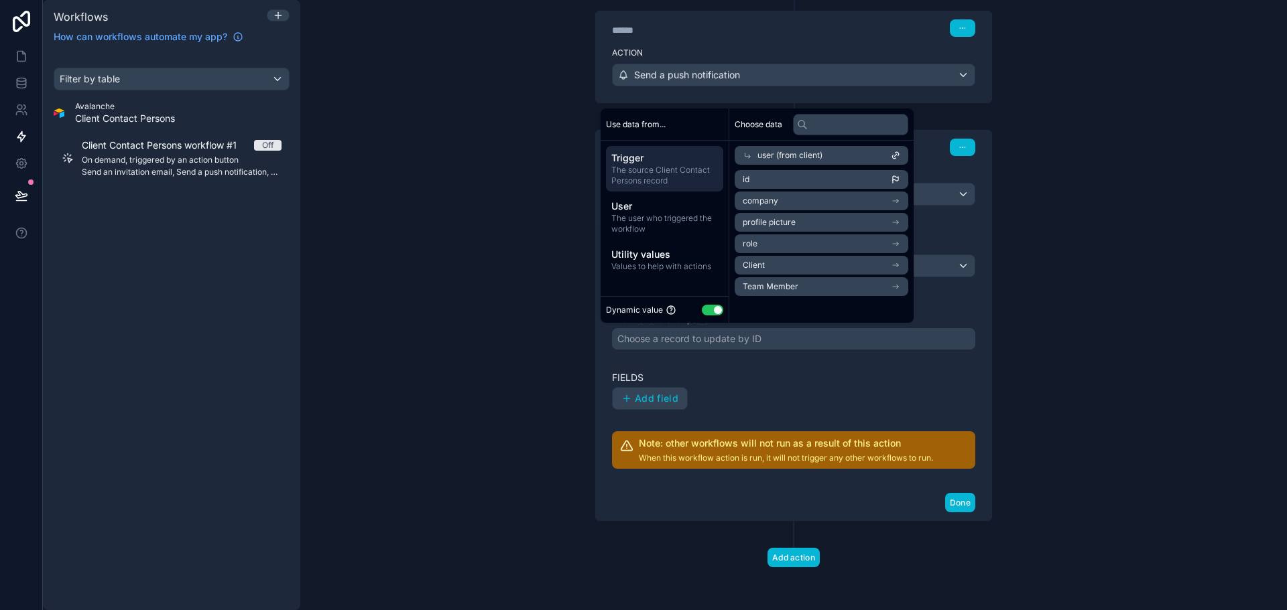
click at [819, 263] on li "Client" at bounding box center [821, 265] width 174 height 19
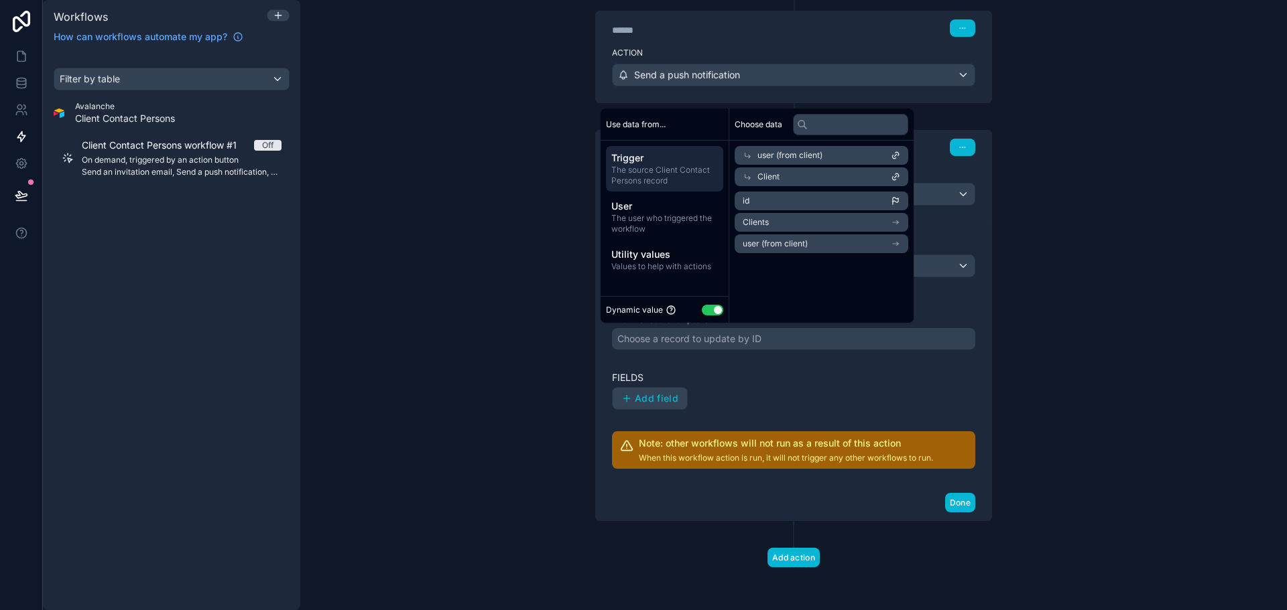
click at [533, 251] on div "**********" at bounding box center [793, 305] width 986 height 610
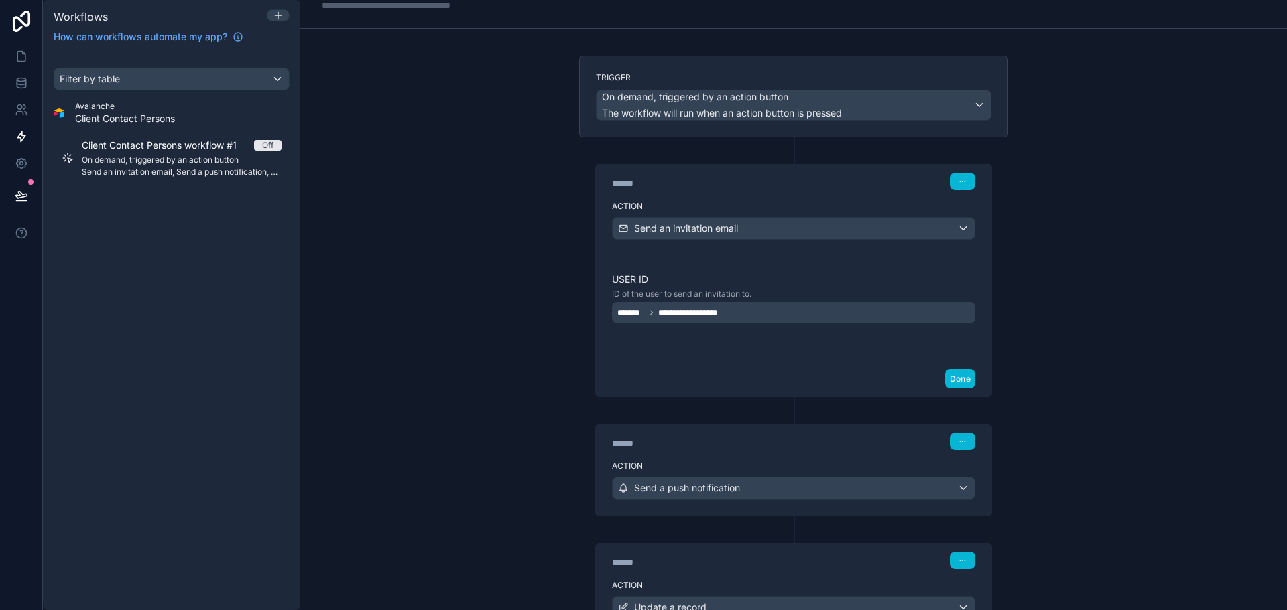
scroll to position [335, 0]
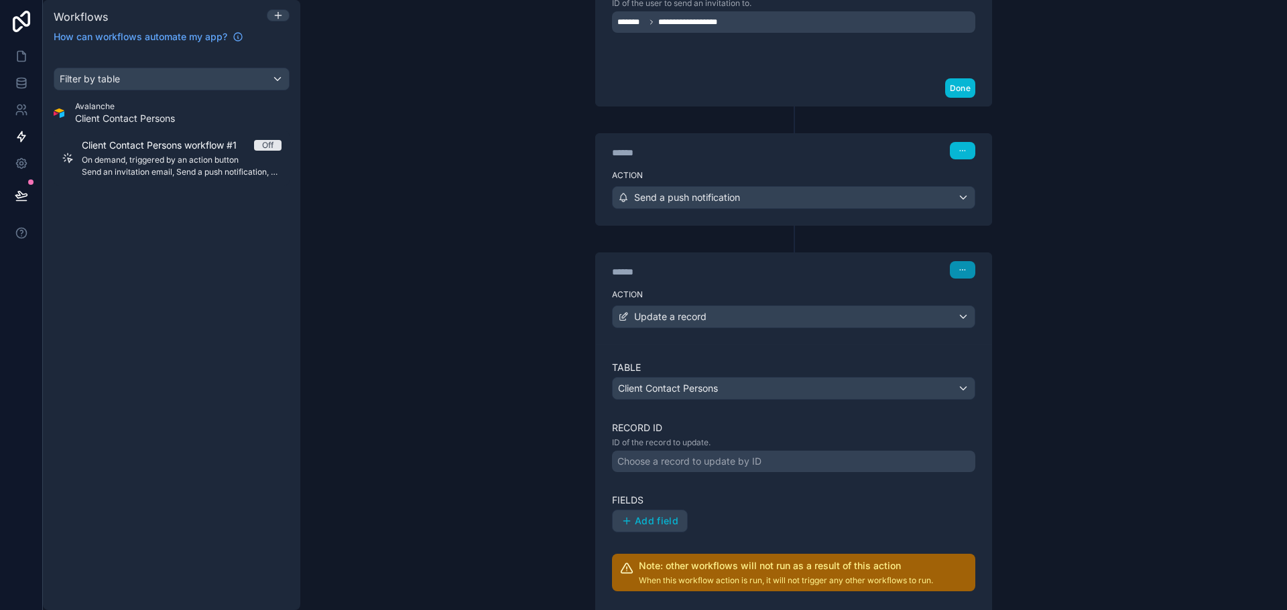
click at [955, 269] on button "button" at bounding box center [962, 269] width 25 height 17
click at [994, 319] on span "Delete" at bounding box center [982, 321] width 25 height 11
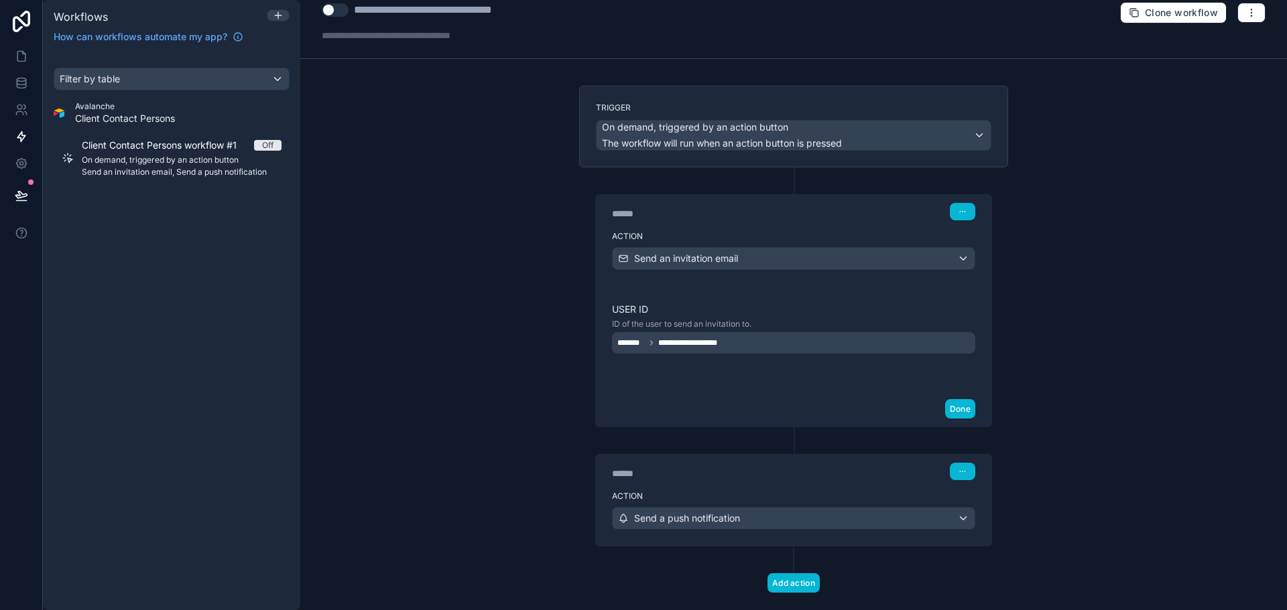
scroll to position [0, 0]
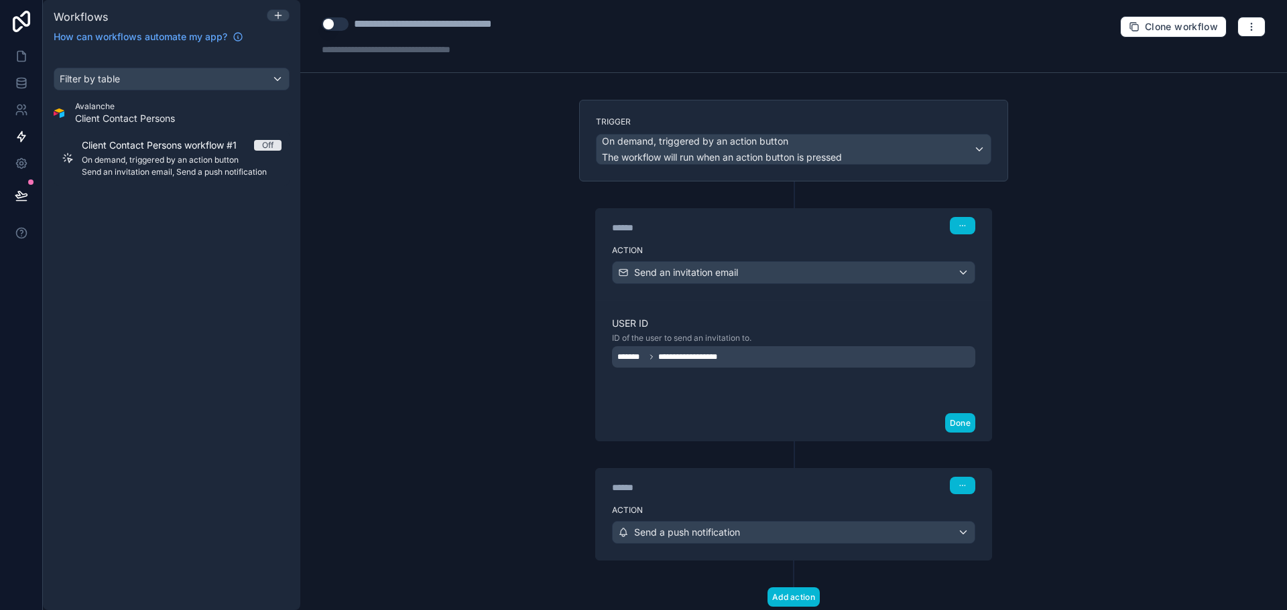
click at [334, 27] on button "Use setting" at bounding box center [335, 23] width 27 height 13
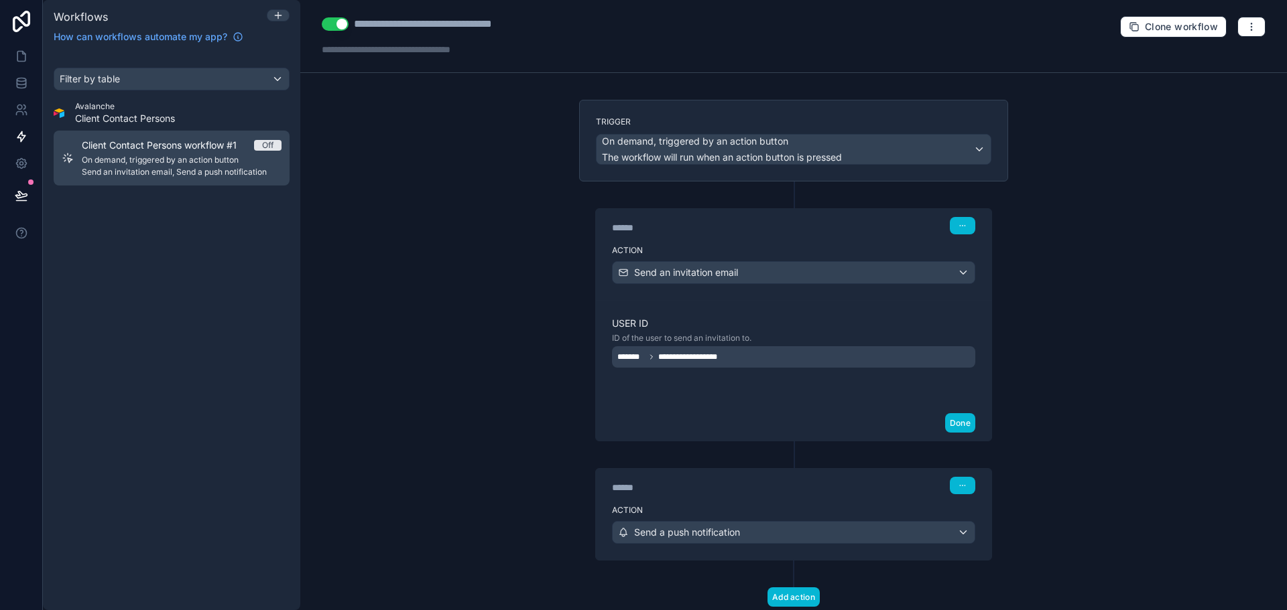
click at [178, 131] on link "Client Contact Persons workflow #1 Off On demand, triggered by an action button…" at bounding box center [172, 158] width 236 height 55
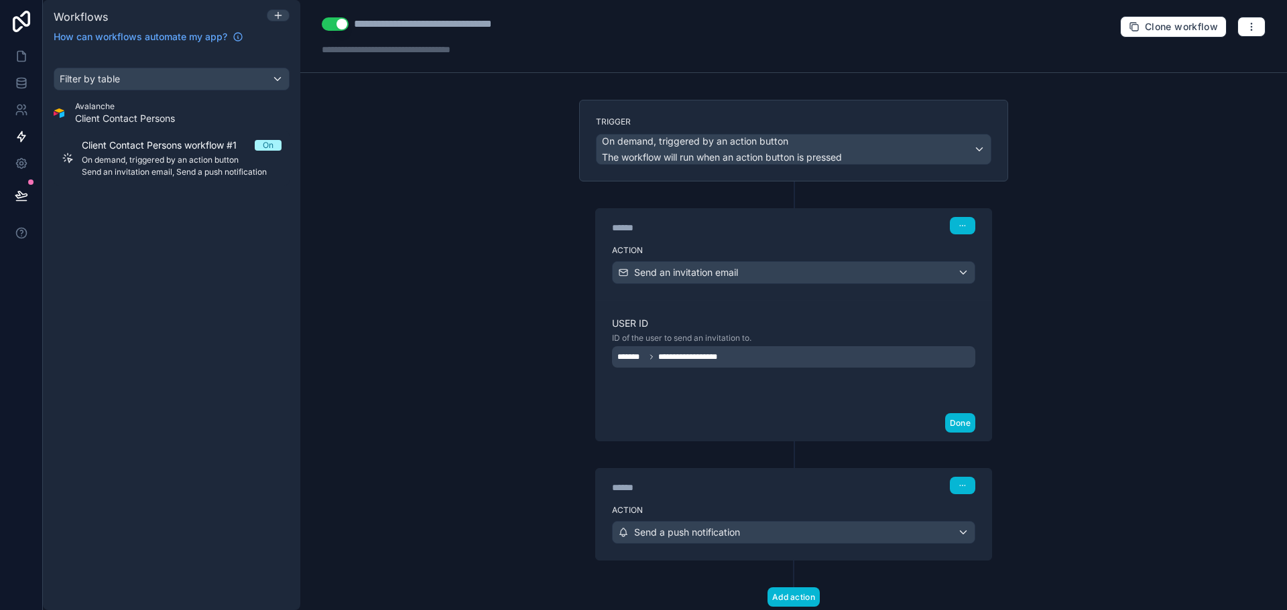
click at [424, 17] on div "**********" at bounding box center [449, 24] width 191 height 16
type div "**********"
click at [11, 193] on button at bounding box center [21, 196] width 29 height 38
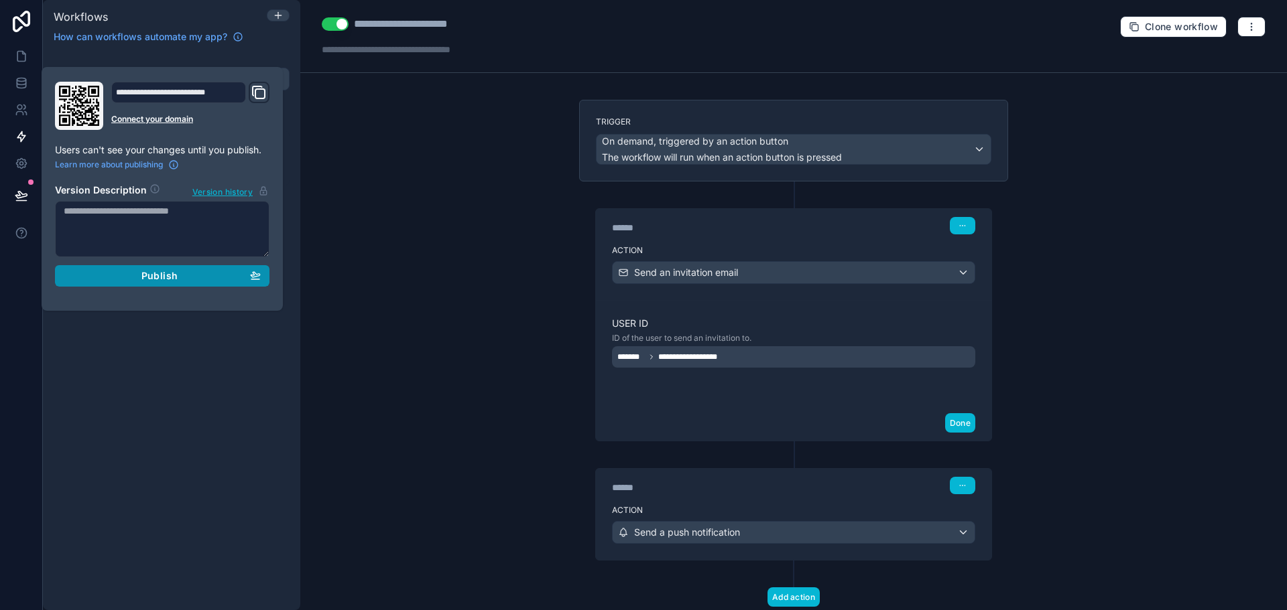
click at [180, 279] on div "Publish" at bounding box center [162, 276] width 197 height 12
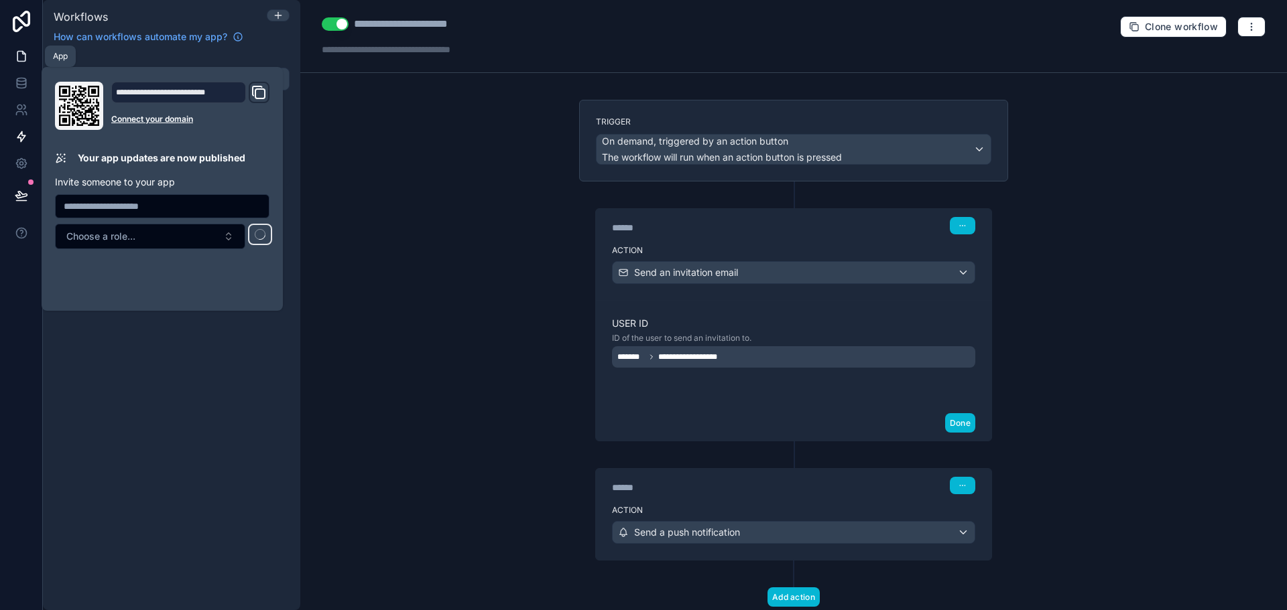
click at [31, 60] on link at bounding box center [21, 56] width 42 height 27
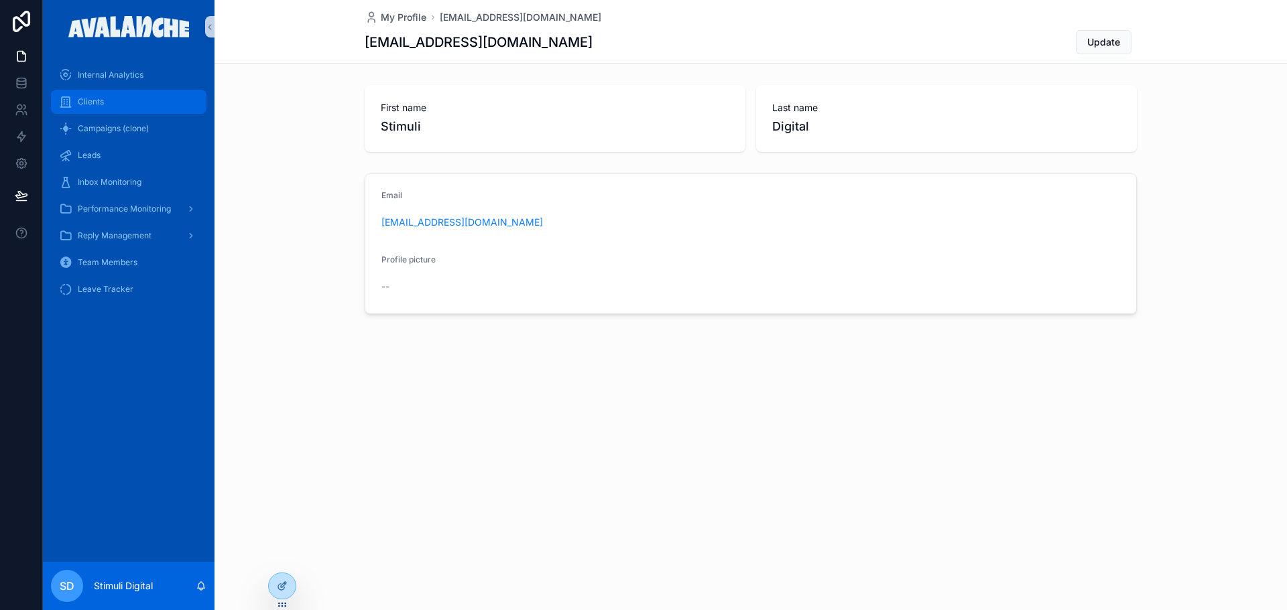
click at [88, 109] on div "Clients" at bounding box center [128, 101] width 139 height 21
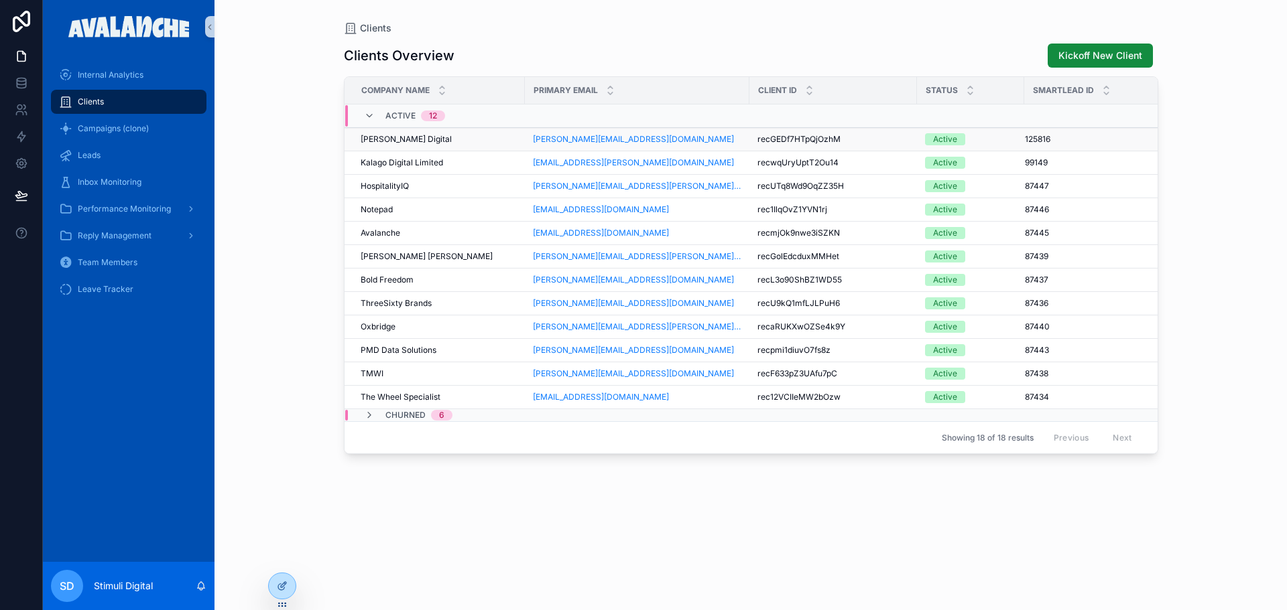
click at [437, 141] on div "[PERSON_NAME] Digital [PERSON_NAME] Digital" at bounding box center [439, 139] width 156 height 11
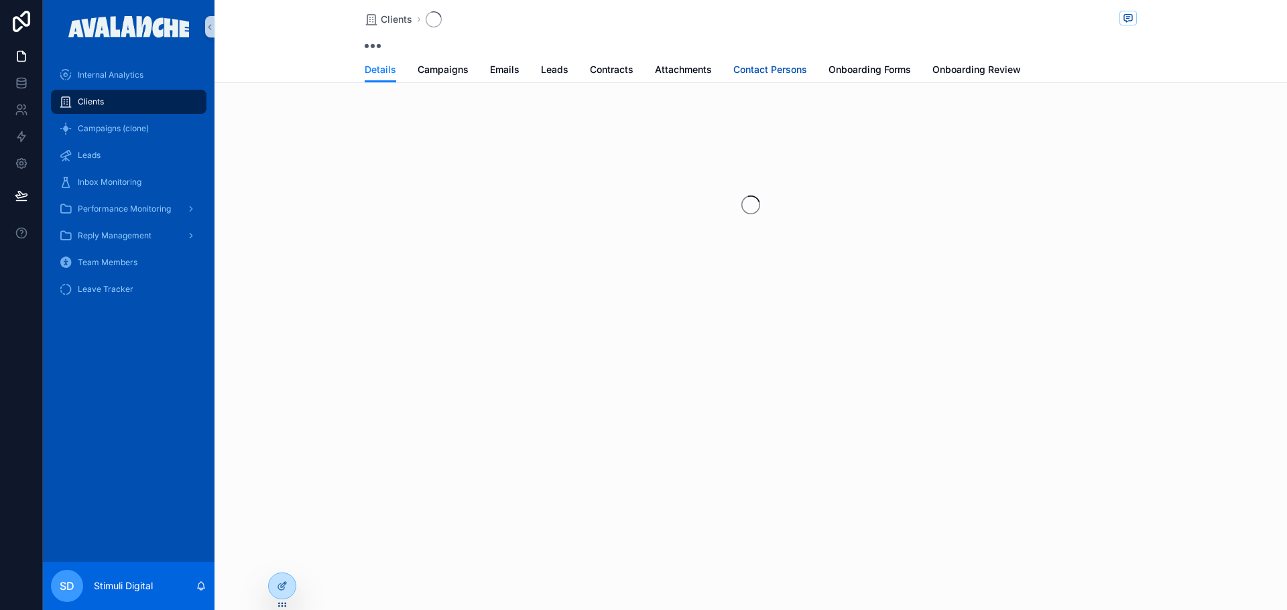
click at [751, 64] on span "Contact Persons" at bounding box center [770, 69] width 74 height 13
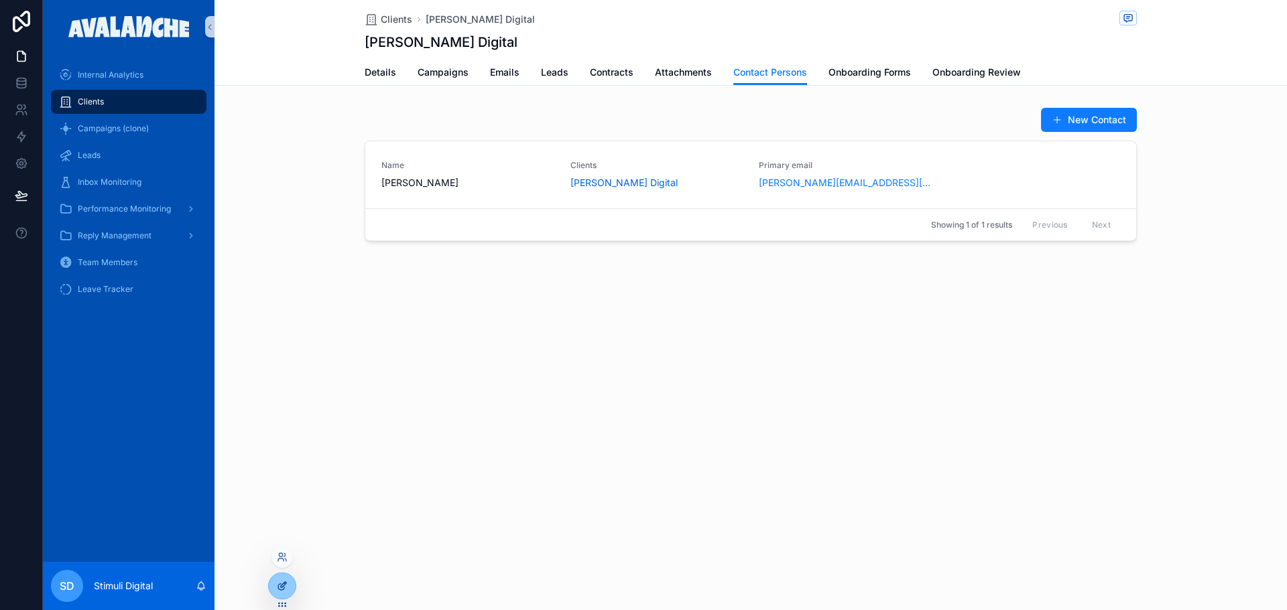
click at [275, 587] on div at bounding box center [282, 586] width 27 height 25
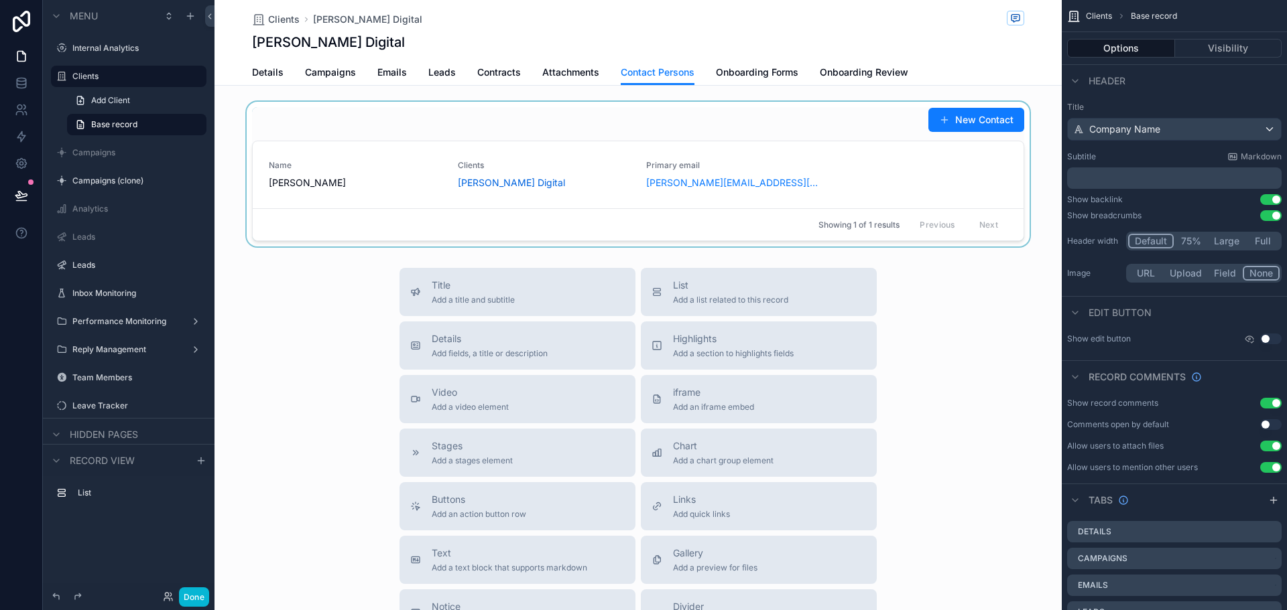
click at [844, 187] on div "scrollable content" at bounding box center [637, 174] width 847 height 145
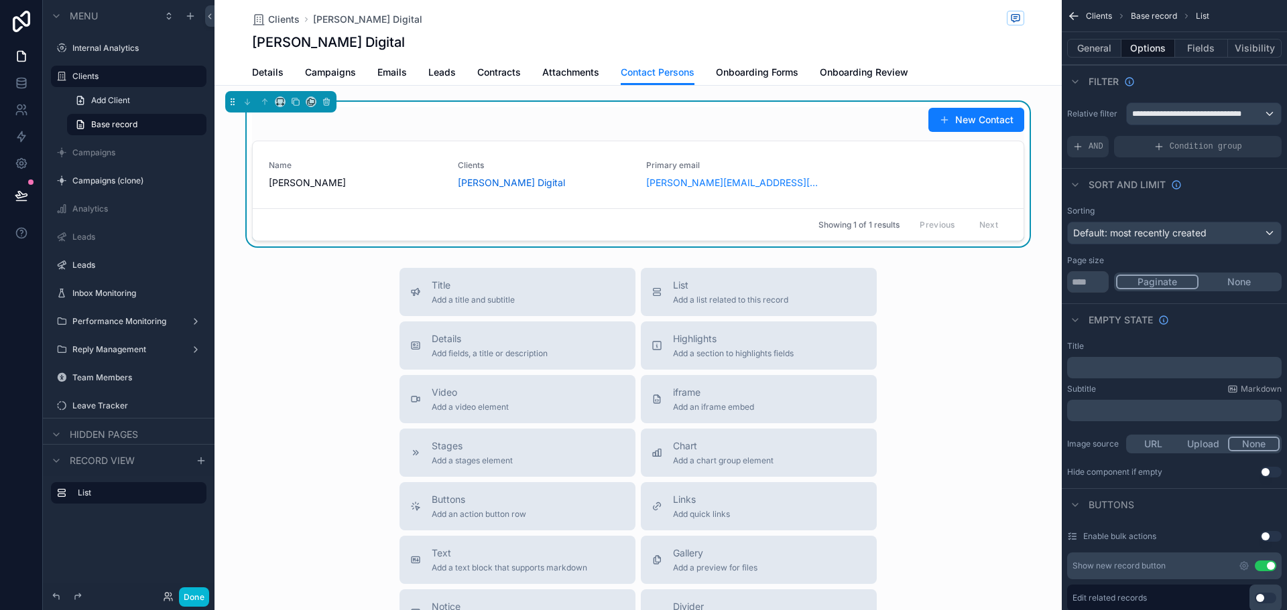
click at [0, 0] on span "Invite to portal" at bounding box center [0, 0] width 0 height 0
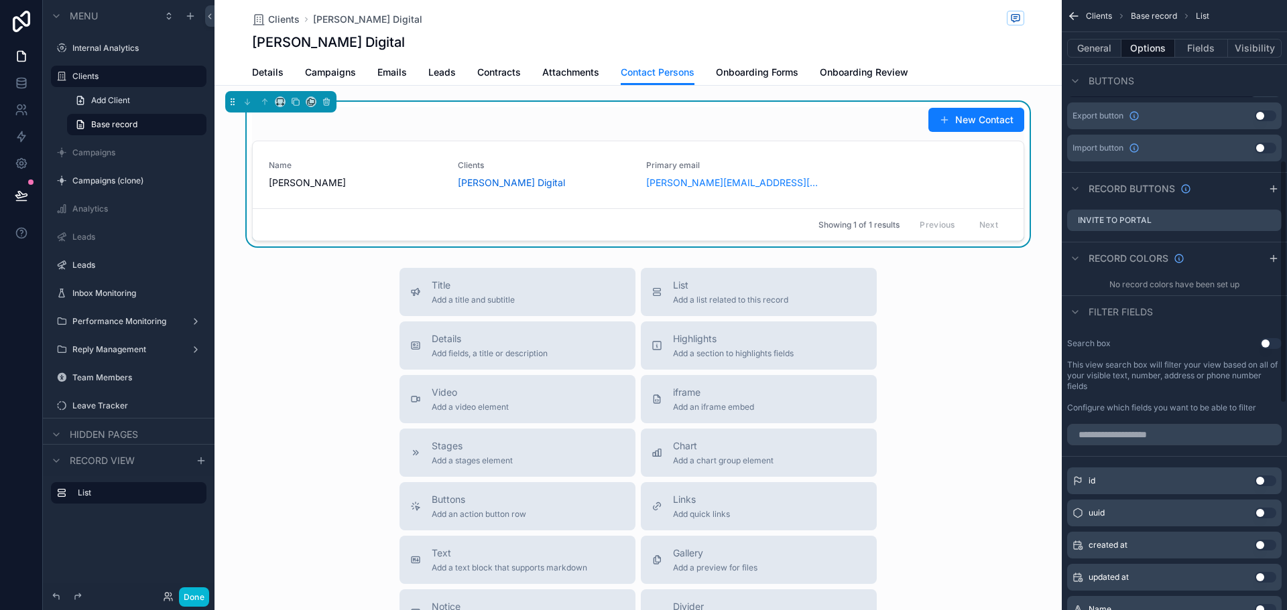
scroll to position [402, 0]
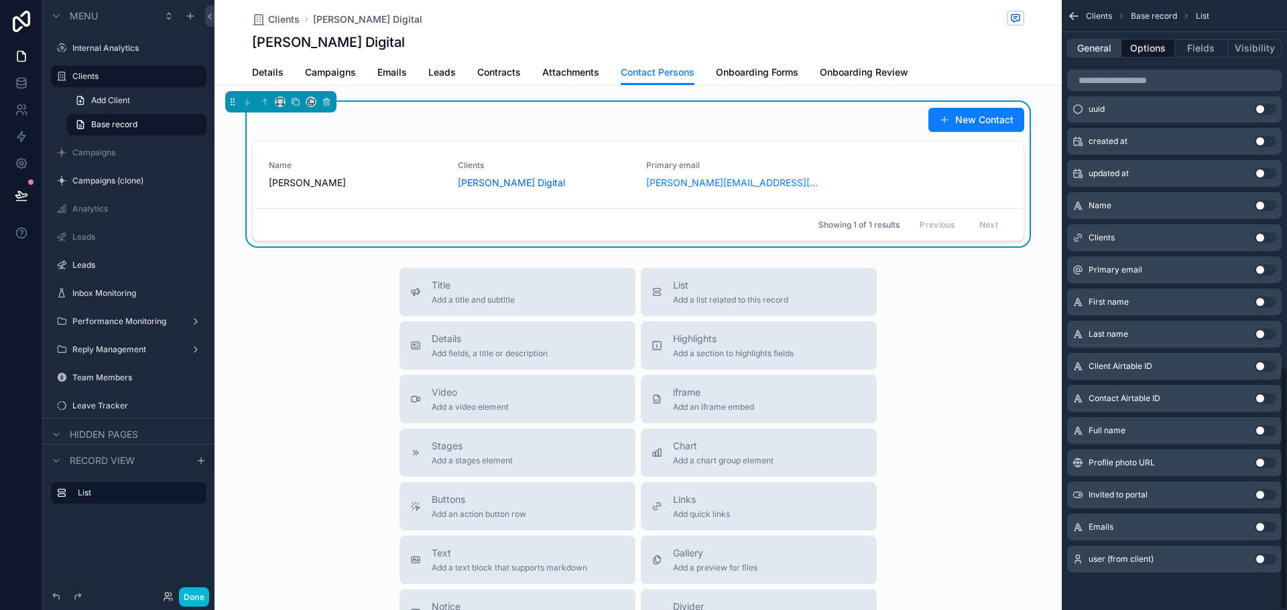
click at [1104, 52] on button "General" at bounding box center [1094, 48] width 54 height 19
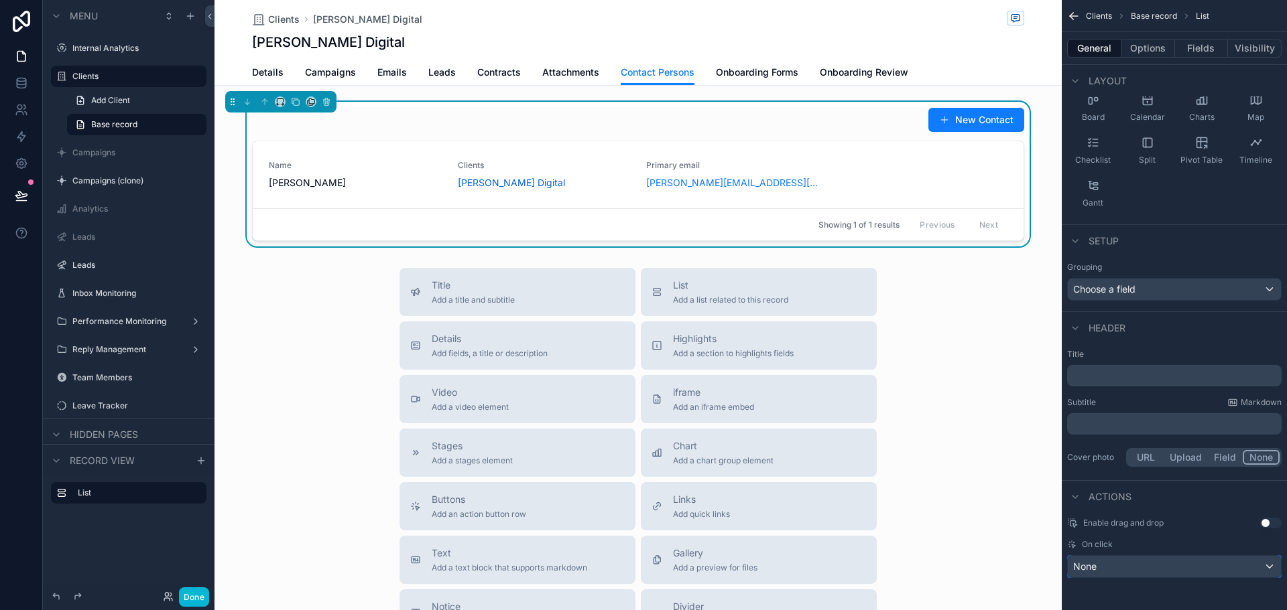
click at [1137, 570] on div "None" at bounding box center [1173, 566] width 213 height 21
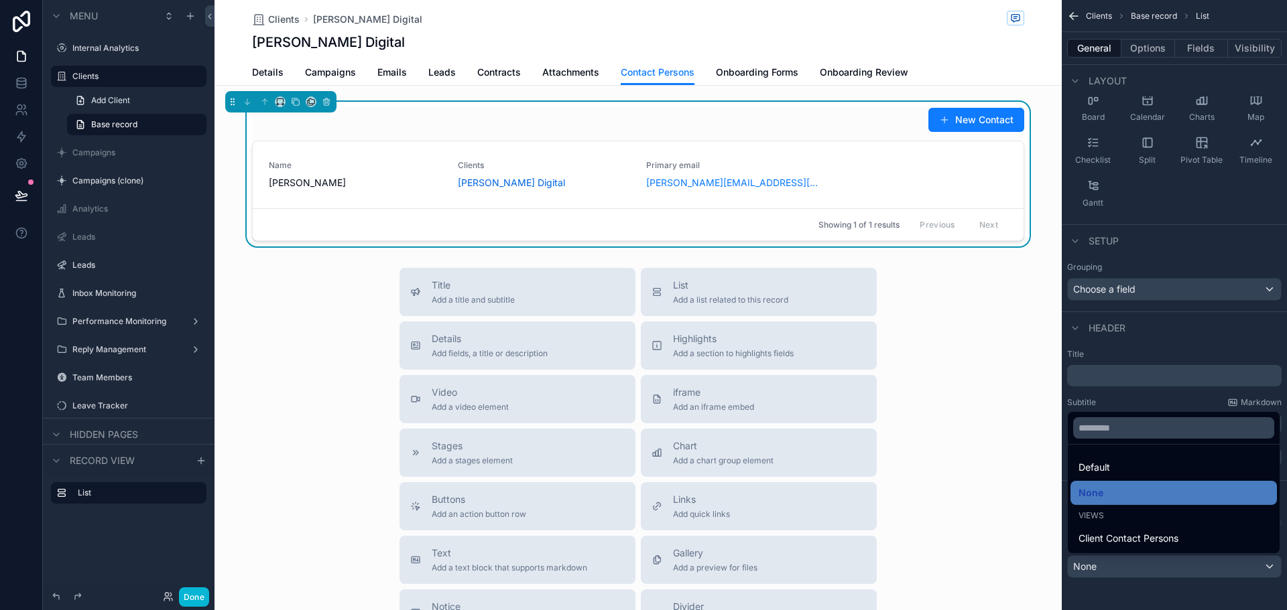
click at [1171, 389] on div "scrollable content" at bounding box center [643, 305] width 1287 height 610
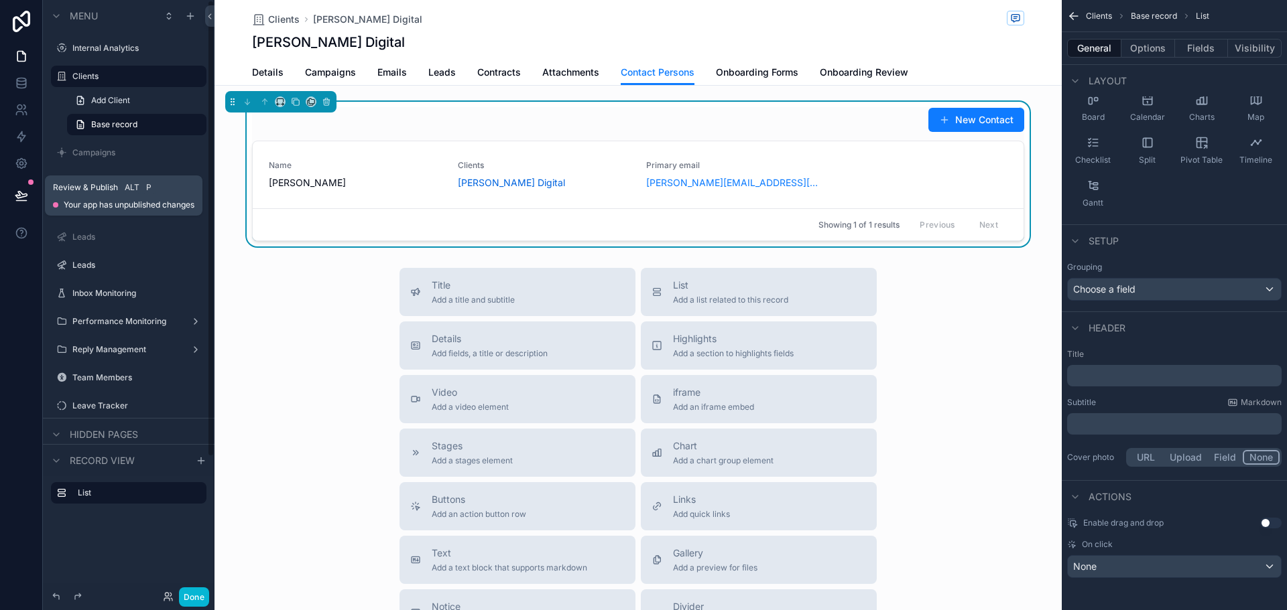
click at [23, 185] on button at bounding box center [21, 196] width 29 height 38
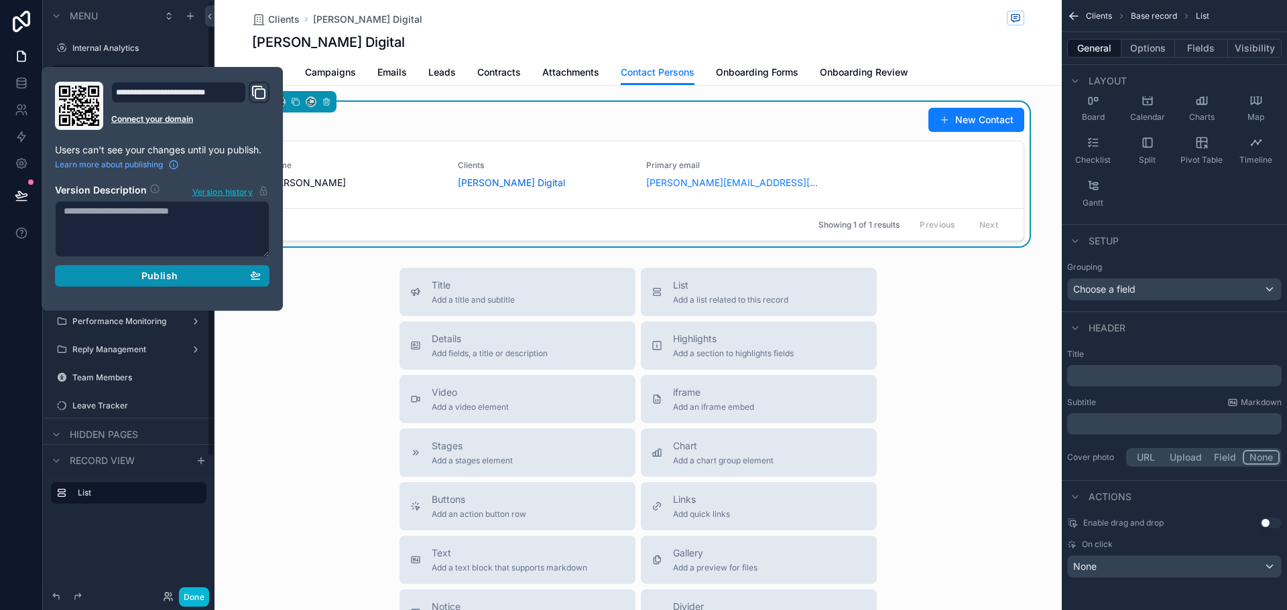
click at [124, 271] on div "Publish" at bounding box center [162, 276] width 197 height 12
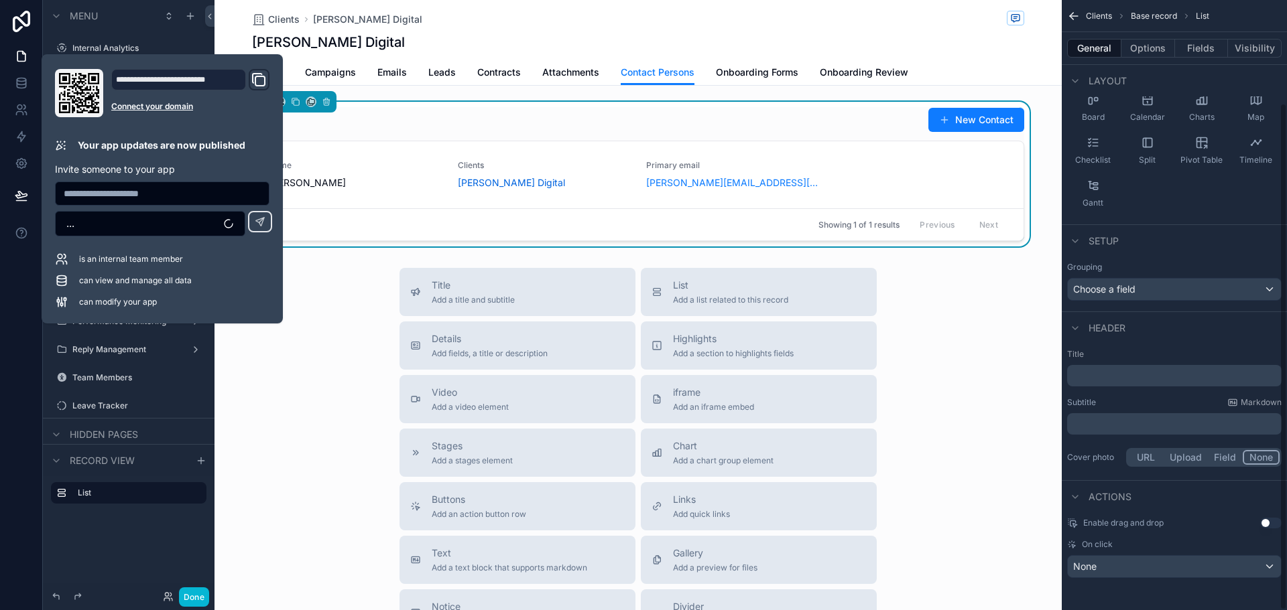
click at [1166, 404] on div "Subtitle Markdown" at bounding box center [1174, 402] width 214 height 11
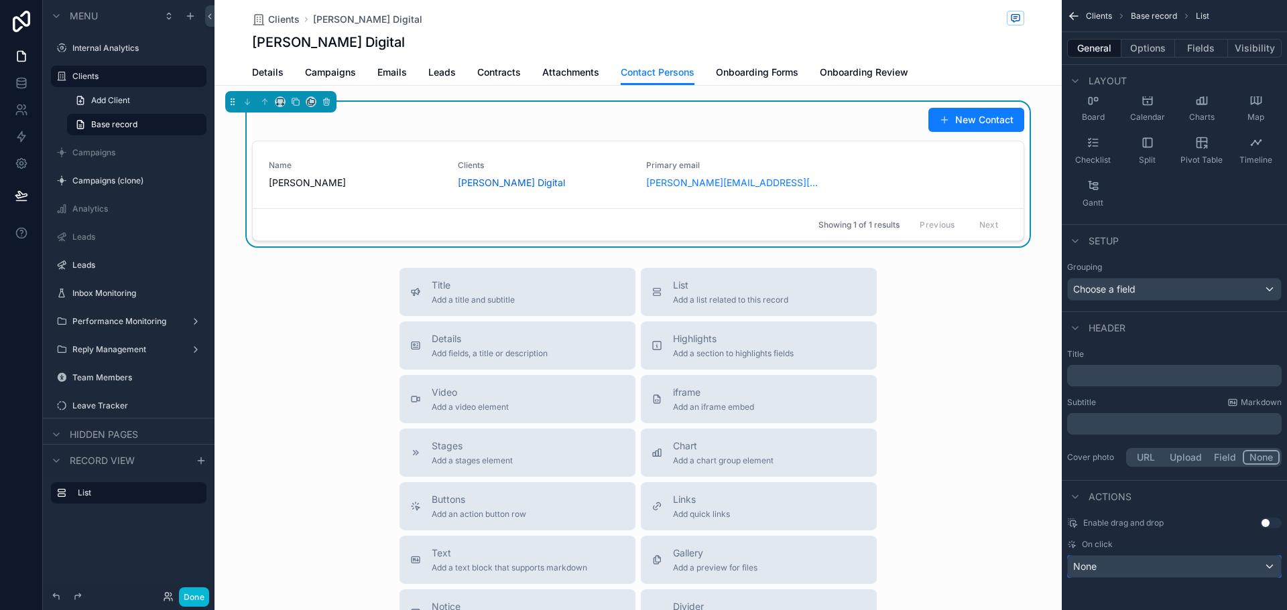
click at [1112, 570] on div "None" at bounding box center [1173, 566] width 213 height 21
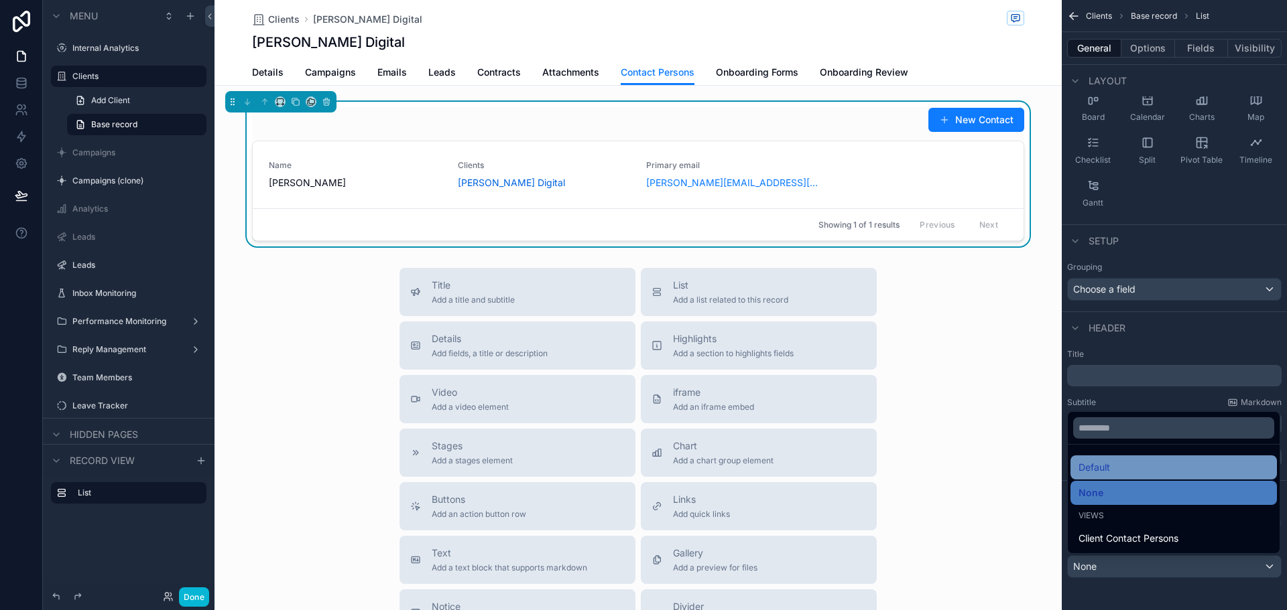
click at [1104, 467] on span "Default" at bounding box center [1093, 468] width 31 height 16
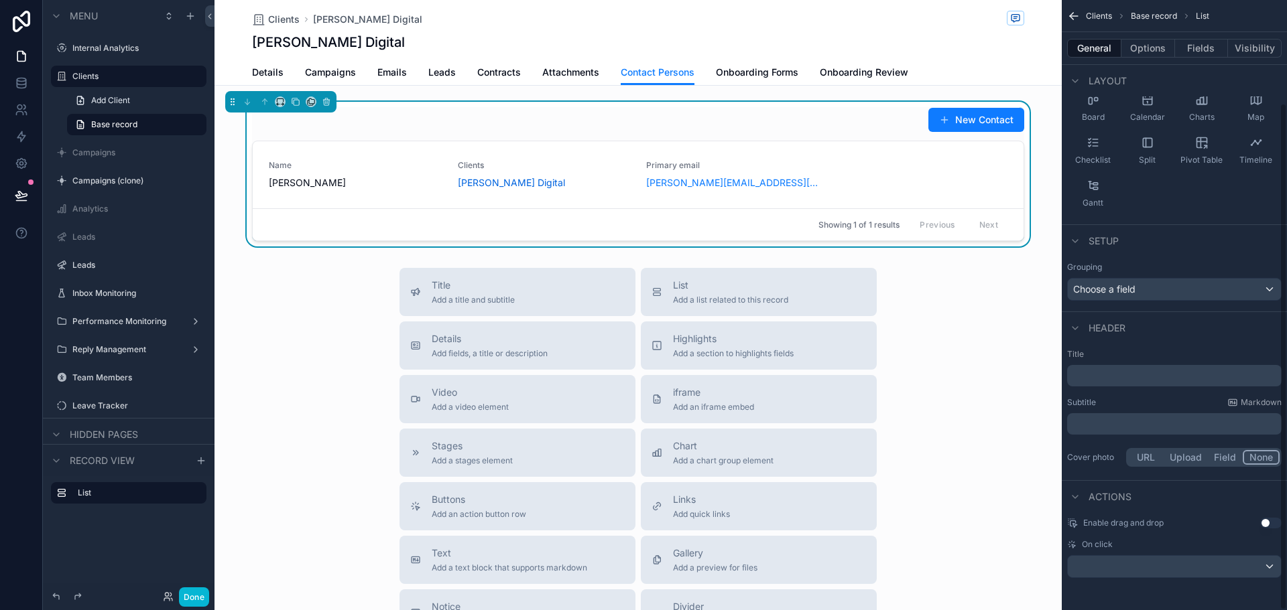
click at [1122, 555] on div "On click" at bounding box center [1174, 558] width 214 height 39
click at [1138, 566] on div "scrollable content" at bounding box center [1173, 566] width 213 height 21
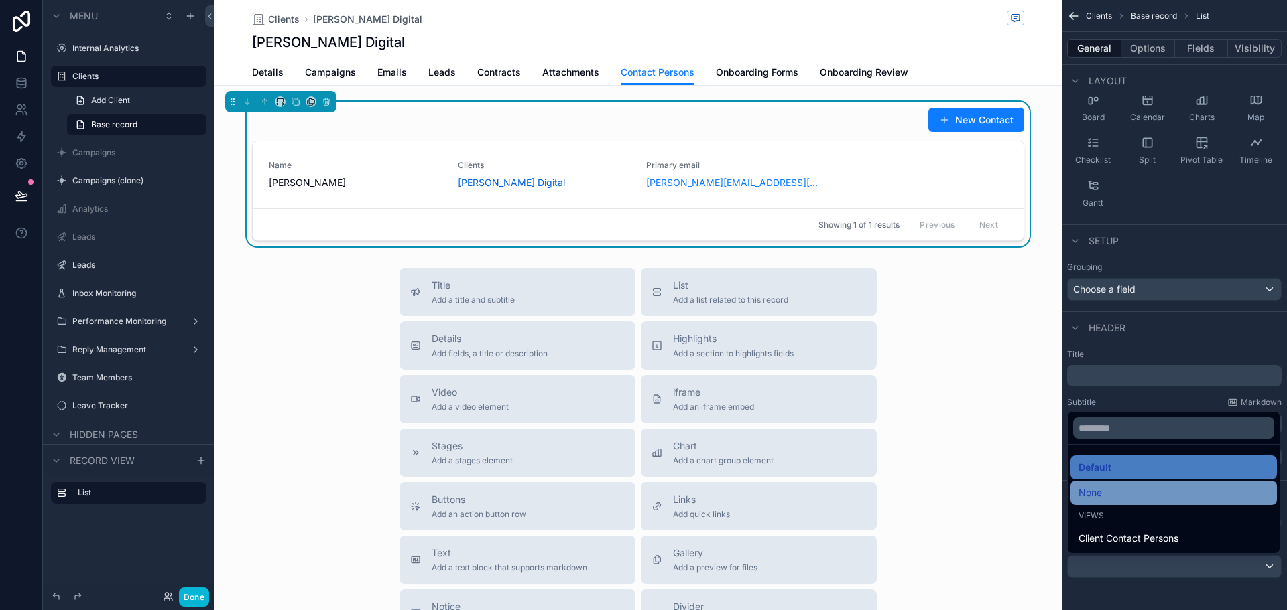
click at [1120, 488] on div "None" at bounding box center [1173, 493] width 190 height 16
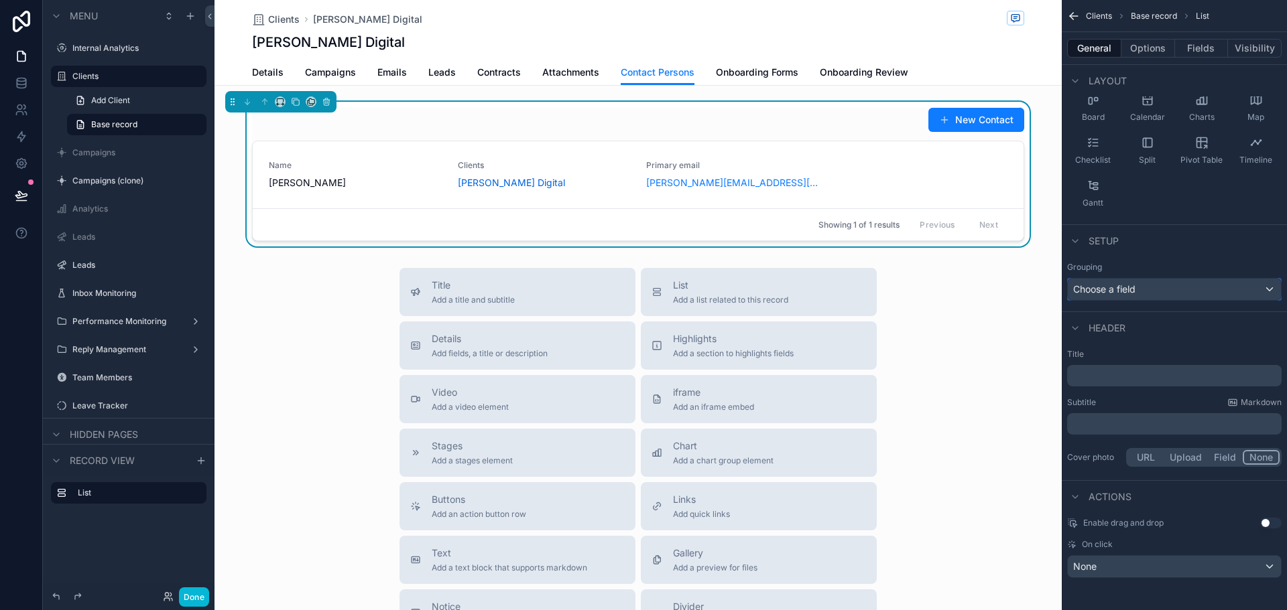
click at [1149, 286] on div "Choose a field" at bounding box center [1173, 289] width 213 height 21
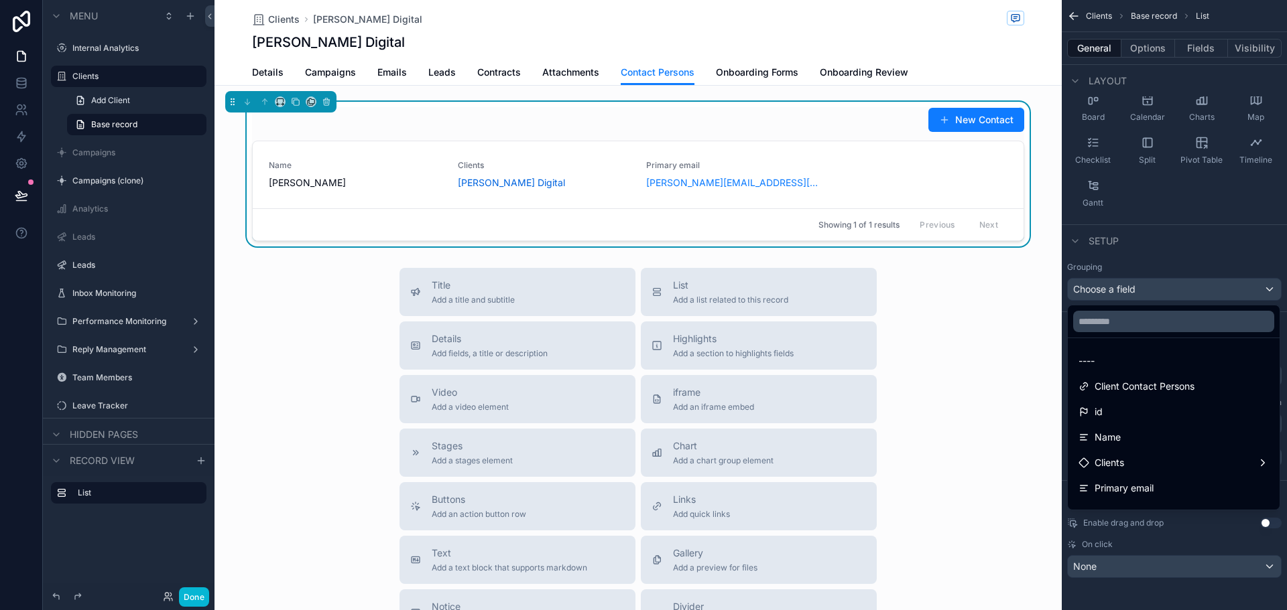
click at [1147, 259] on div "scrollable content" at bounding box center [643, 305] width 1287 height 610
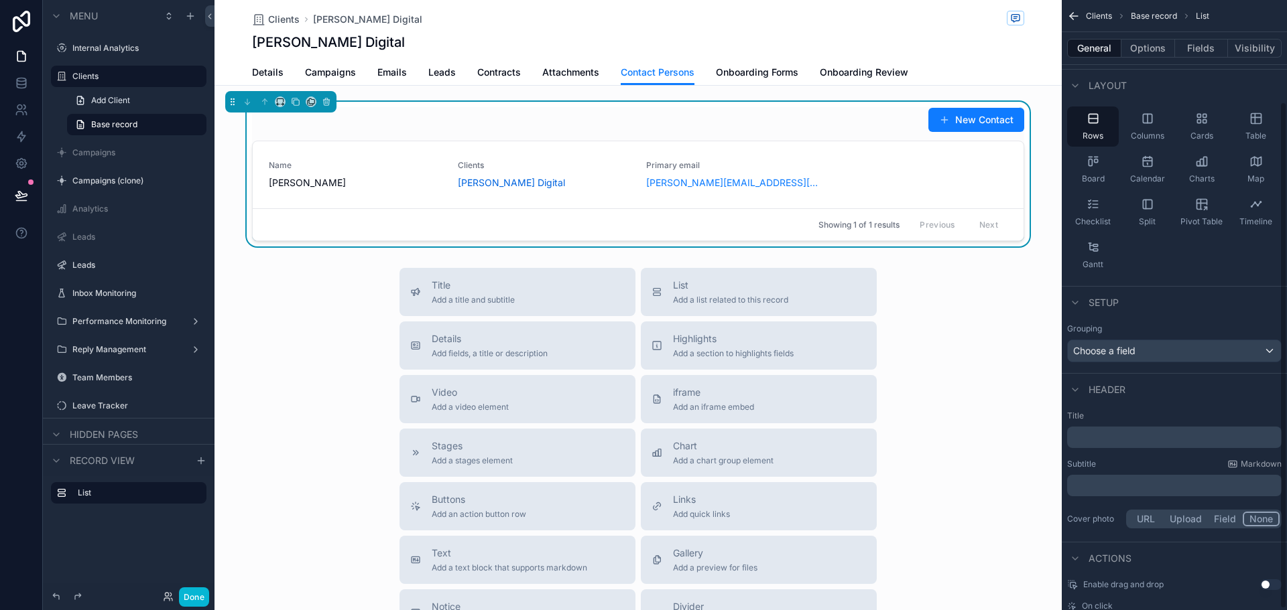
scroll to position [123, 0]
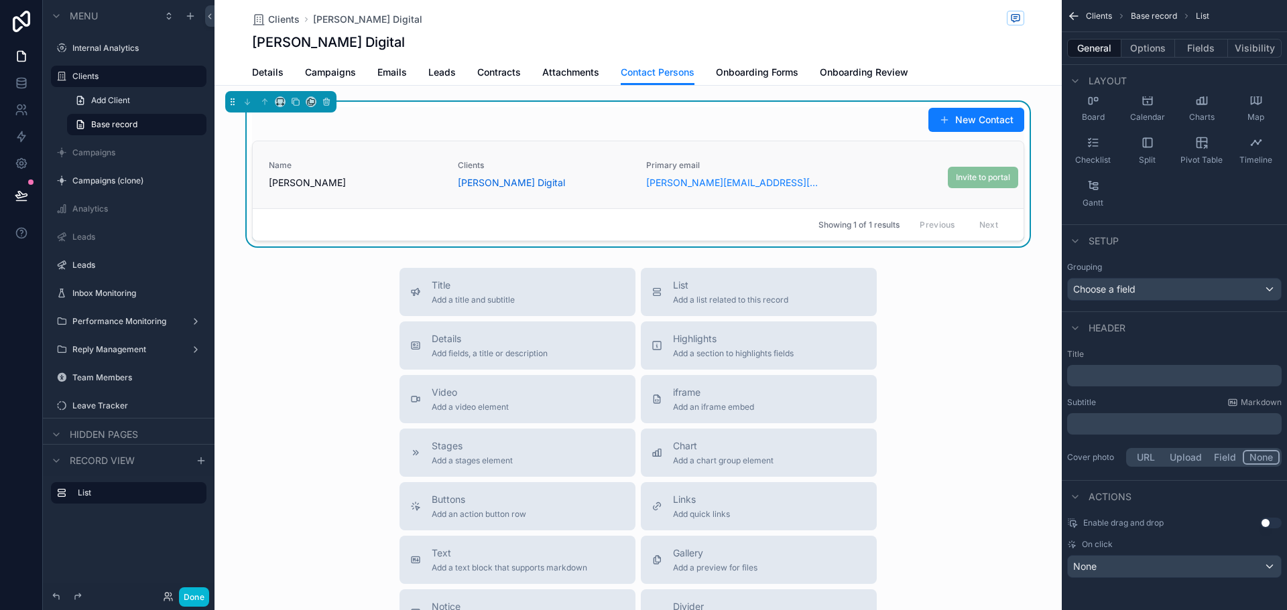
click at [846, 177] on div "Name [PERSON_NAME] Clients [PERSON_NAME] Digital Primary email [PERSON_NAME][EM…" at bounding box center [638, 174] width 738 height 29
click at [984, 180] on span "Invite to portal" at bounding box center [983, 177] width 70 height 21
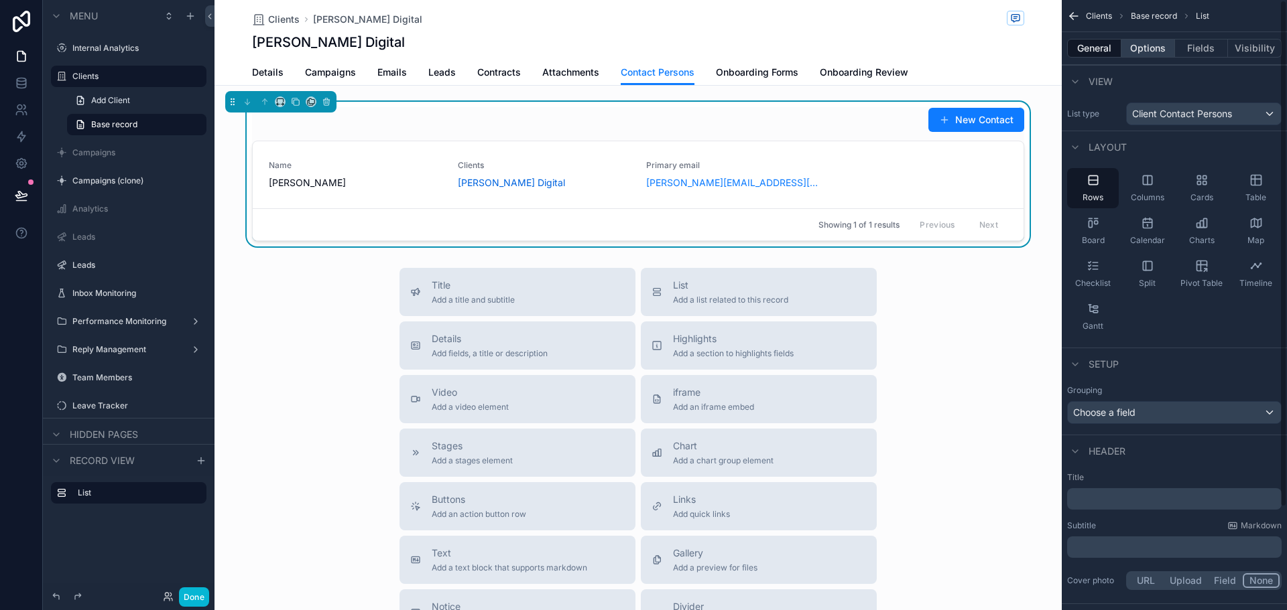
click at [1147, 50] on button "Options" at bounding box center [1148, 48] width 54 height 19
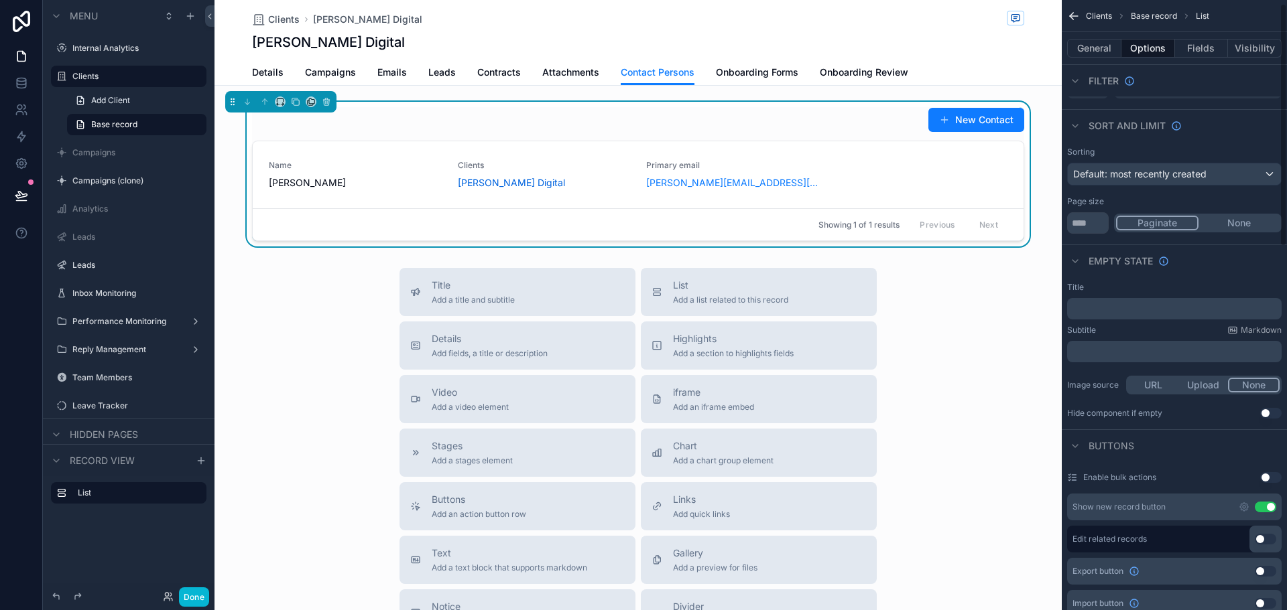
scroll to position [268, 0]
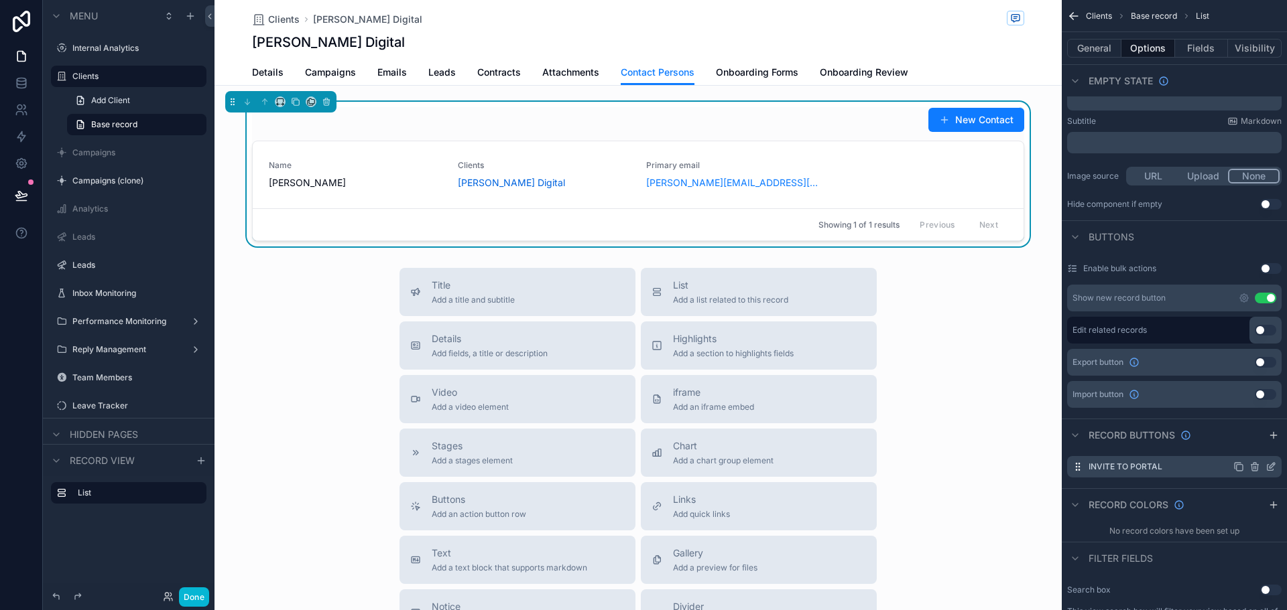
click at [1271, 470] on icon "scrollable content" at bounding box center [1270, 467] width 11 height 11
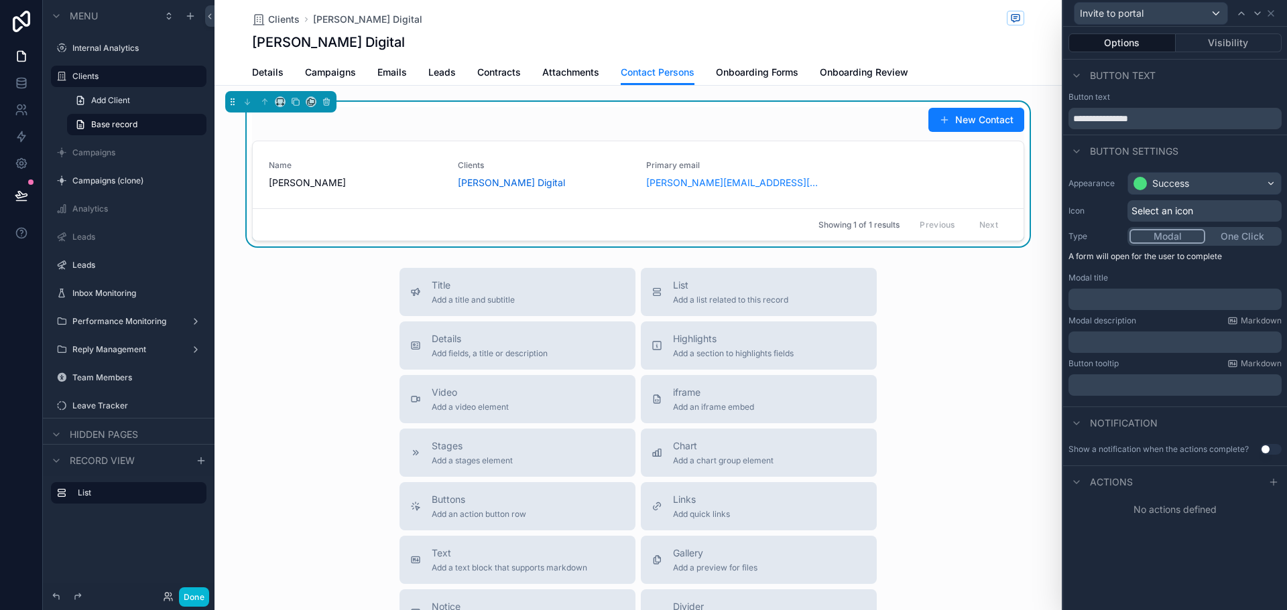
click at [1110, 345] on p "﻿" at bounding box center [1176, 342] width 205 height 13
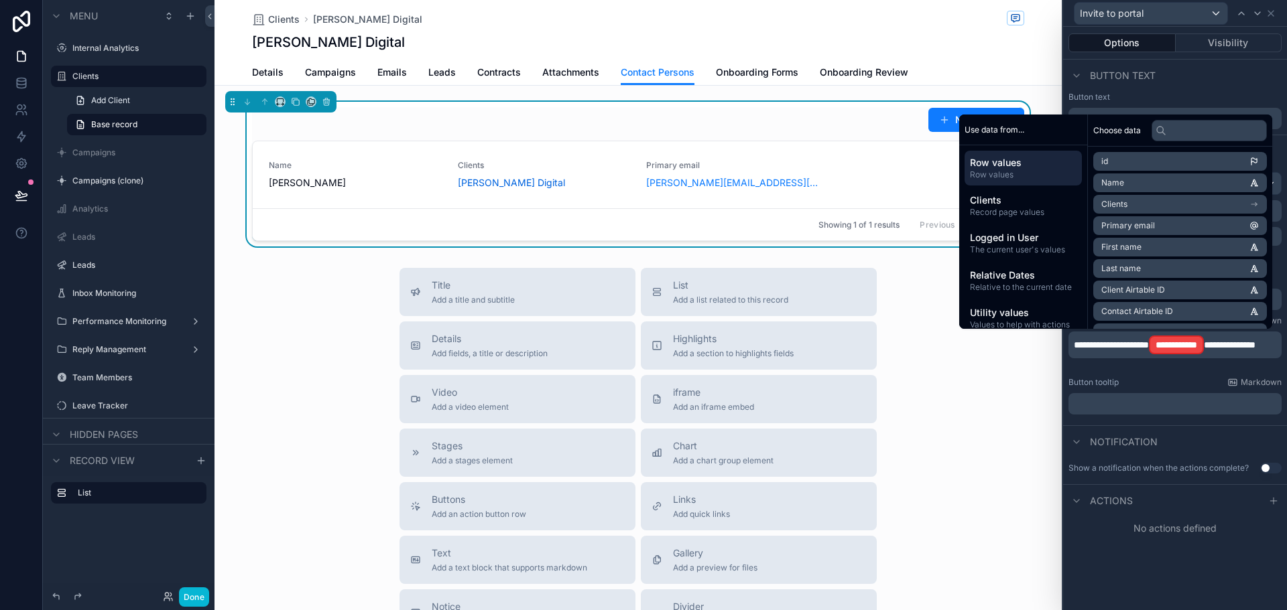
scroll to position [0, 0]
click at [1233, 349] on span "**********" at bounding box center [1238, 344] width 52 height 9
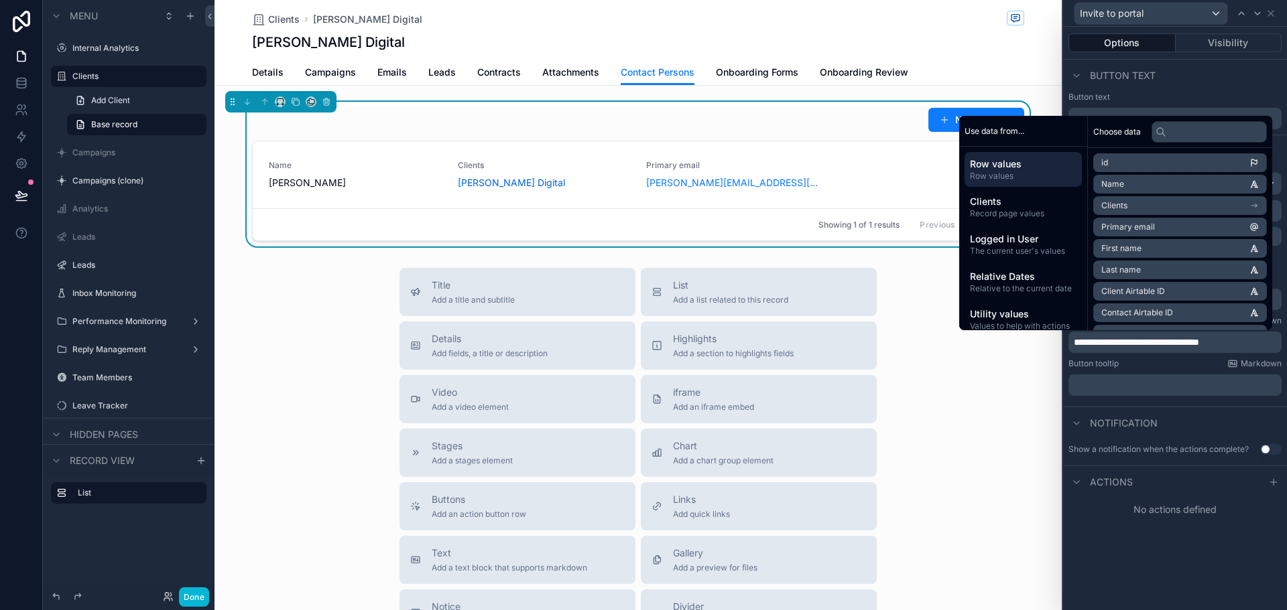
click at [1161, 223] on li "Primary email" at bounding box center [1180, 227] width 174 height 19
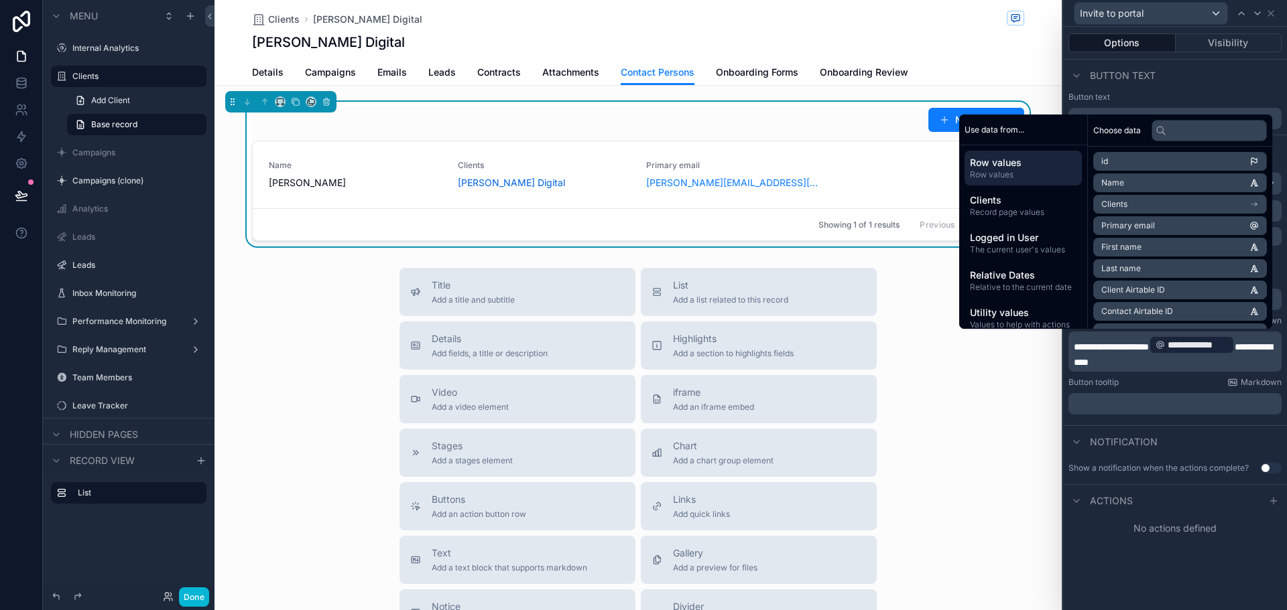
click at [1197, 419] on div "**********" at bounding box center [1175, 296] width 224 height 259
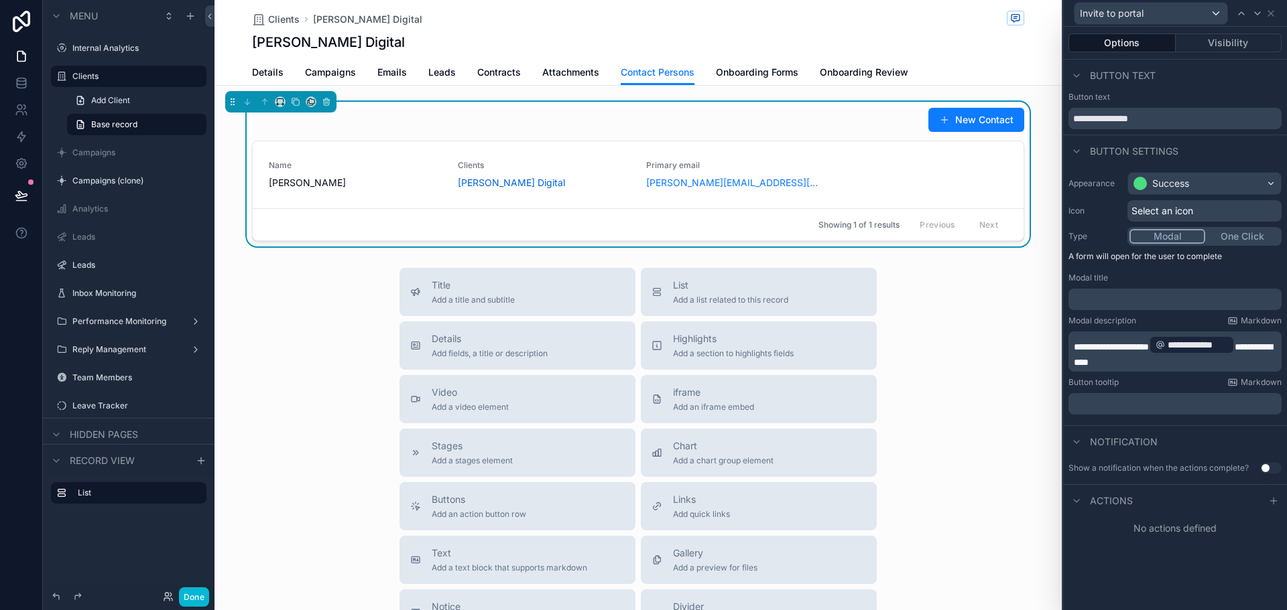
click at [1126, 298] on p "﻿" at bounding box center [1176, 299] width 205 height 13
click at [1200, 440] on div "Notification" at bounding box center [1175, 442] width 224 height 32
click at [1275, 499] on icon at bounding box center [1273, 501] width 11 height 11
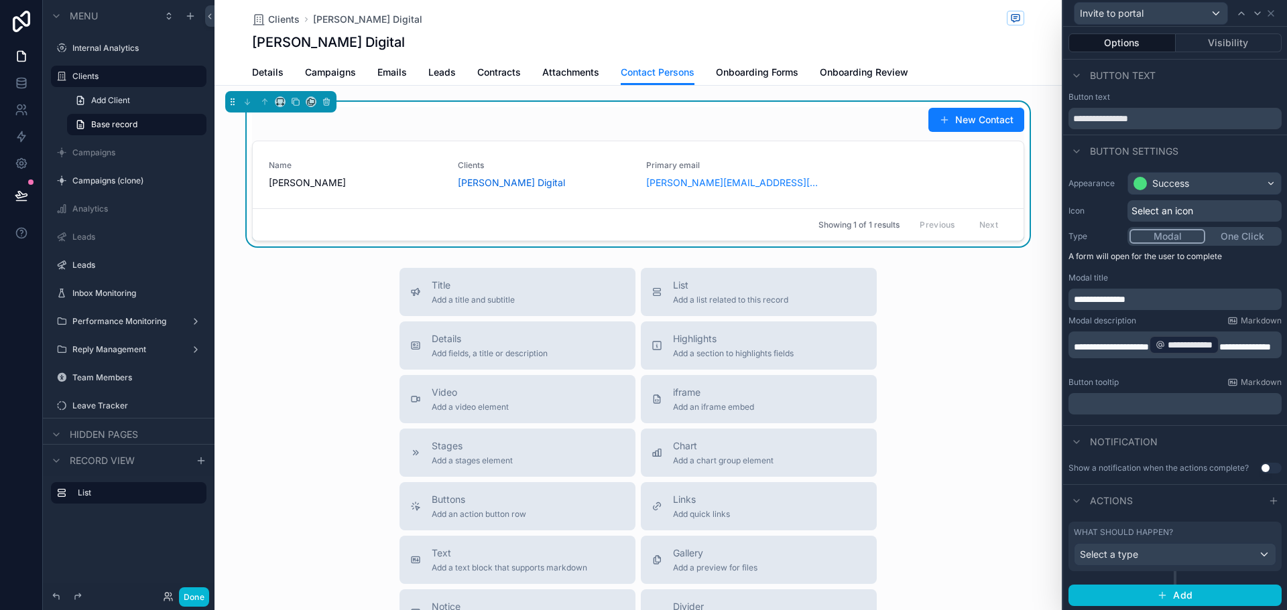
scroll to position [1, 0]
click at [1155, 540] on div "What should happen? Select a type" at bounding box center [1175, 545] width 202 height 39
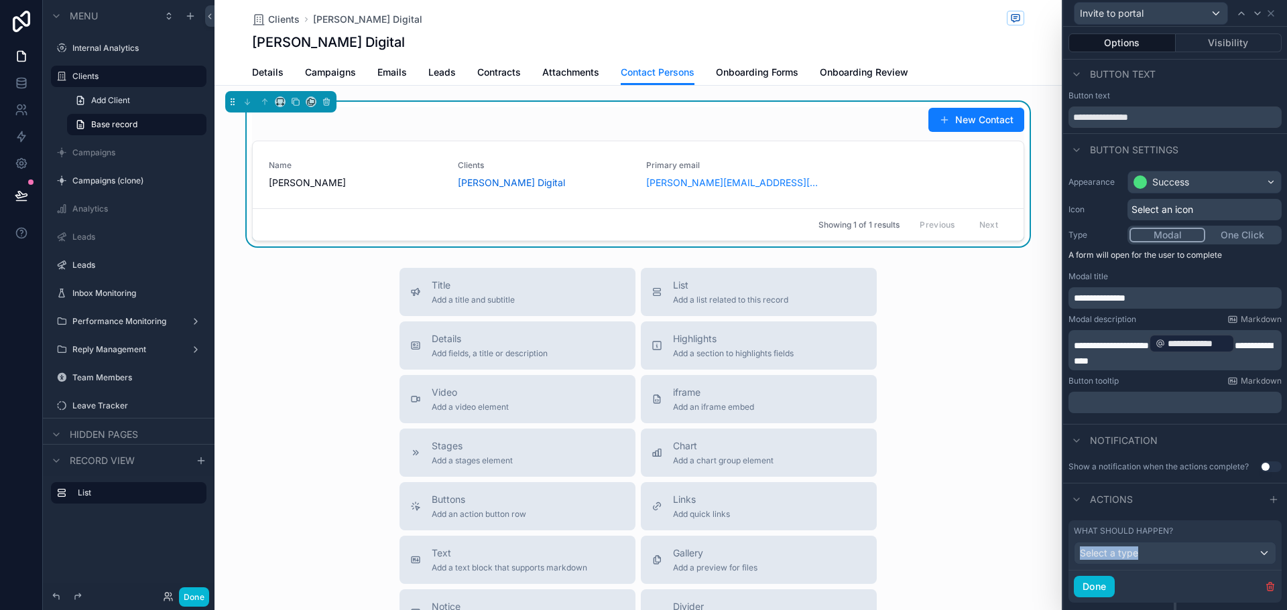
drag, startPoint x: 1160, startPoint y: 541, endPoint x: 1157, endPoint y: 554, distance: 12.4
click at [1157, 554] on div "What should happen? Select a type" at bounding box center [1175, 545] width 202 height 39
click at [1157, 554] on div "Select a type" at bounding box center [1174, 553] width 201 height 21
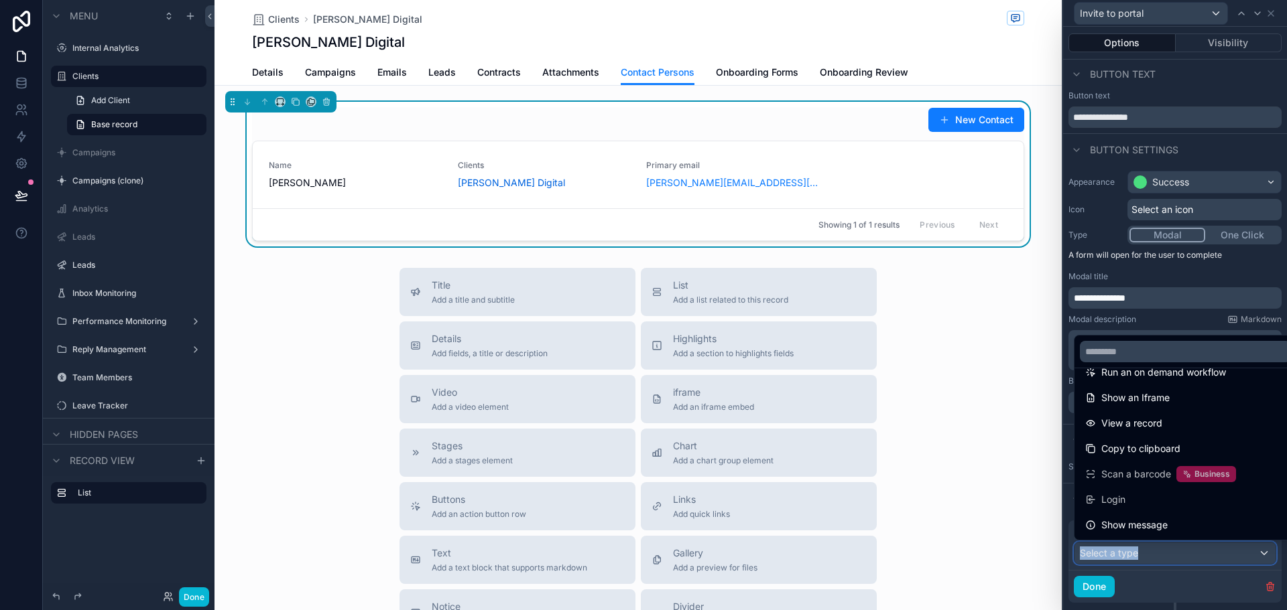
scroll to position [12, 0]
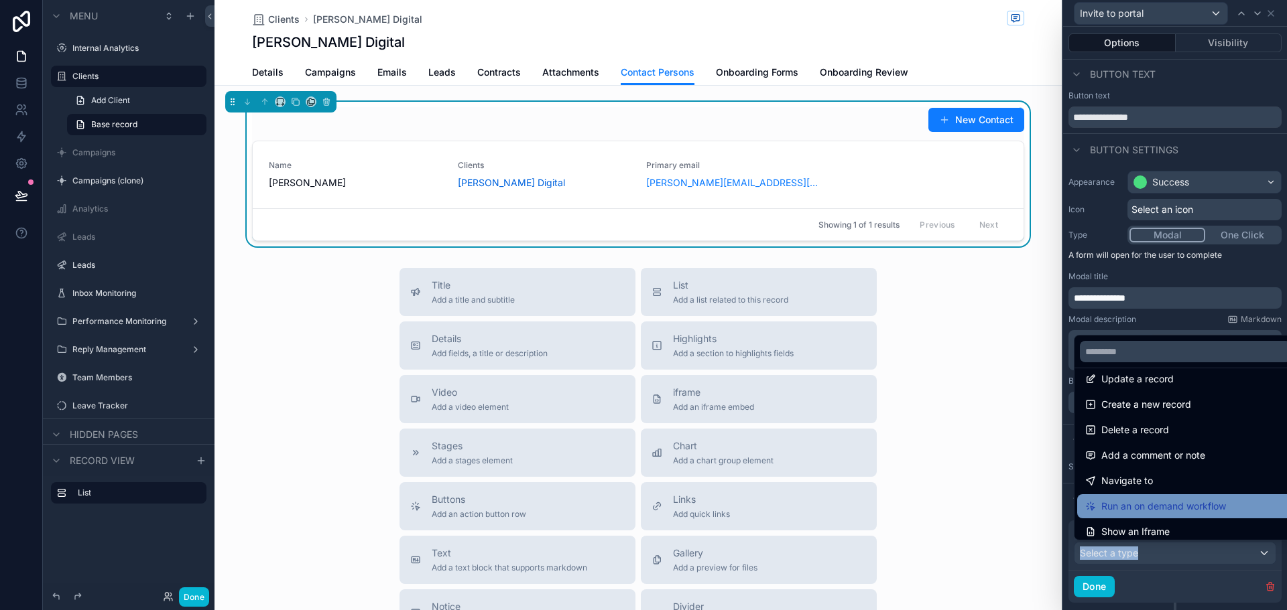
click at [1169, 509] on span "Run an on demand workflow" at bounding box center [1163, 507] width 125 height 16
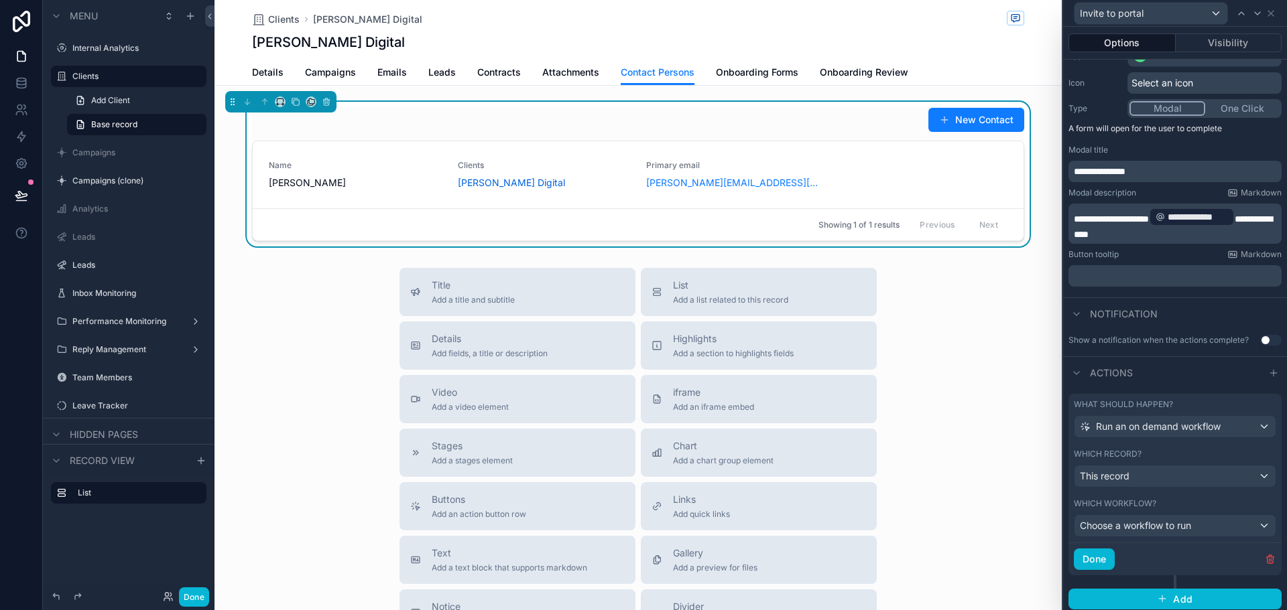
scroll to position [133, 0]
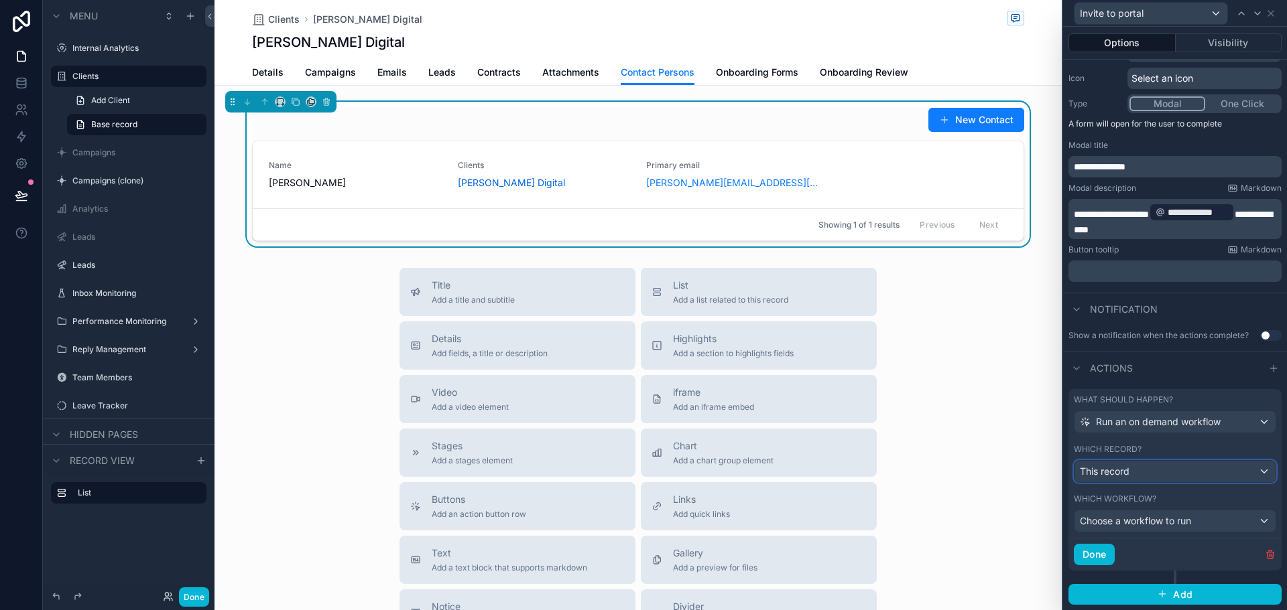
click at [1143, 465] on div "This record" at bounding box center [1174, 471] width 201 height 21
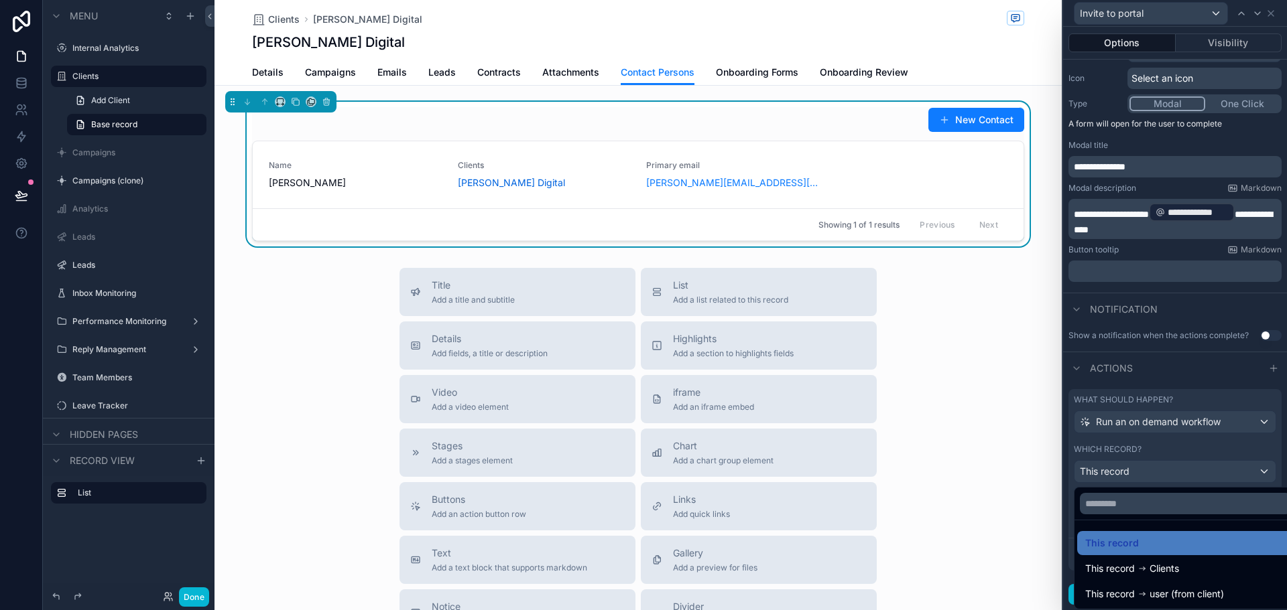
click at [1146, 466] on div at bounding box center [1175, 305] width 224 height 610
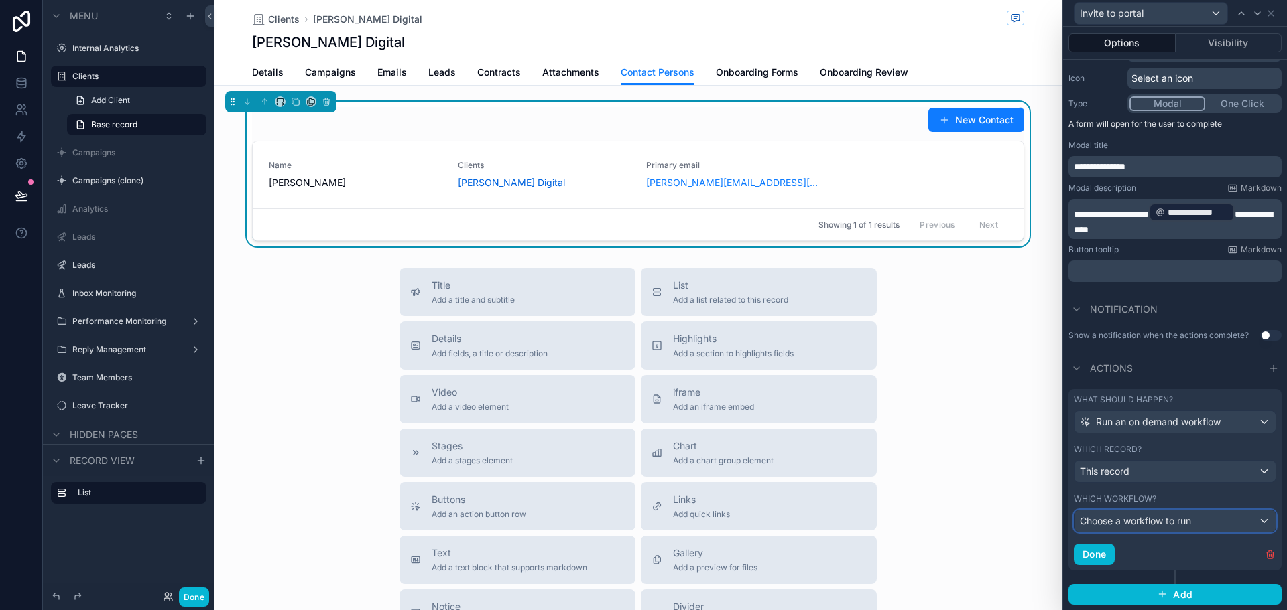
click at [1179, 519] on span "Choose a workflow to run" at bounding box center [1135, 520] width 111 height 11
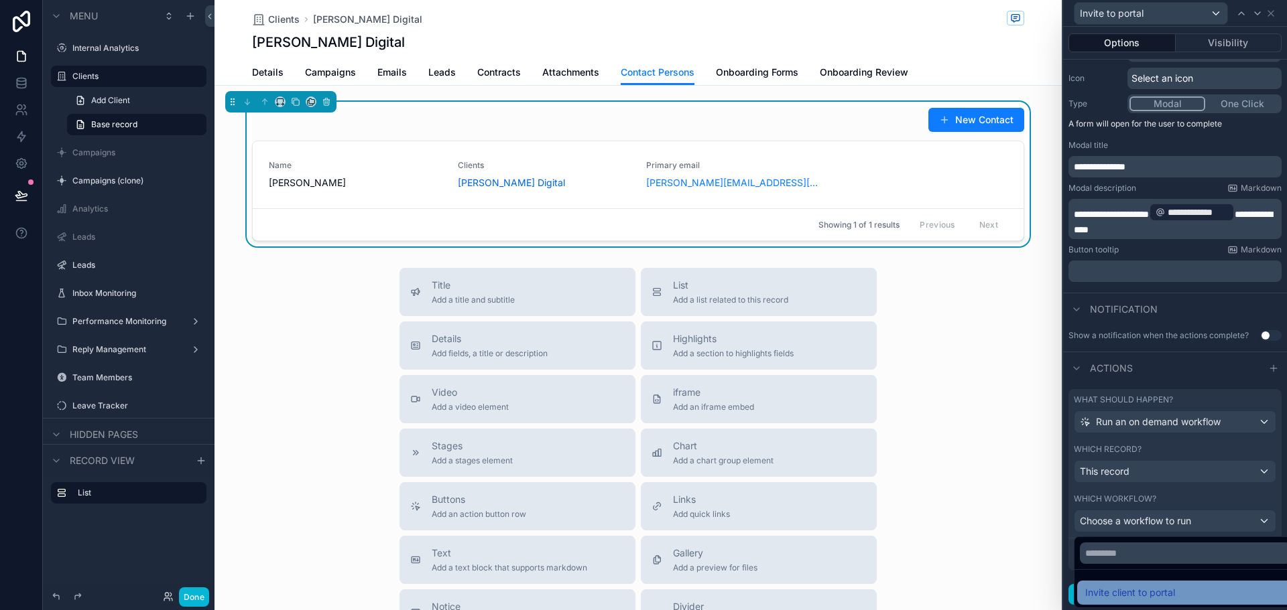
click at [1163, 601] on div "Invite client to portal" at bounding box center [1185, 593] width 216 height 24
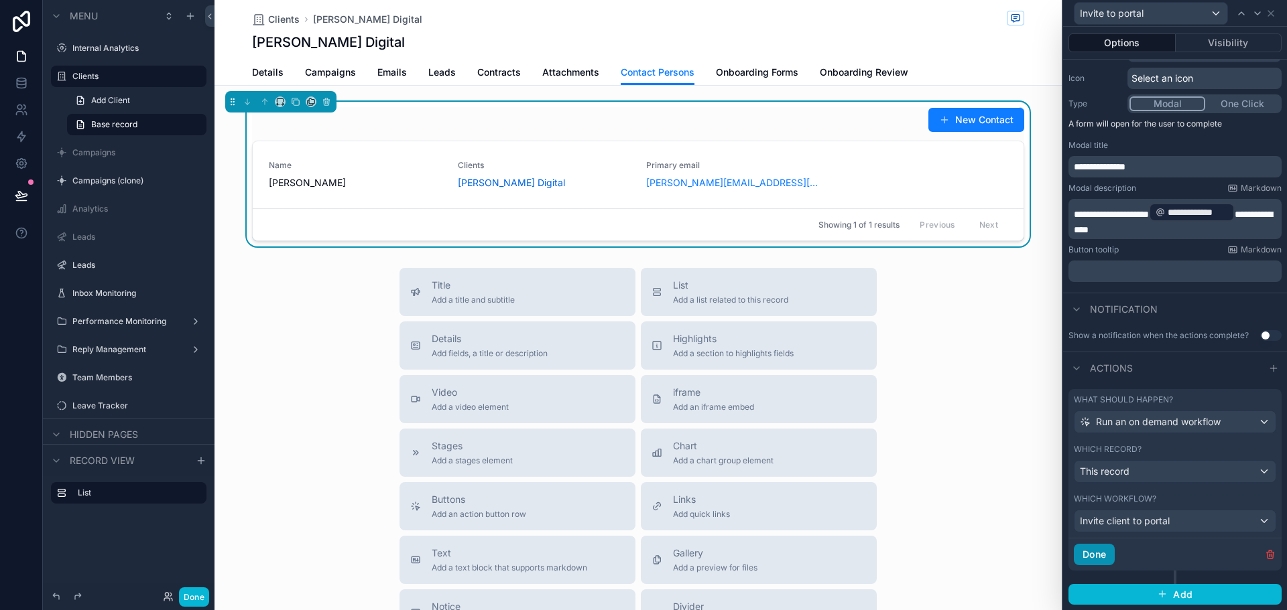
click at [1098, 559] on button "Done" at bounding box center [1094, 554] width 41 height 21
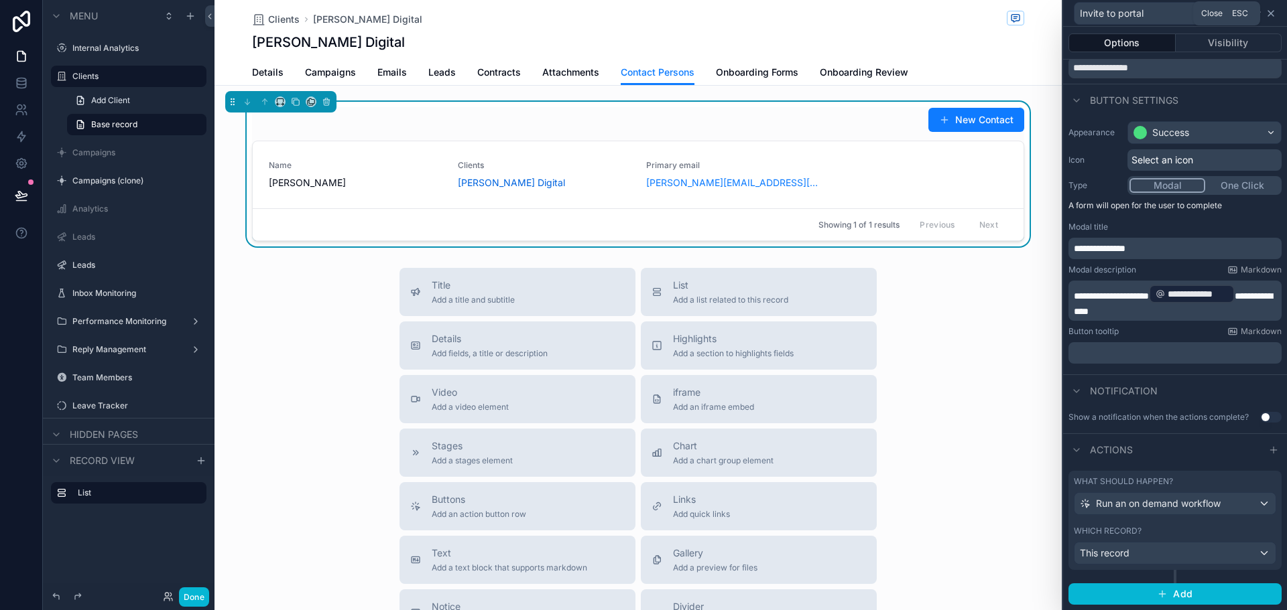
click at [1272, 15] on icon at bounding box center [1270, 13] width 5 height 5
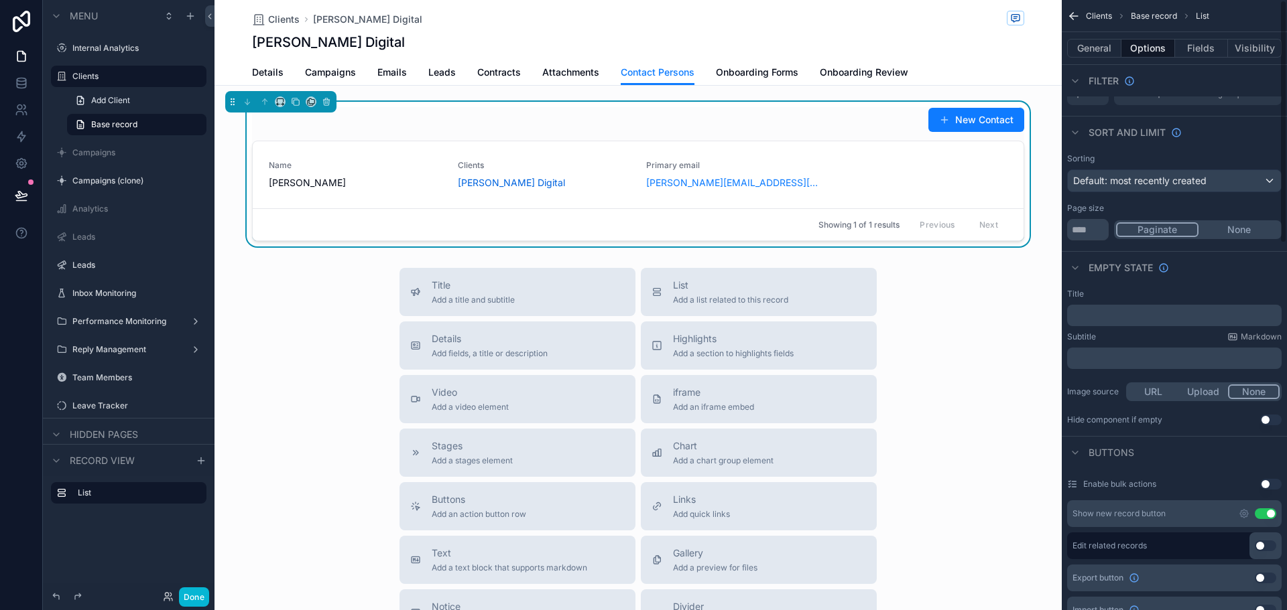
scroll to position [0, 0]
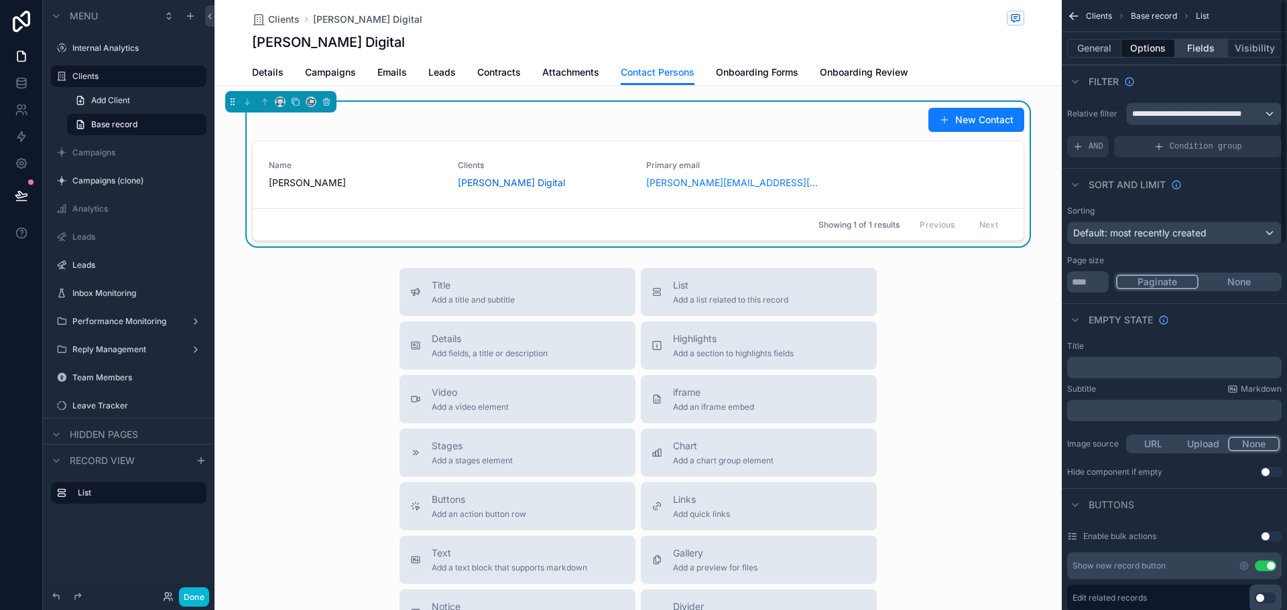
click at [1191, 52] on button "Fields" at bounding box center [1202, 48] width 54 height 19
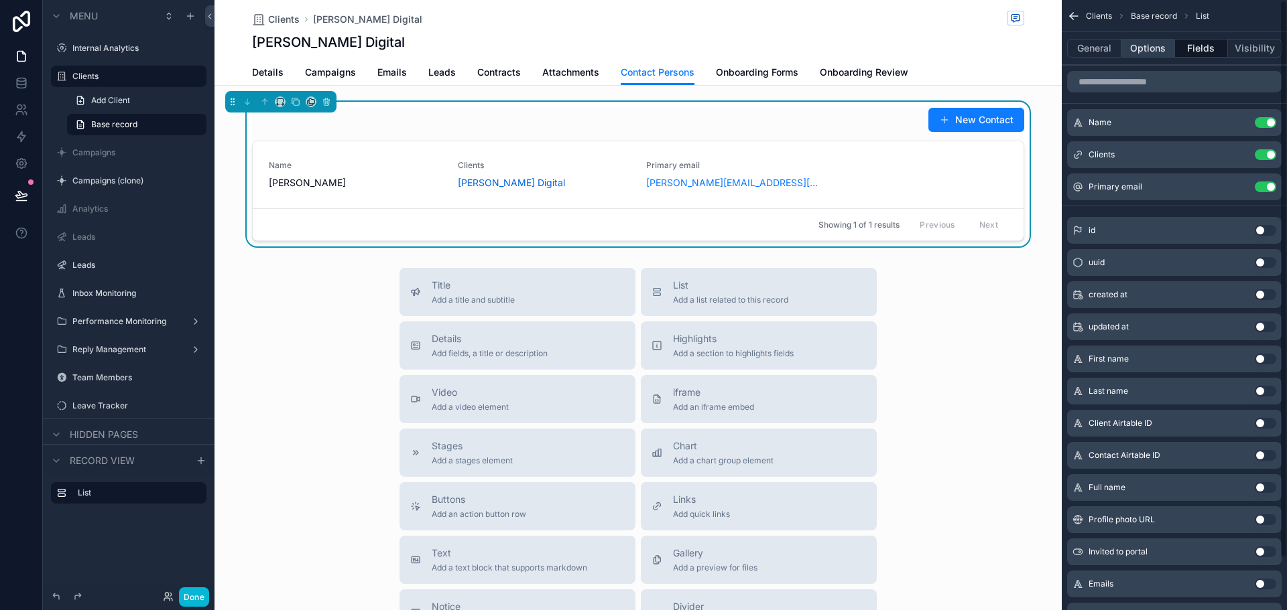
click at [1149, 52] on button "Options" at bounding box center [1148, 48] width 54 height 19
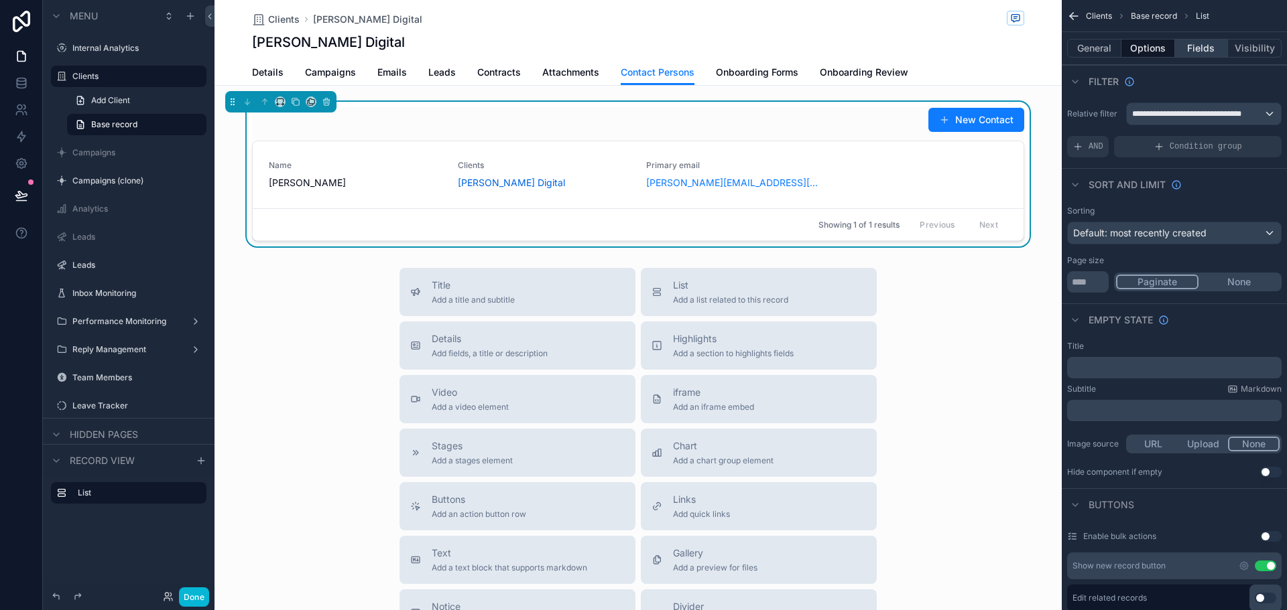
click at [1199, 49] on button "Fields" at bounding box center [1202, 48] width 54 height 19
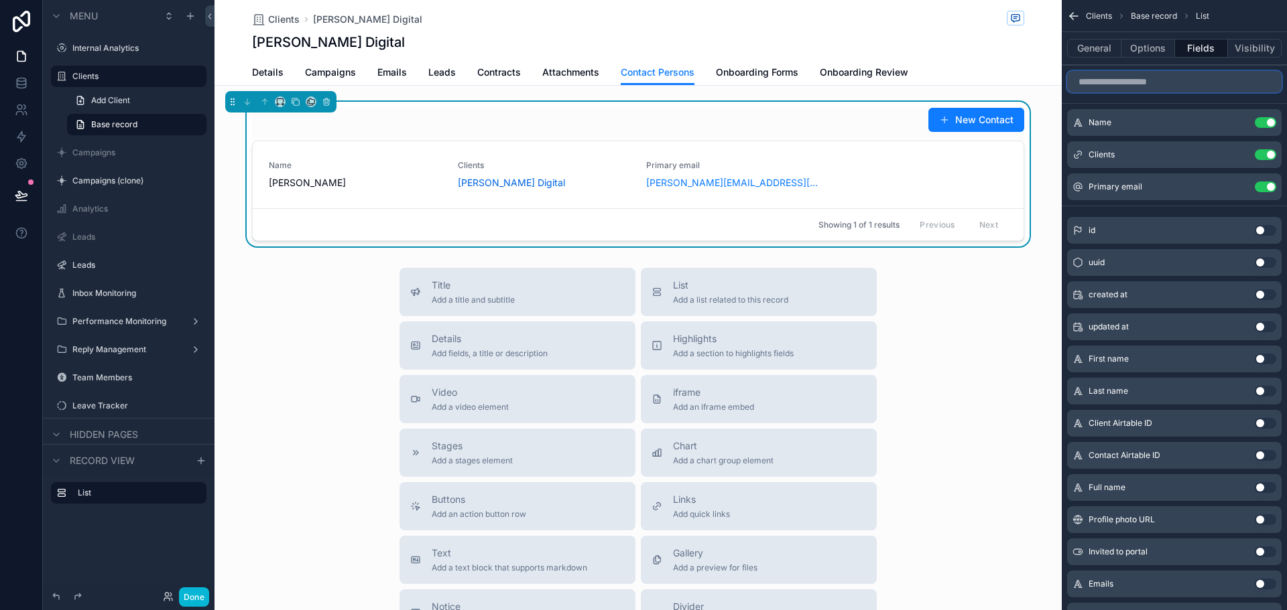
click at [1138, 85] on input "scrollable content" at bounding box center [1174, 81] width 214 height 21
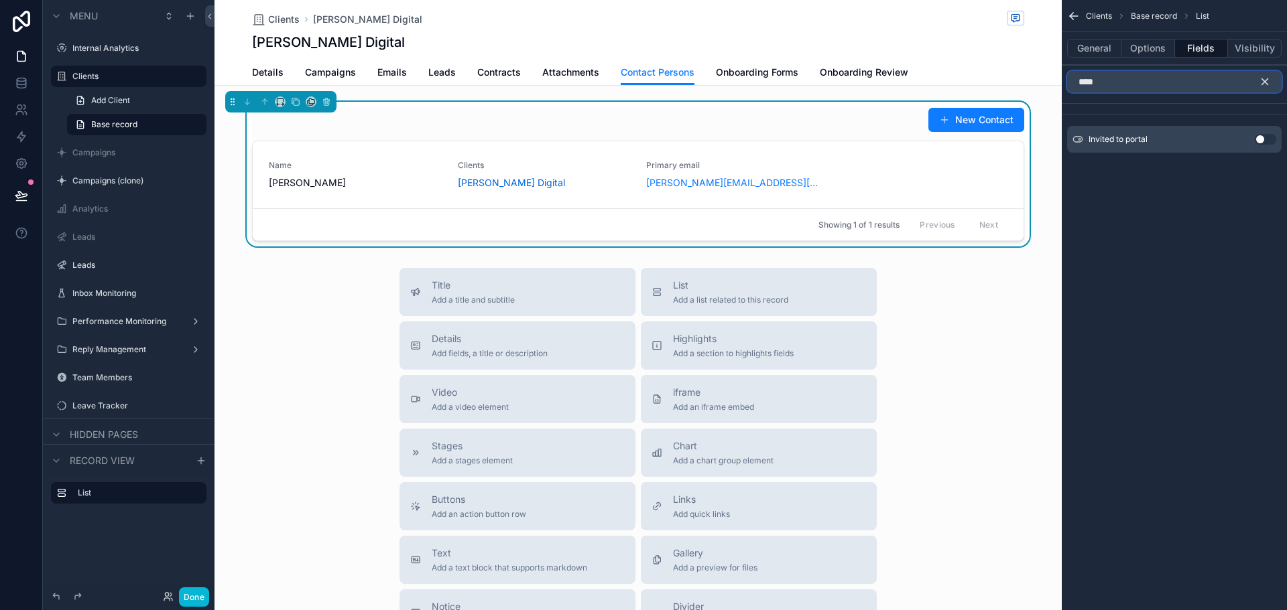
type input "****"
click at [1260, 136] on button "Use setting" at bounding box center [1264, 139] width 21 height 11
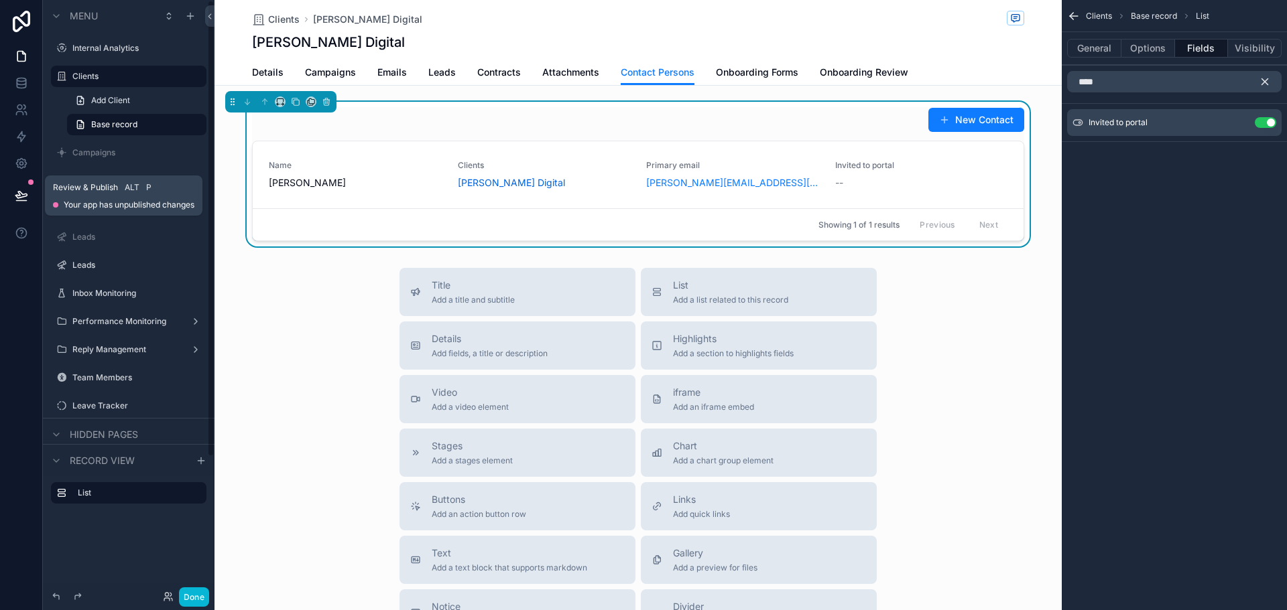
click at [22, 196] on icon at bounding box center [21, 195] width 13 height 13
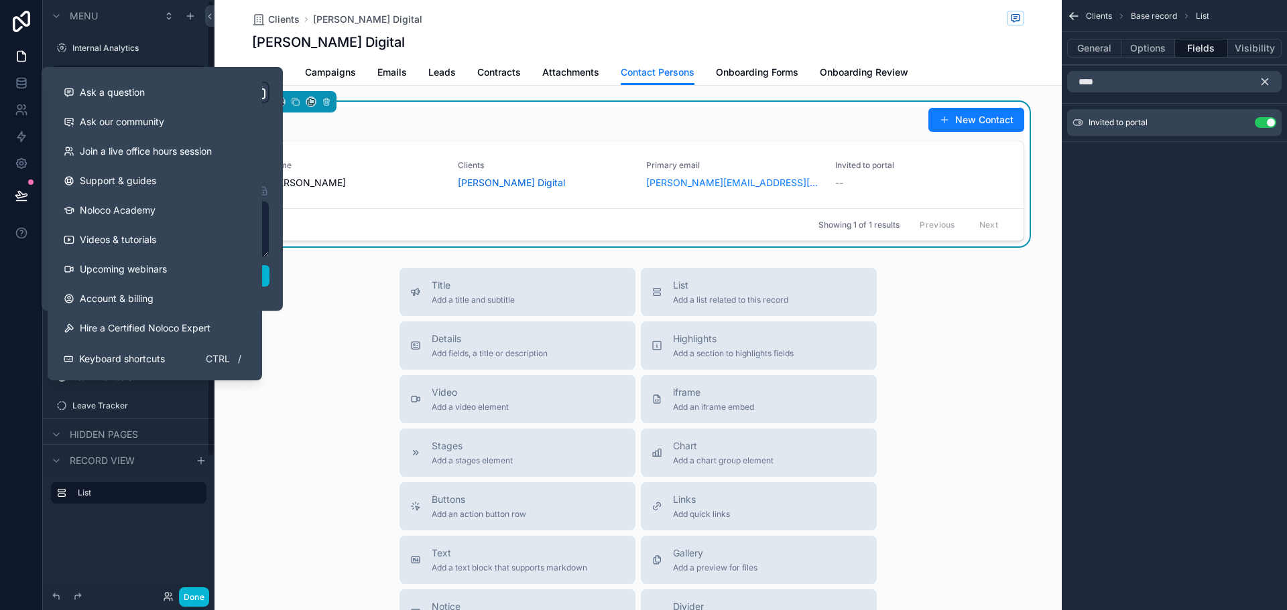
click at [270, 275] on div "**********" at bounding box center [162, 189] width 225 height 214
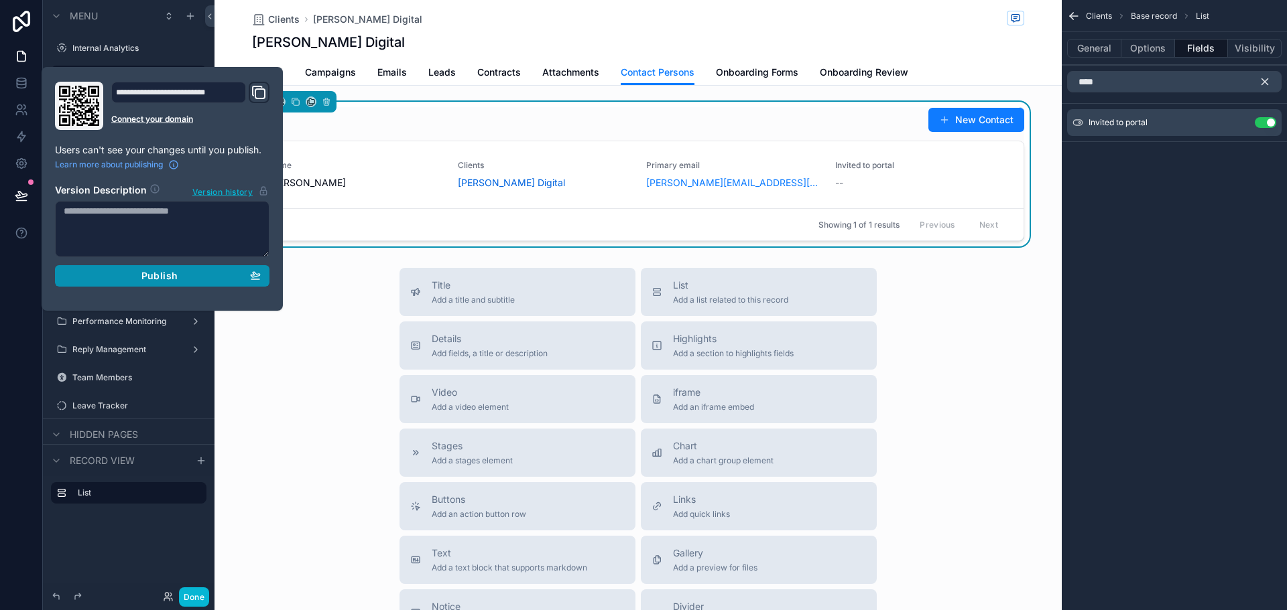
click at [265, 275] on button "Publish" at bounding box center [162, 275] width 214 height 21
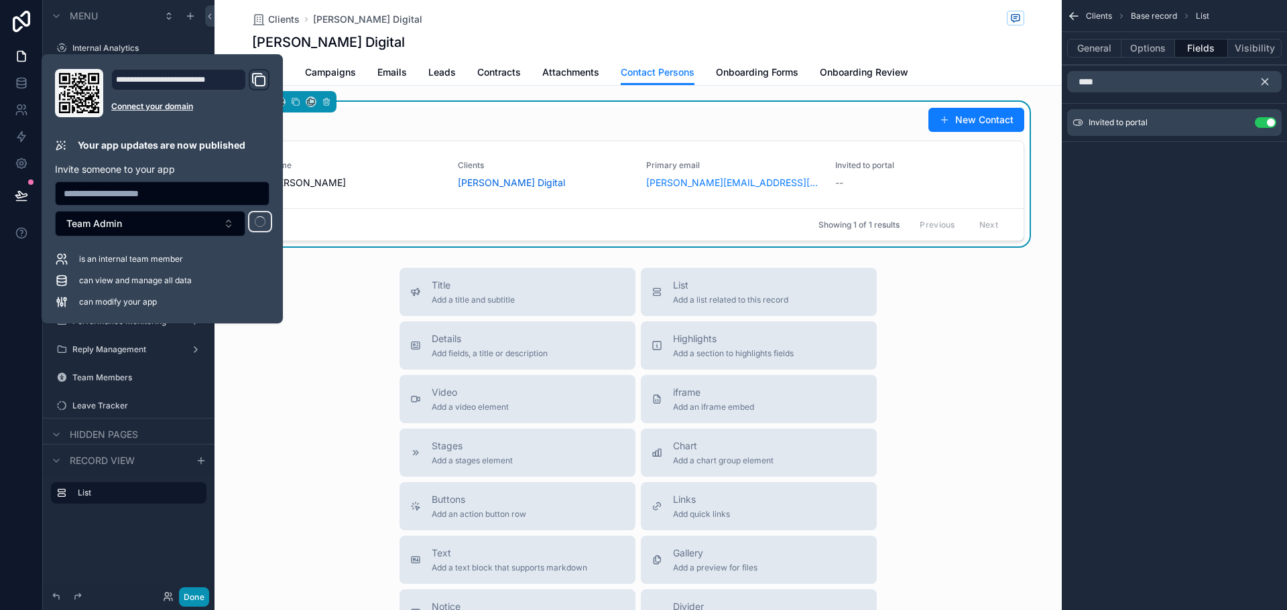
click at [185, 590] on button "Done" at bounding box center [194, 597] width 30 height 19
click at [0, 0] on div "SD Stimuli Digital" at bounding box center [0, 0] width 0 height 0
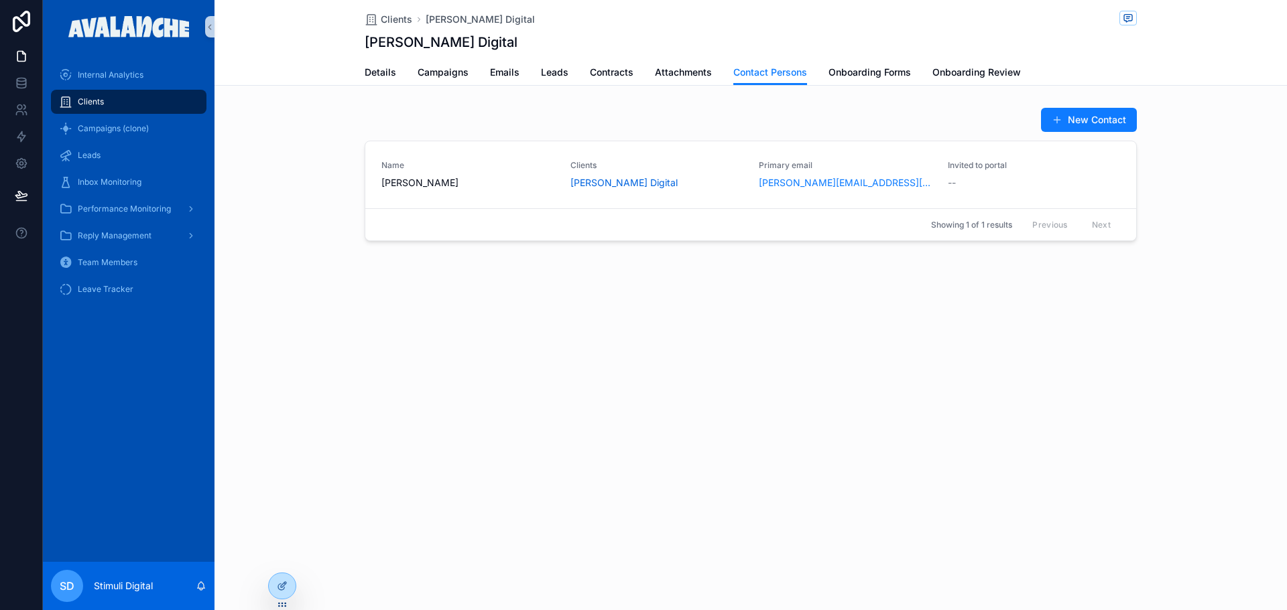
click at [1138, 338] on div "Clients [PERSON_NAME] Digital [PERSON_NAME] Digital Contact Persons Details Cam…" at bounding box center [750, 305] width 1072 height 610
drag, startPoint x: 1129, startPoint y: 352, endPoint x: 710, endPoint y: 174, distance: 455.2
click at [1129, 352] on div "Clients [PERSON_NAME] Digital [PERSON_NAME] Digital Contact Persons Details Cam…" at bounding box center [750, 305] width 1072 height 610
